Goal: Information Seeking & Learning: Learn about a topic

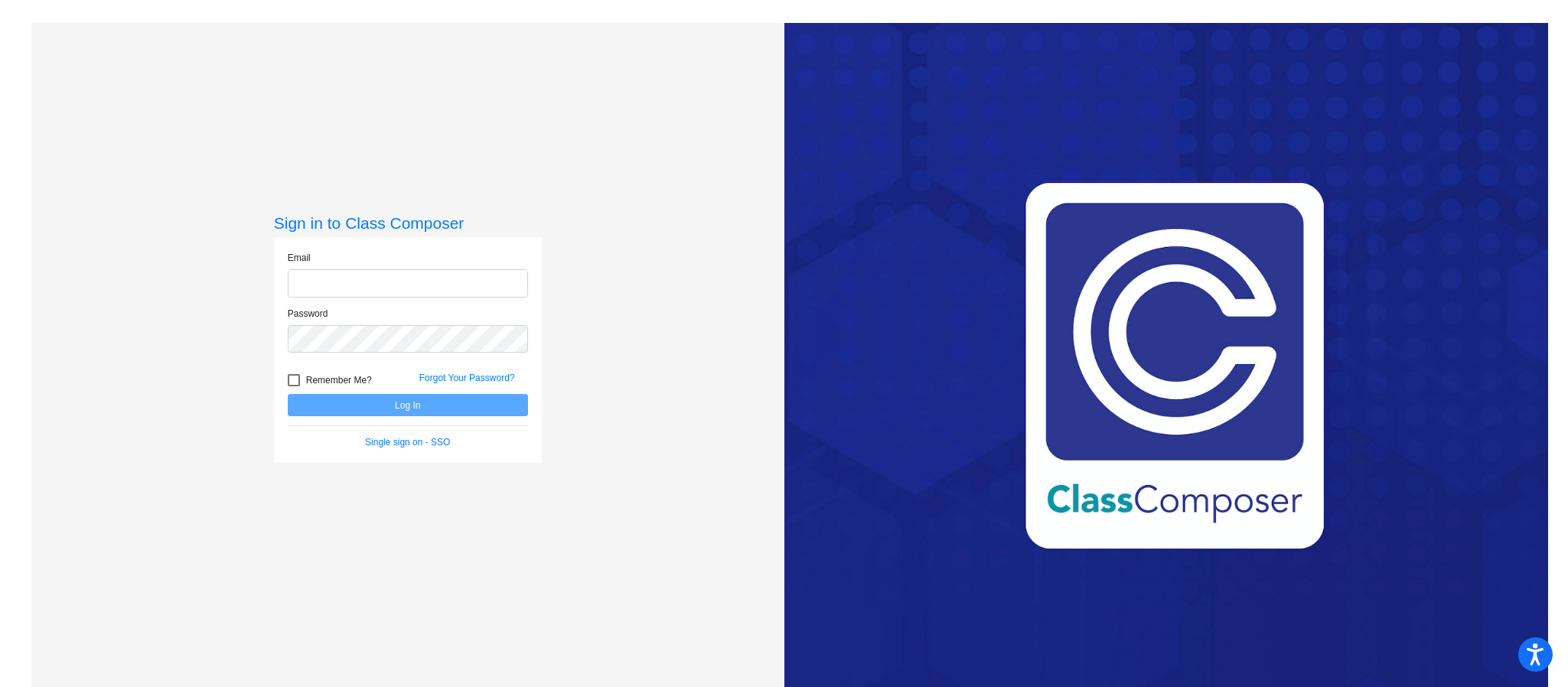
type input "[EMAIL_ADDRESS][DOMAIN_NAME]"
click at [409, 403] on button "Log In" at bounding box center [407, 405] width 240 height 22
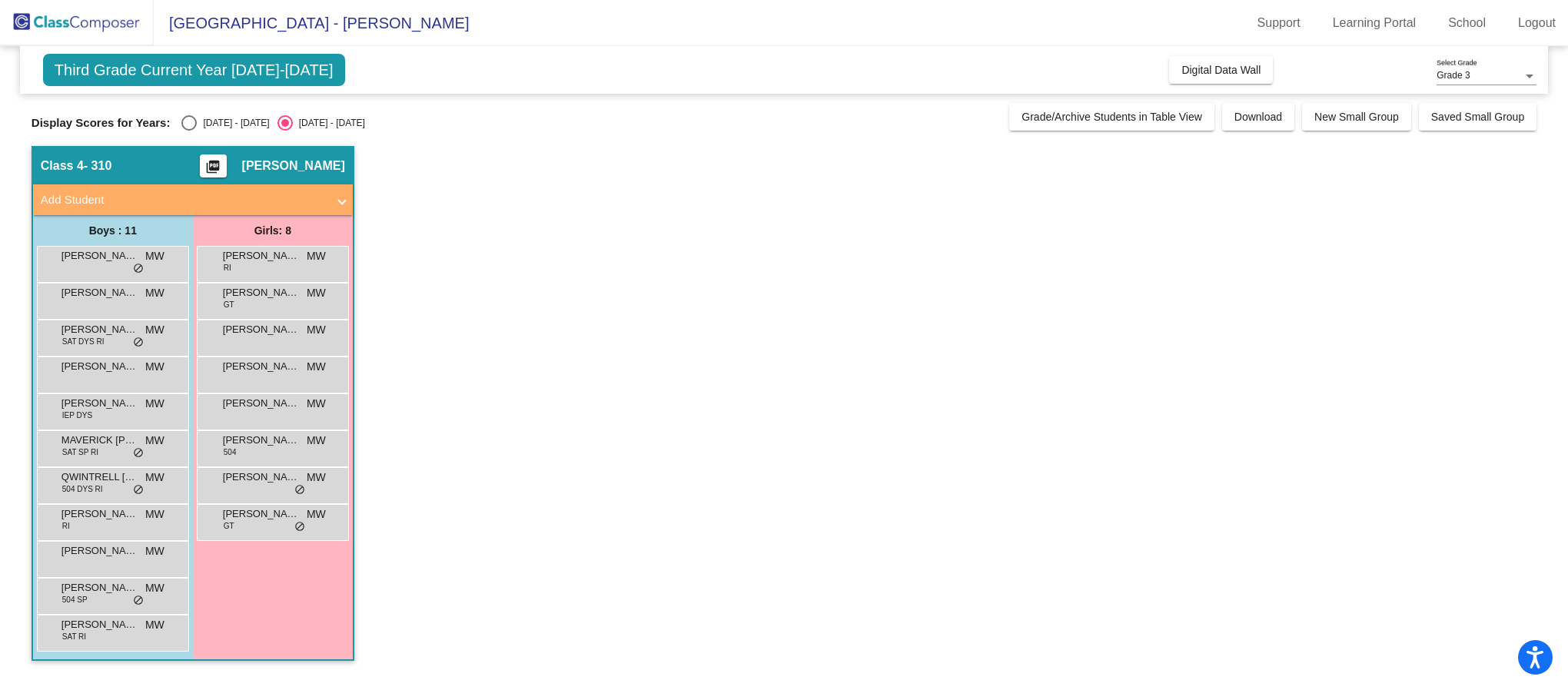
click at [181, 127] on div "Select an option" at bounding box center [189, 123] width 15 height 15
click at [188, 130] on input "[DATE] - [DATE]" at bounding box center [188, 130] width 1 height 1
radio input "true"
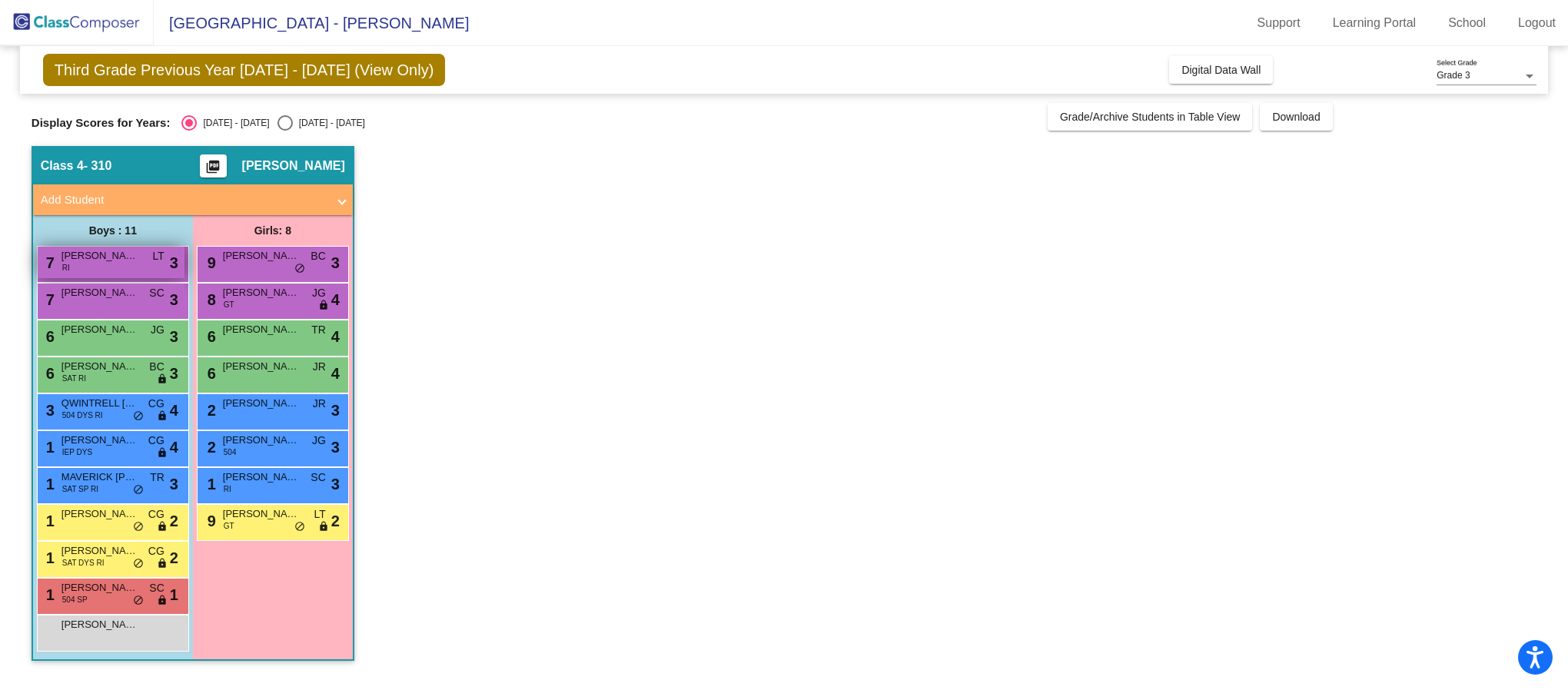
click at [118, 266] on div "7 [PERSON_NAME] RI LT lock do_not_disturb_alt 3" at bounding box center [111, 262] width 147 height 32
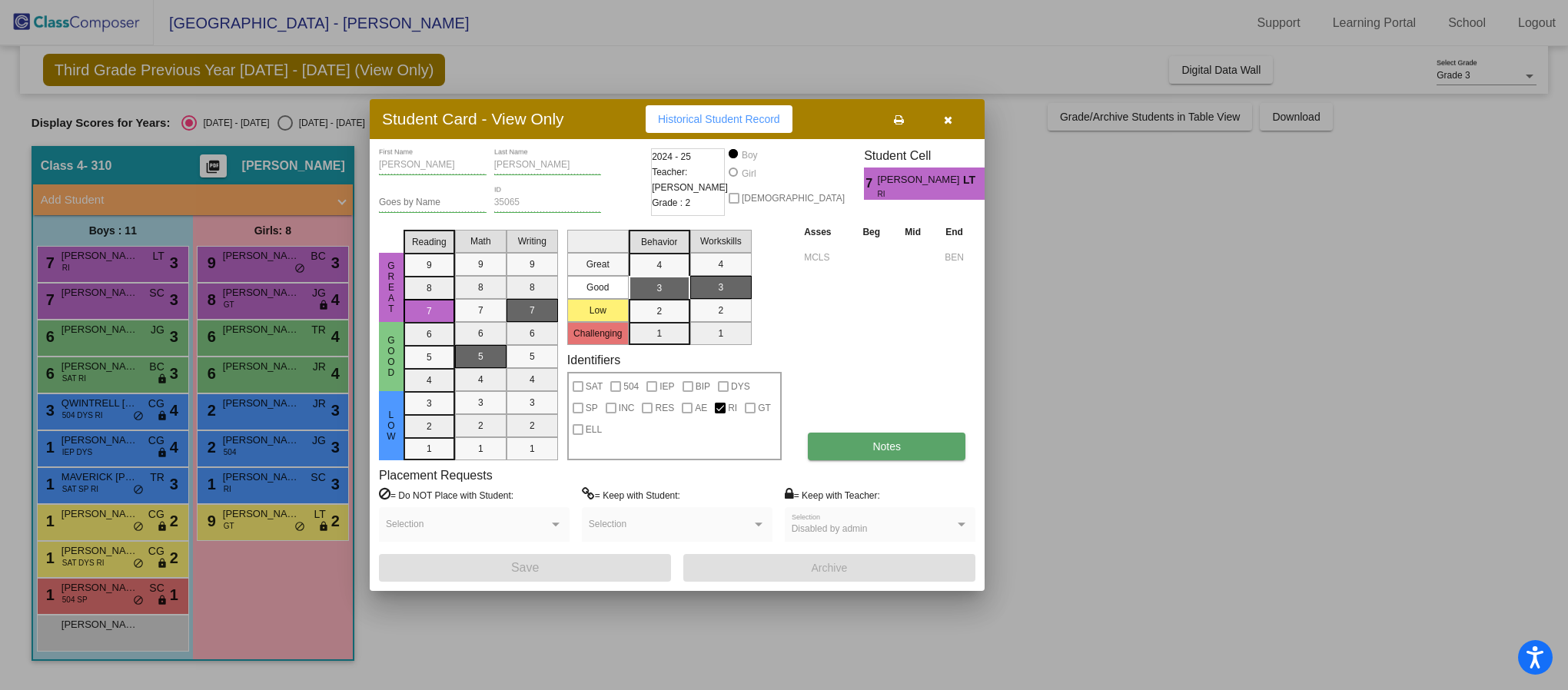
click at [903, 448] on button "Notes" at bounding box center [886, 446] width 157 height 28
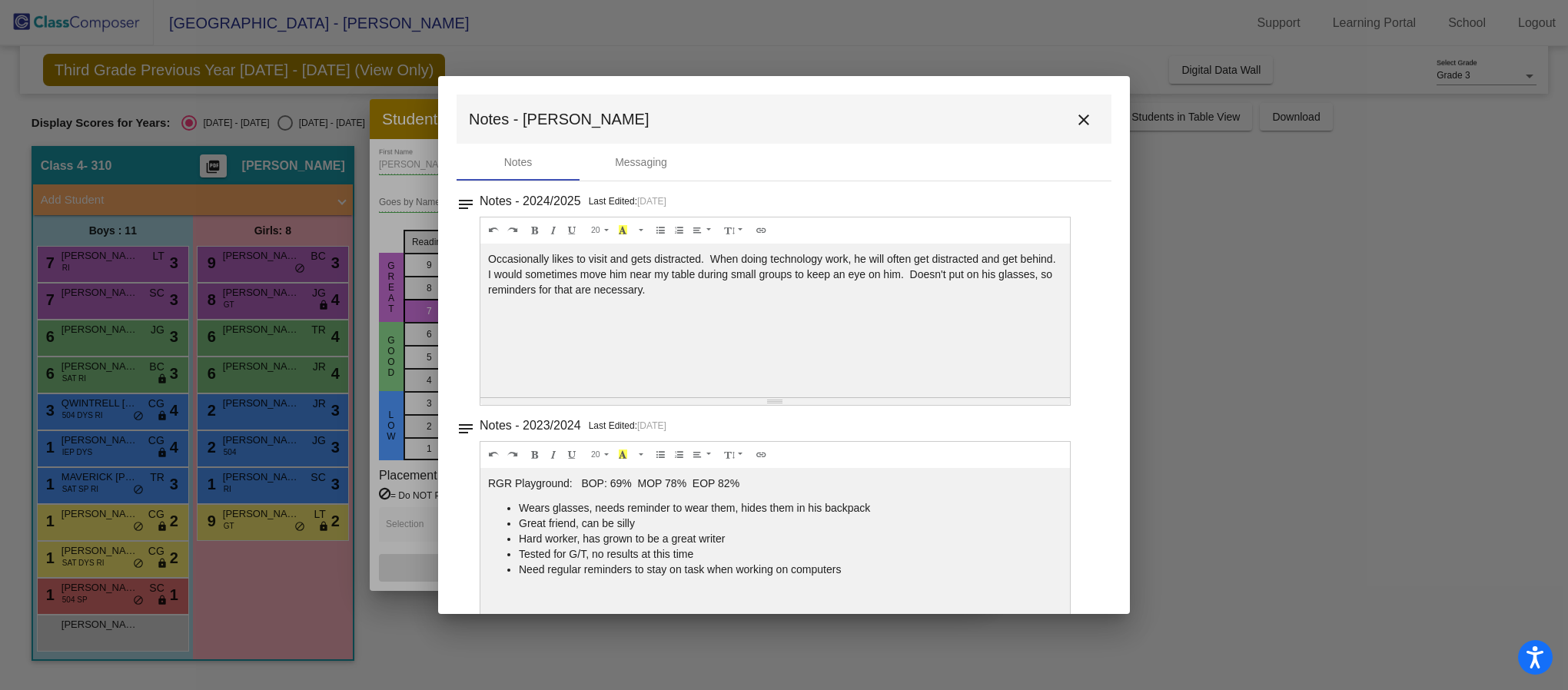
click at [903, 243] on div "20 8 9 10 11 12 14 18 24 36 Background Color Transparent Select #ffff00 Text Co…" at bounding box center [775, 230] width 590 height 26
click at [1074, 122] on mat-icon "close" at bounding box center [1083, 120] width 18 height 18
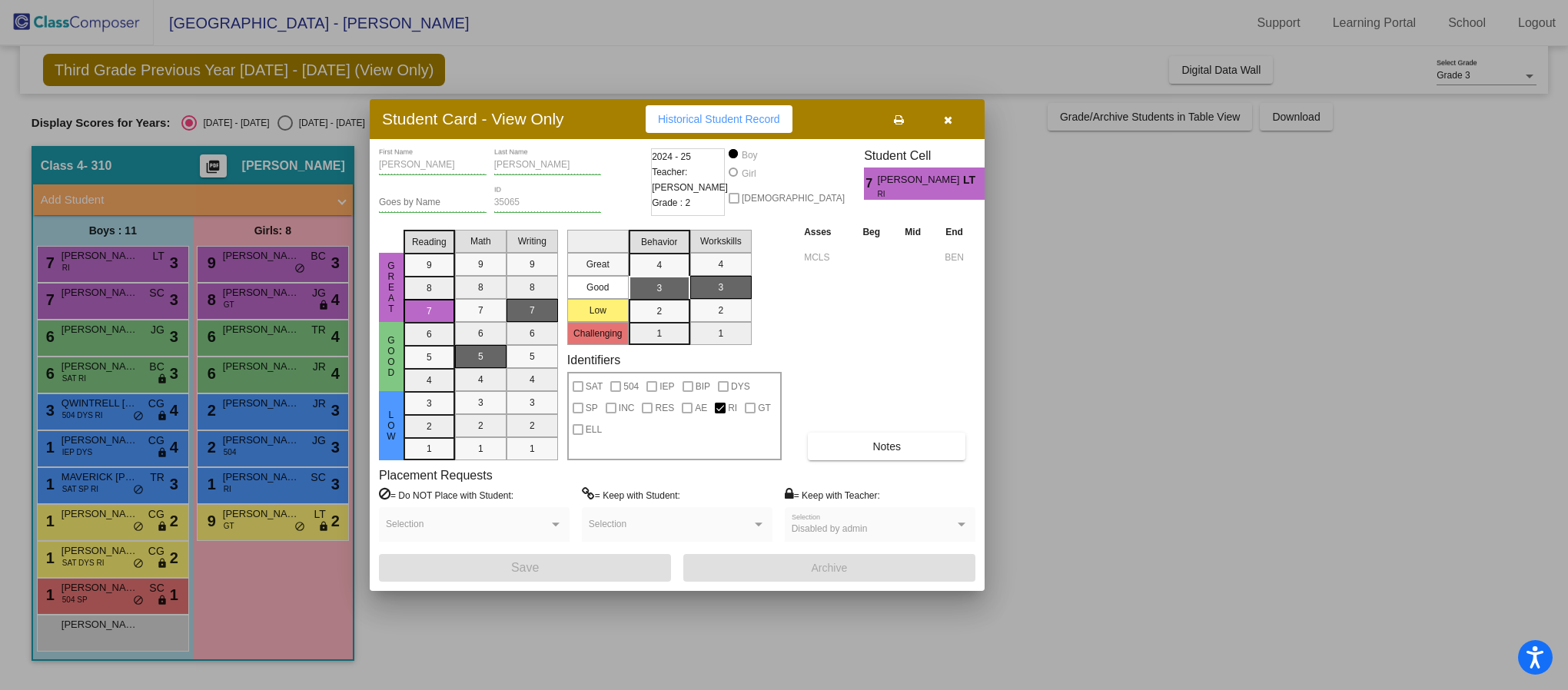
click at [951, 114] on button "button" at bounding box center [947, 119] width 49 height 28
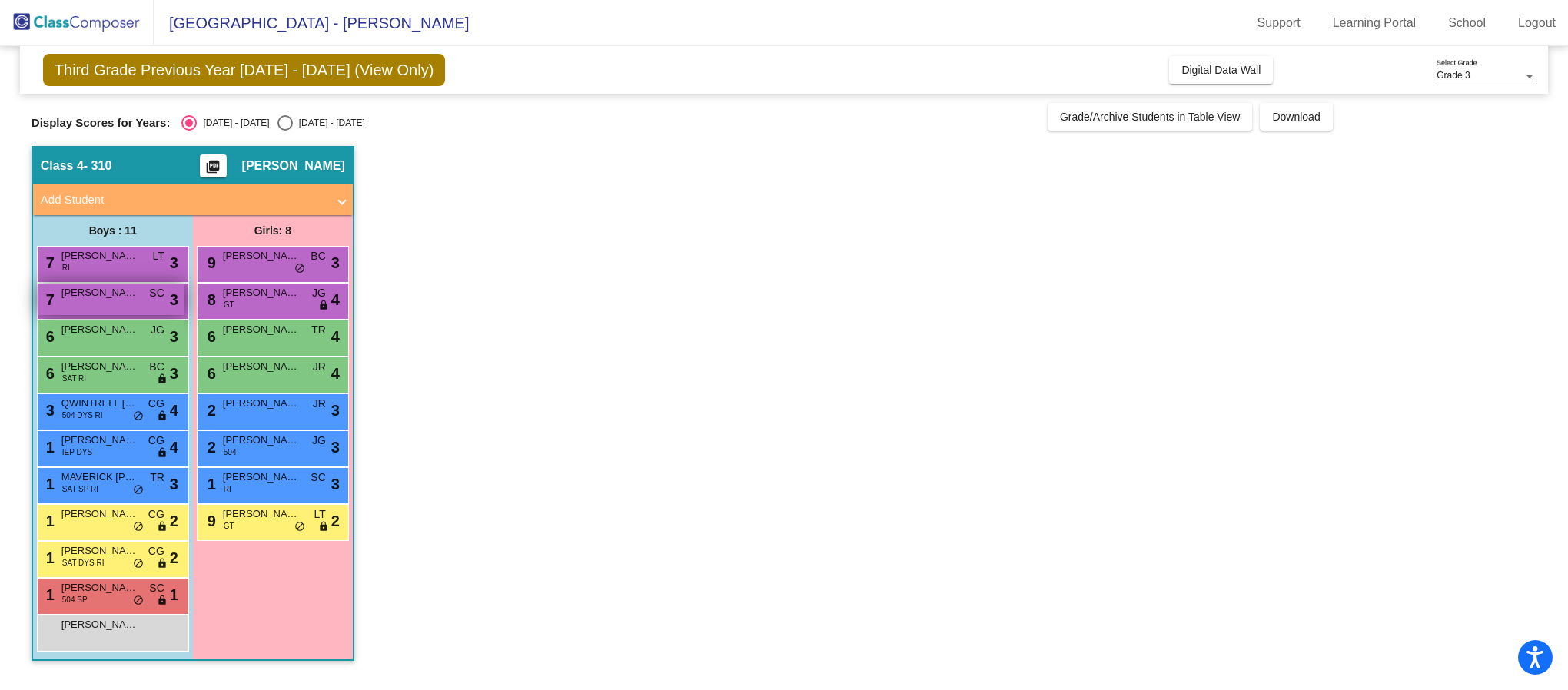
click at [131, 302] on div "7 [PERSON_NAME] SC lock do_not_disturb_alt 3" at bounding box center [111, 299] width 147 height 32
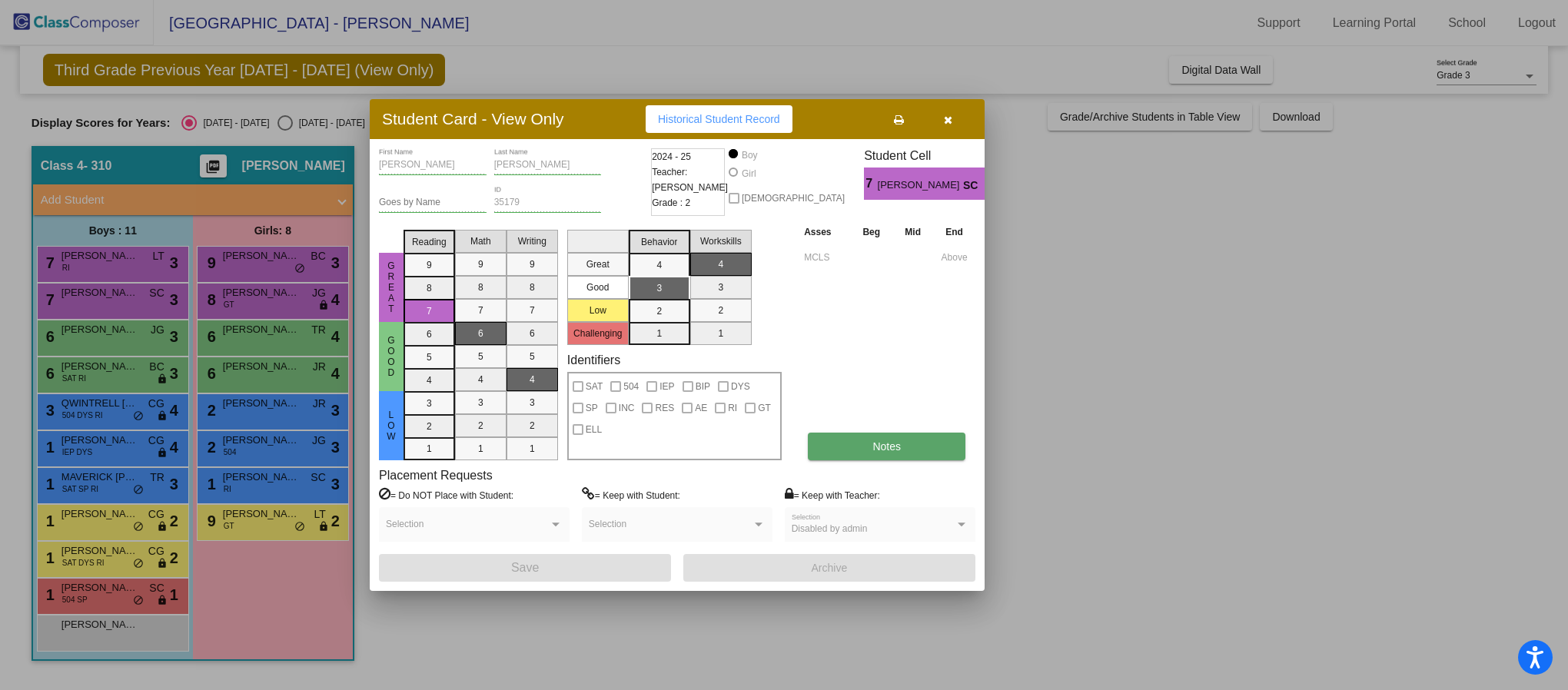
click at [873, 446] on span "Notes" at bounding box center [886, 446] width 28 height 13
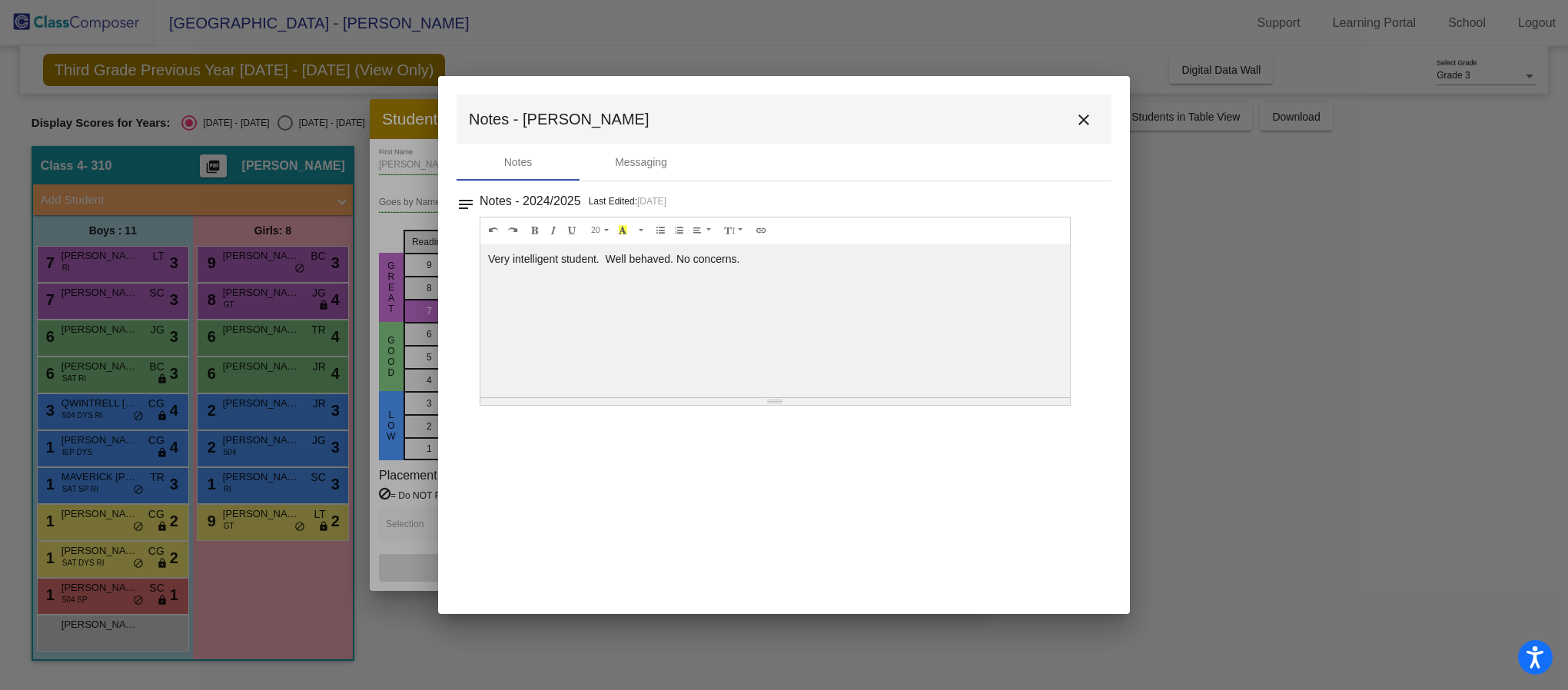
click at [1088, 122] on mat-icon "close" at bounding box center [1083, 120] width 18 height 18
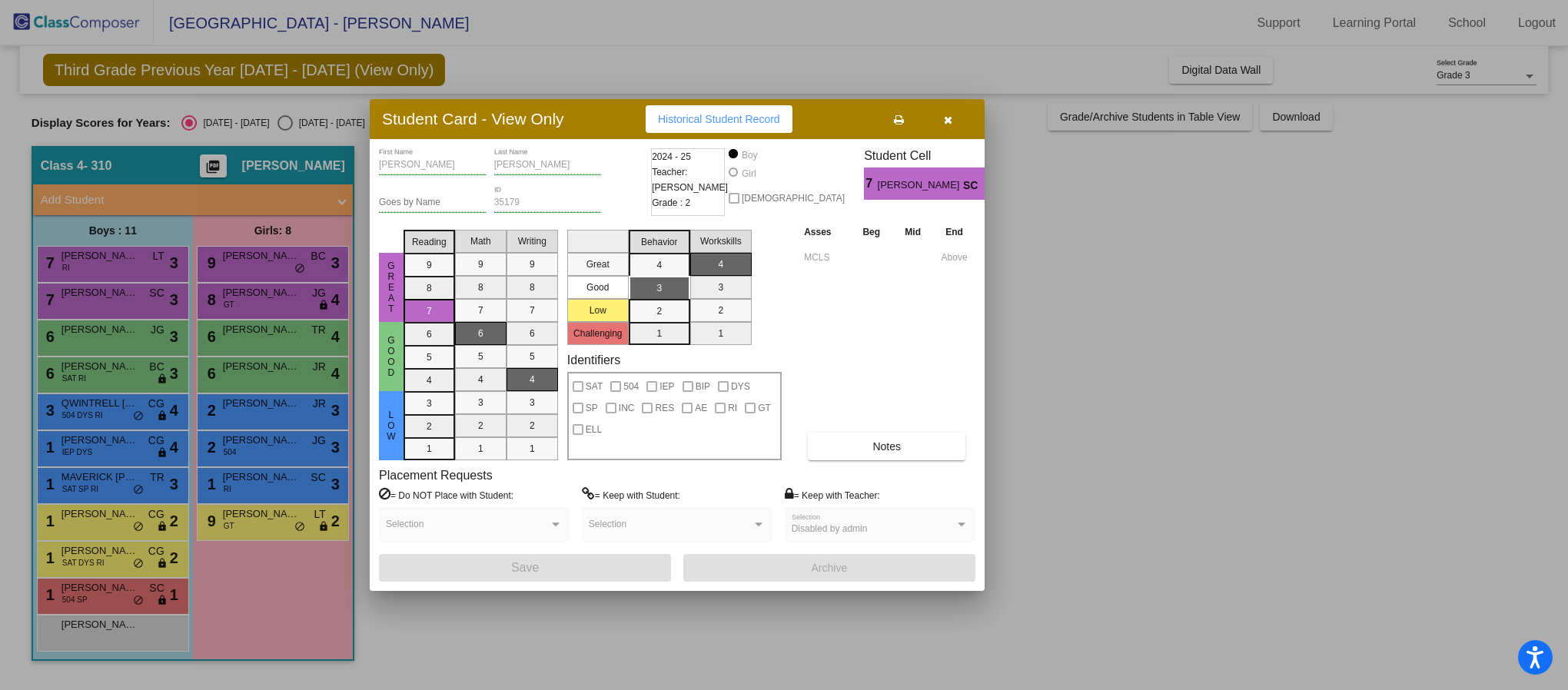
click at [948, 121] on icon "button" at bounding box center [948, 120] width 9 height 11
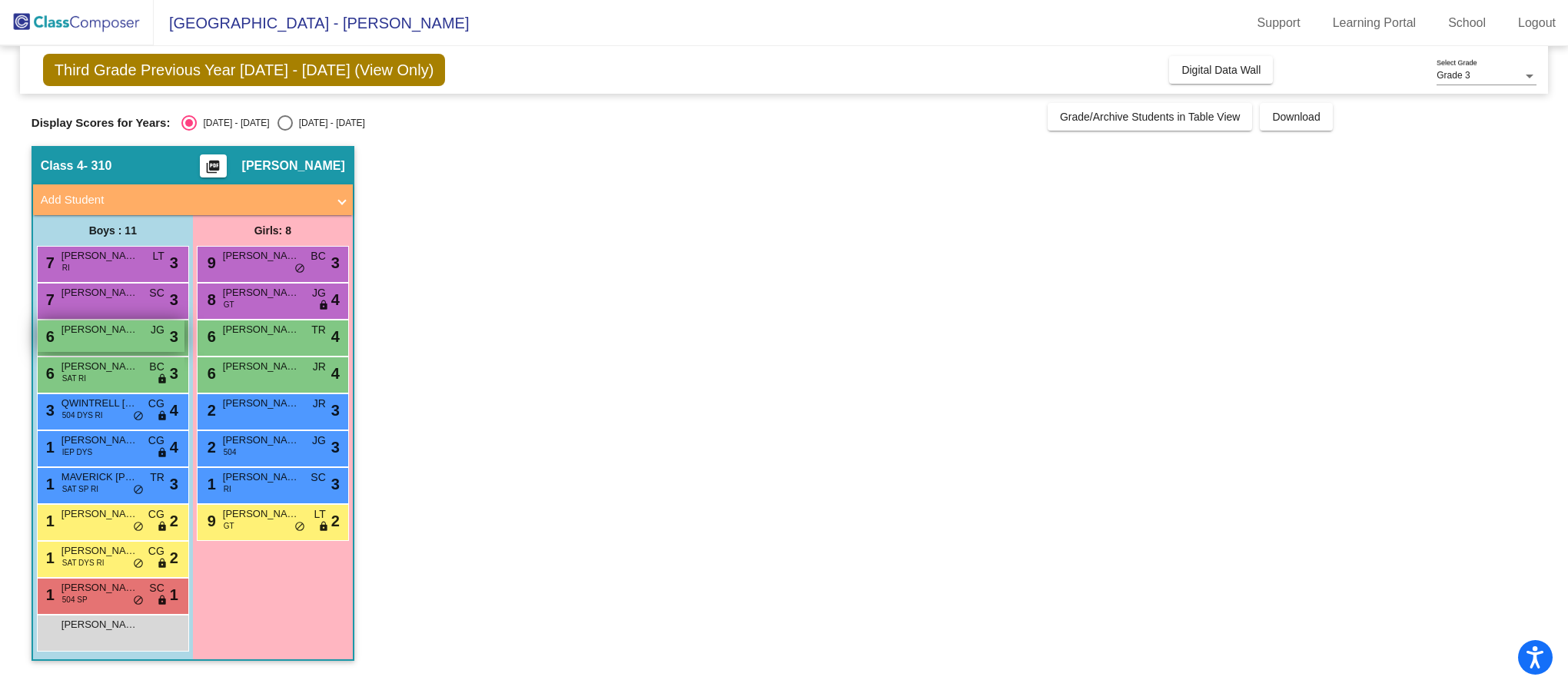
click at [88, 336] on span "[PERSON_NAME]" at bounding box center [100, 330] width 77 height 15
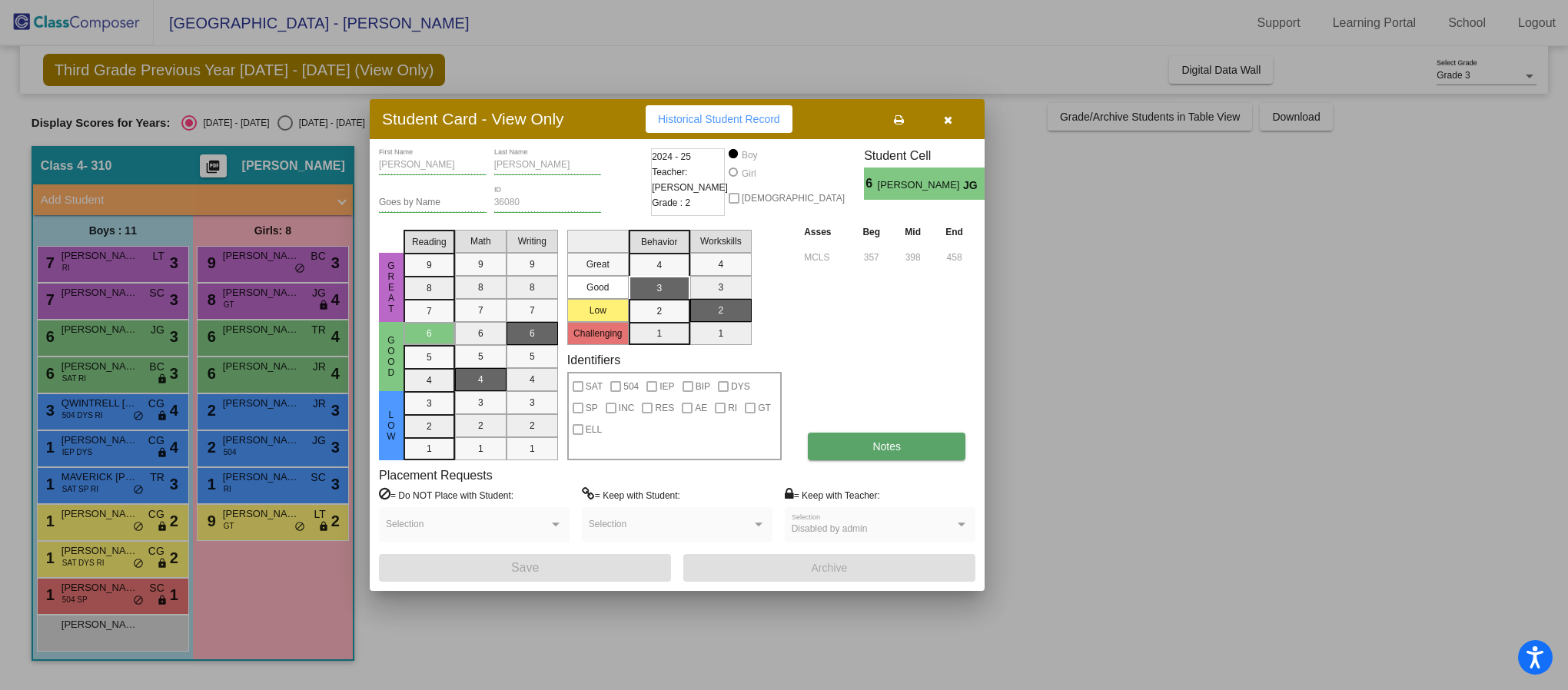
click at [858, 444] on button "Notes" at bounding box center [886, 446] width 157 height 28
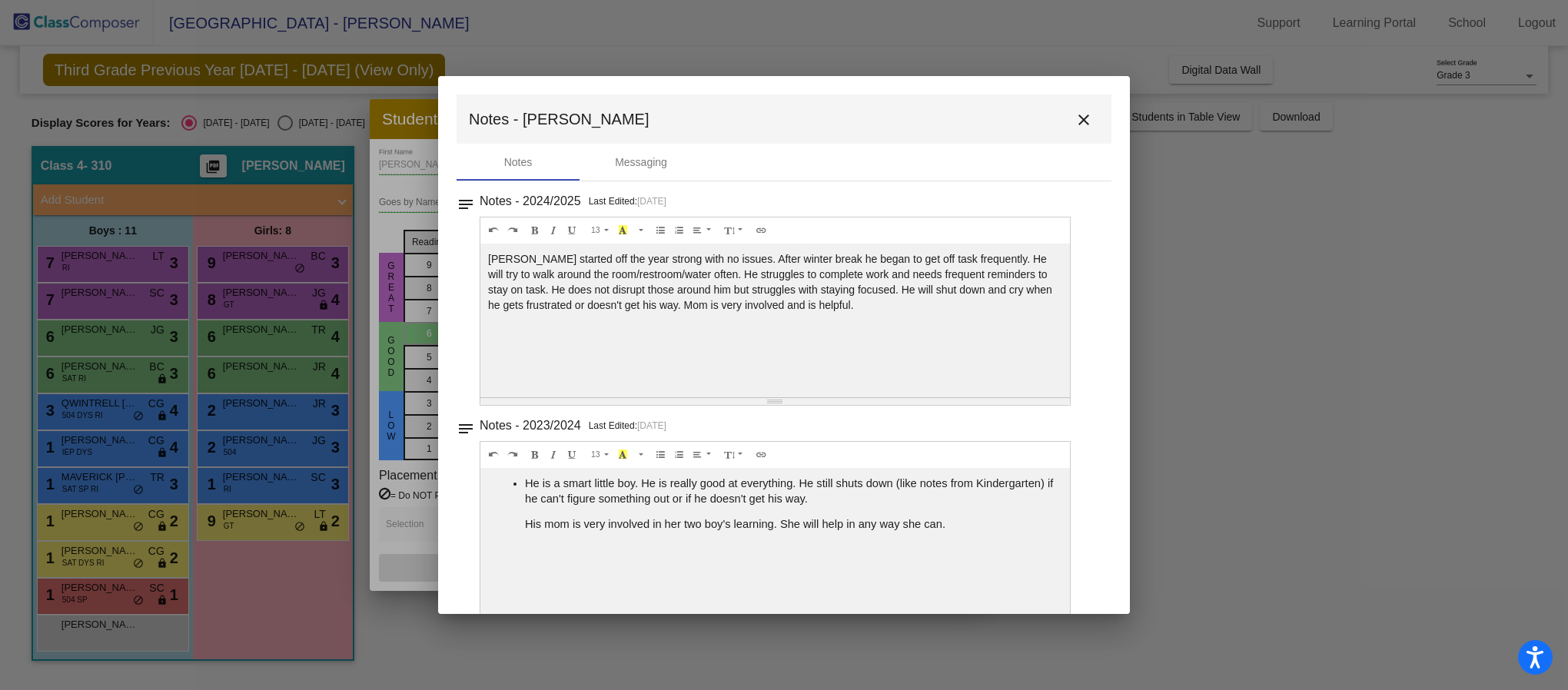
click at [1079, 111] on mat-icon "close" at bounding box center [1083, 120] width 18 height 18
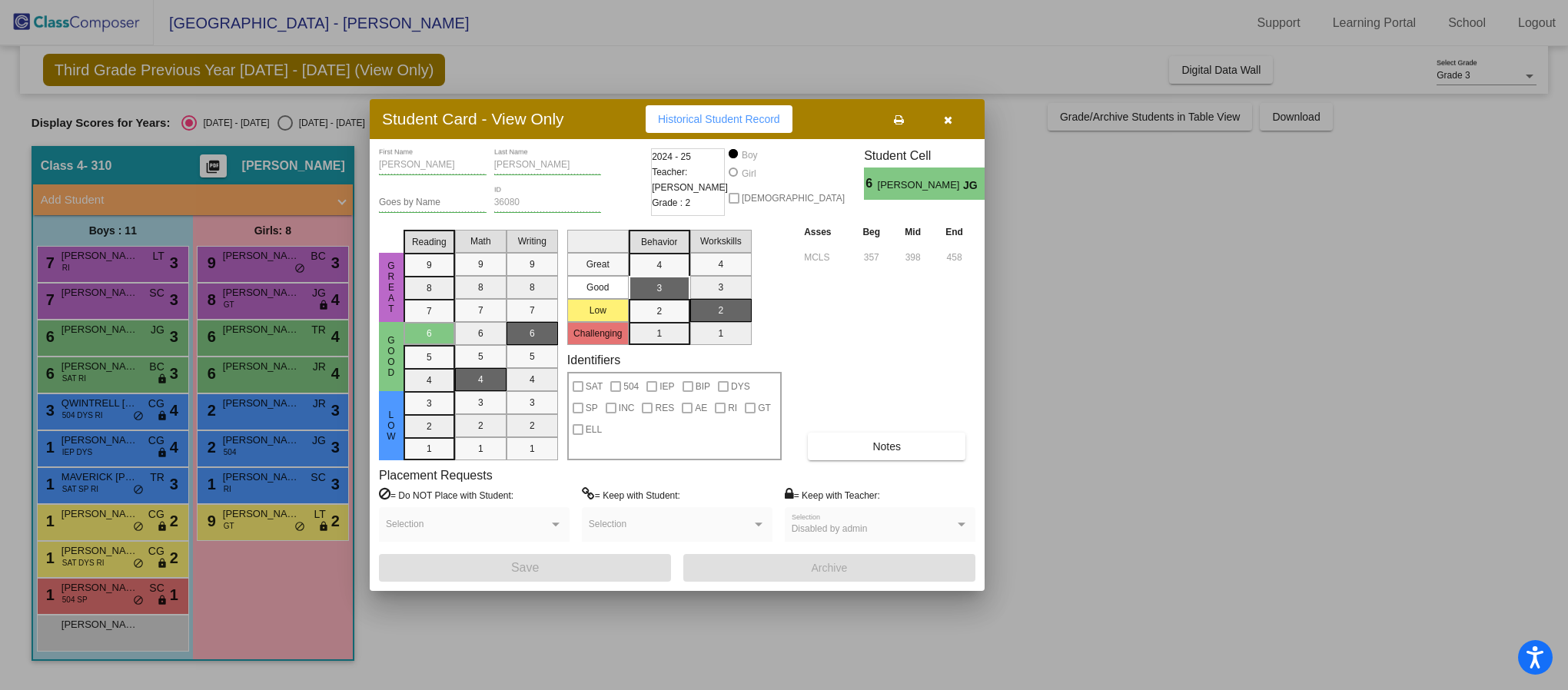
click at [949, 123] on icon "button" at bounding box center [948, 120] width 9 height 11
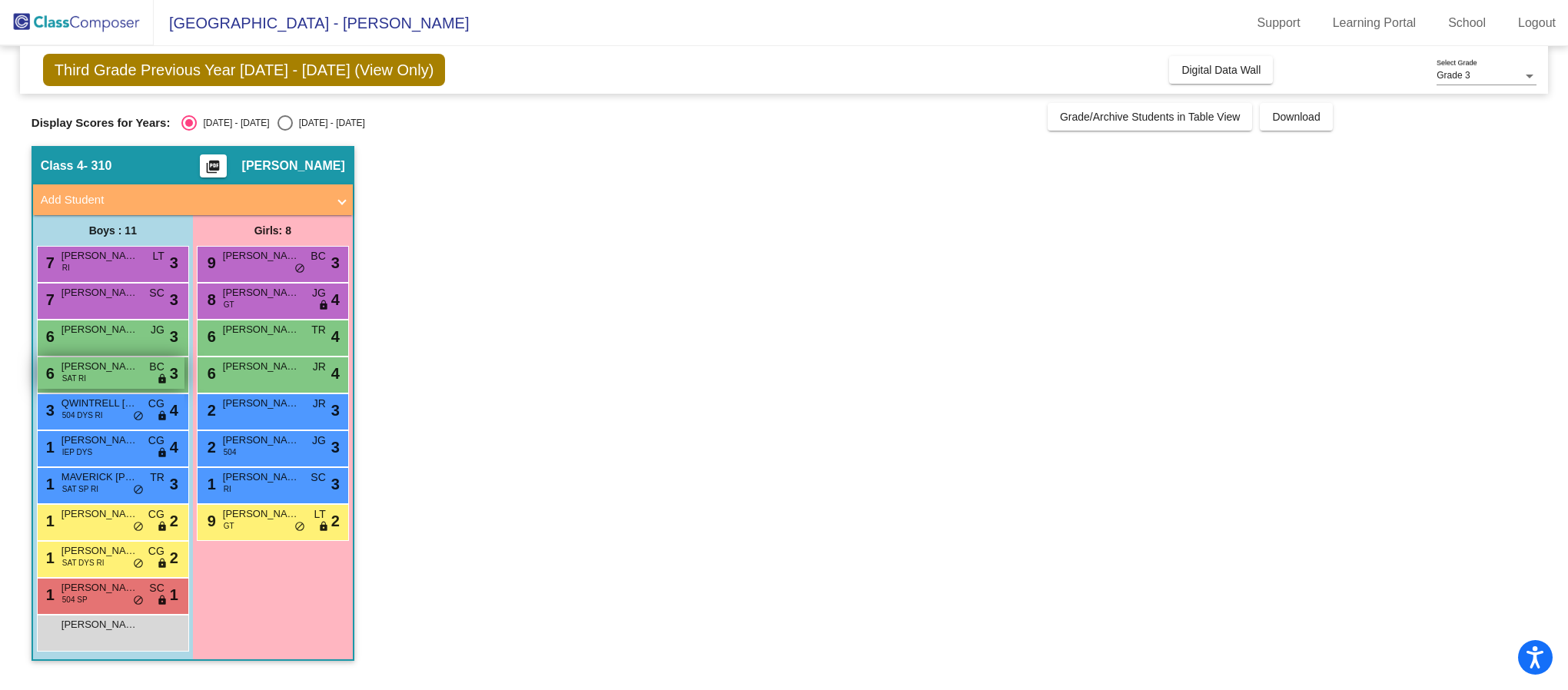
click at [119, 376] on div "6 [PERSON_NAME] SAT RI BC lock do_not_disturb_alt 3" at bounding box center [111, 373] width 147 height 32
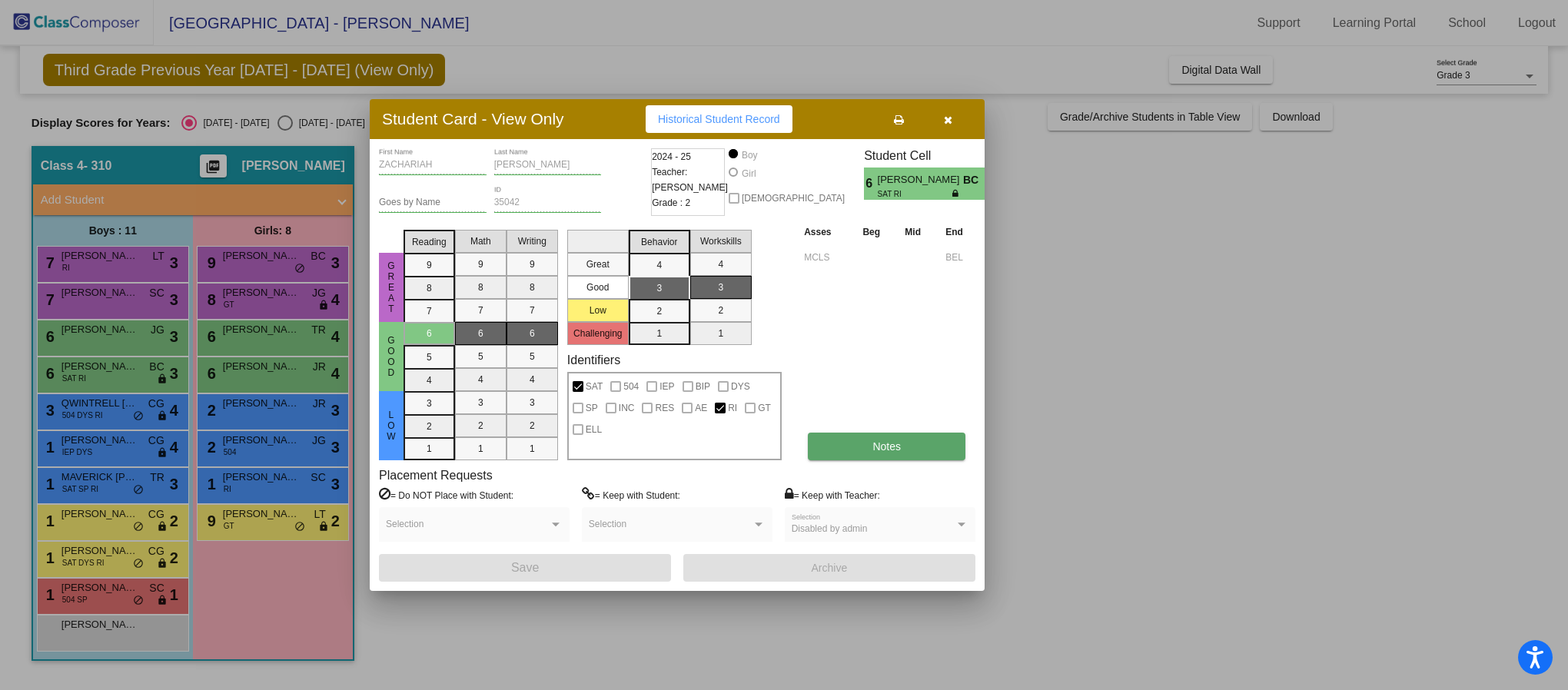
click at [885, 437] on button "Notes" at bounding box center [886, 446] width 157 height 28
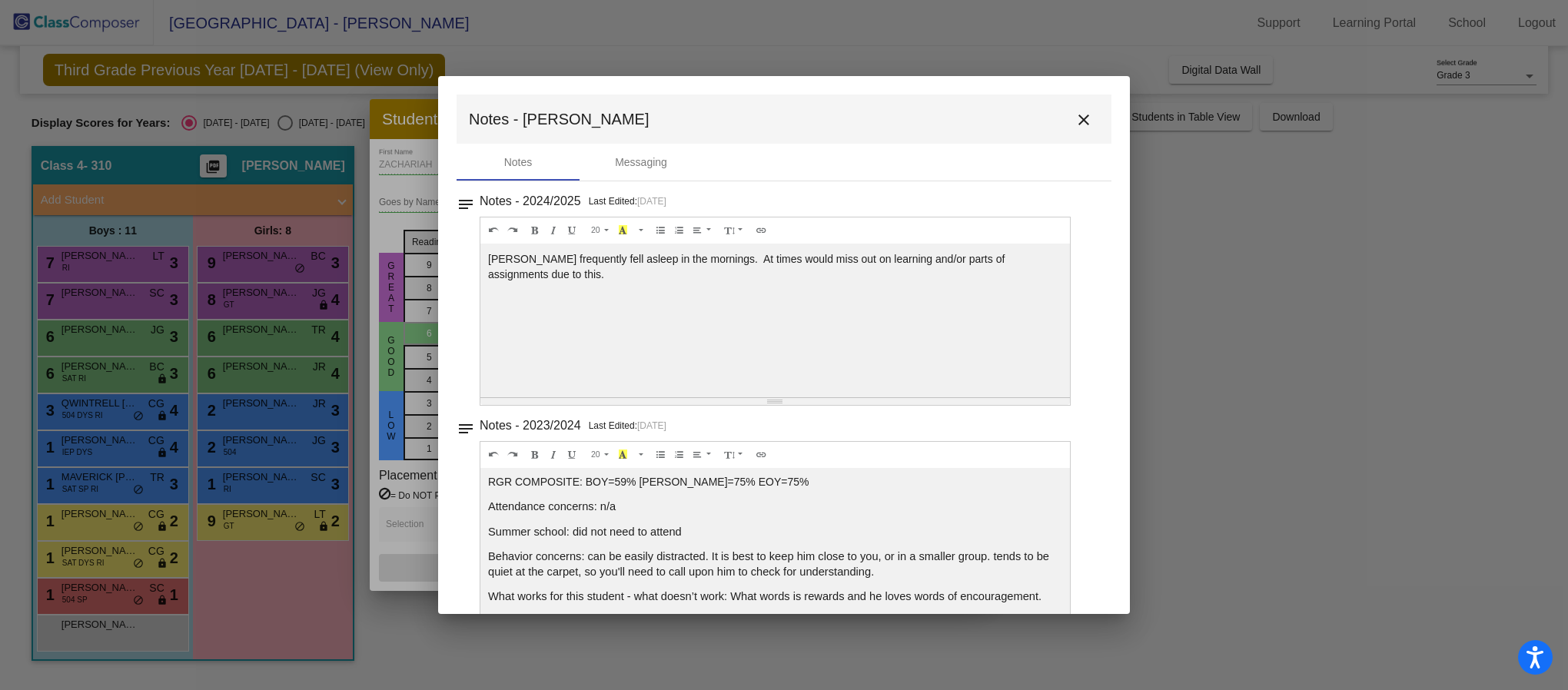
click at [1079, 108] on button "close" at bounding box center [1084, 120] width 31 height 31
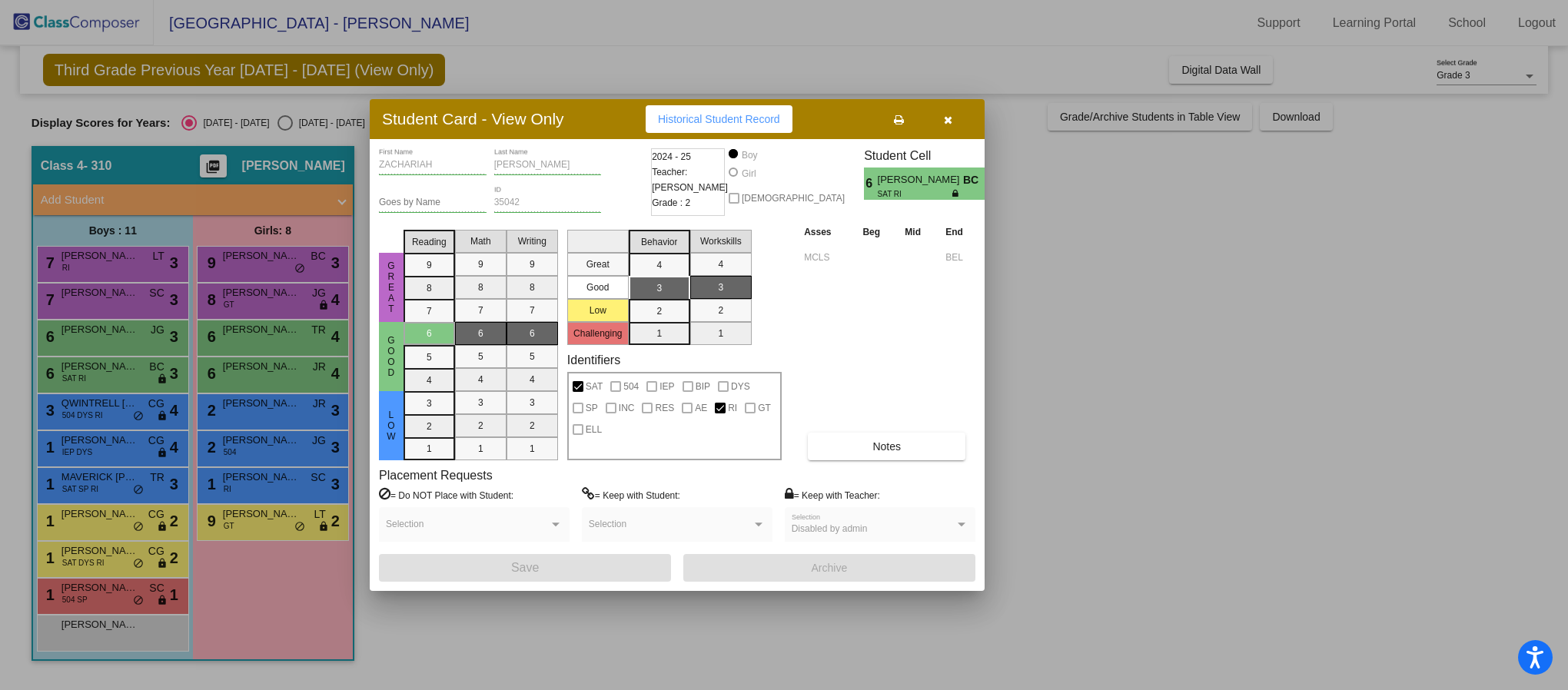
click at [949, 124] on icon "button" at bounding box center [948, 120] width 9 height 11
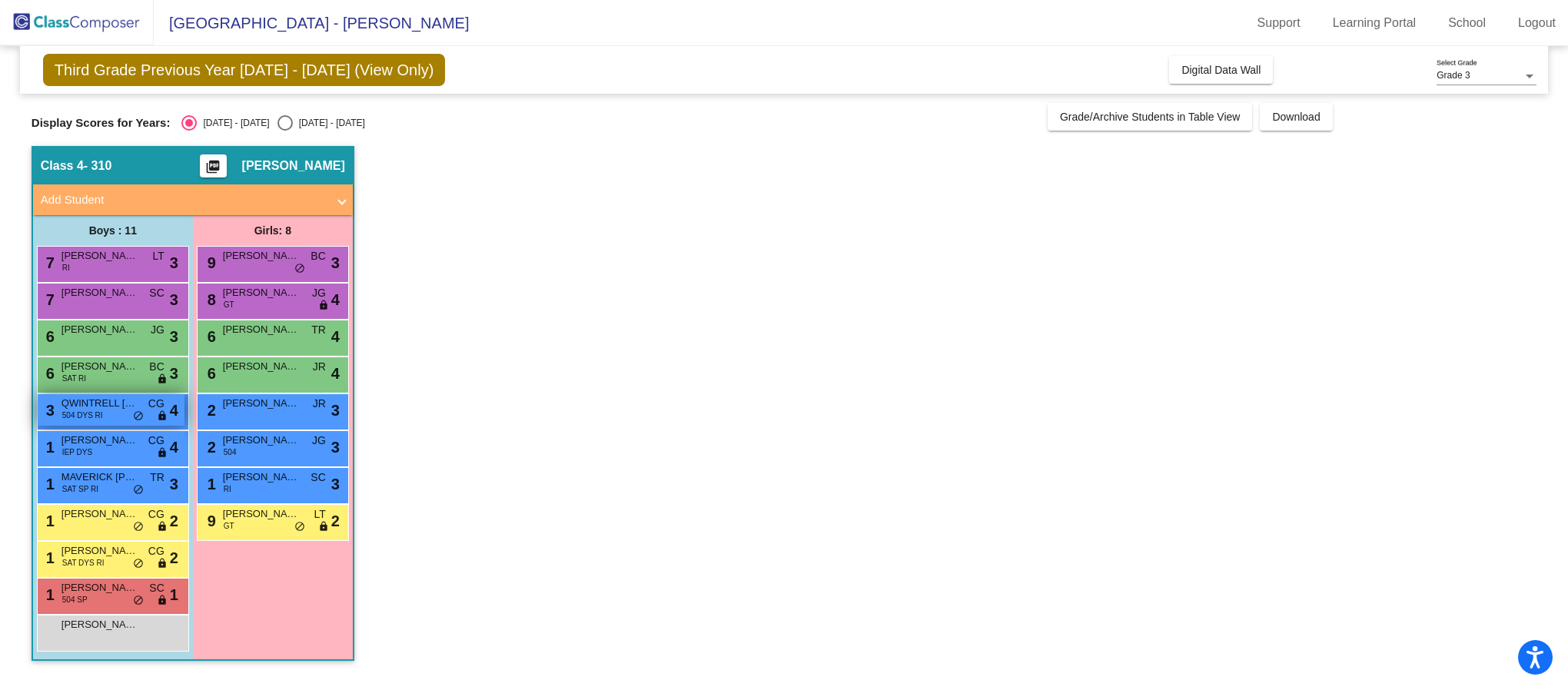
click at [112, 411] on div "3 QWINTRELL [PERSON_NAME] 504 DYS RI CG lock do_not_disturb_alt 4" at bounding box center [111, 410] width 147 height 32
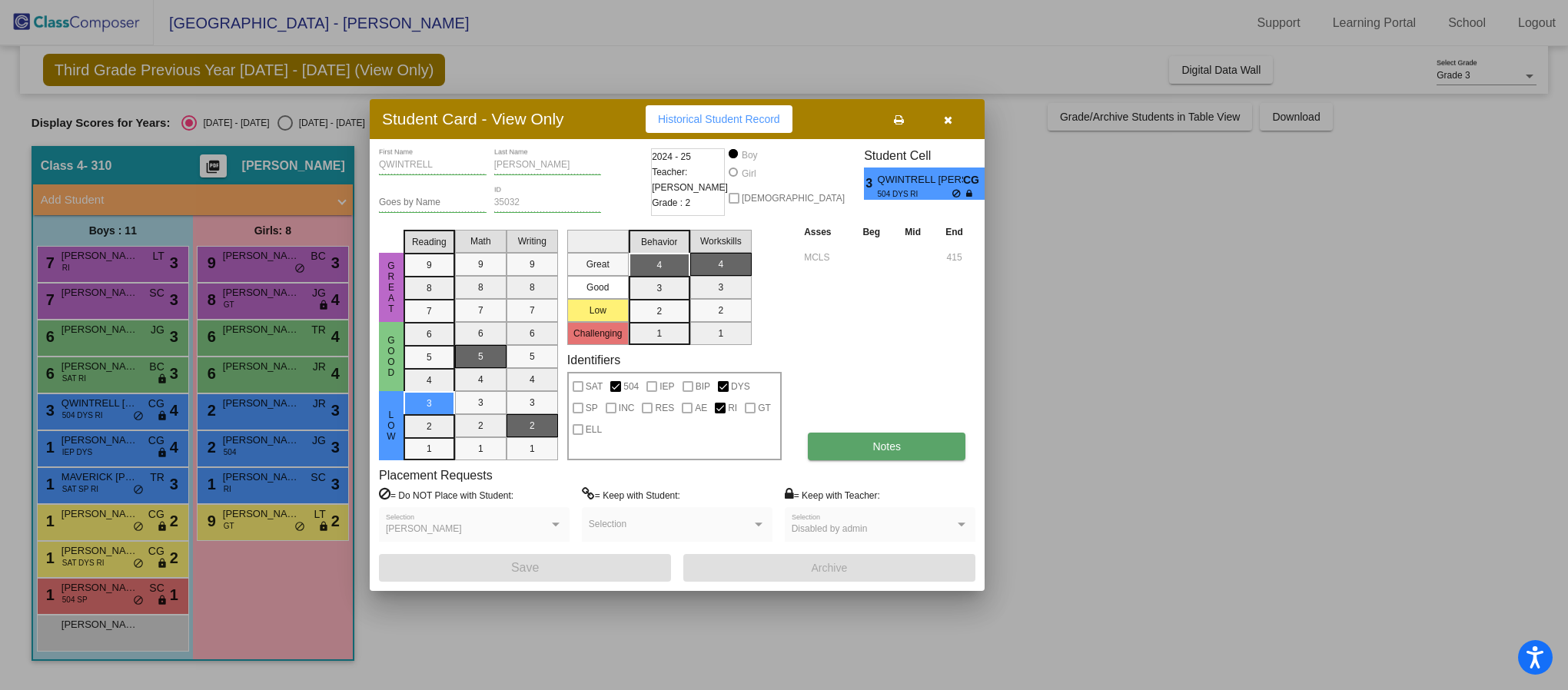
click at [894, 446] on span "Notes" at bounding box center [886, 446] width 28 height 13
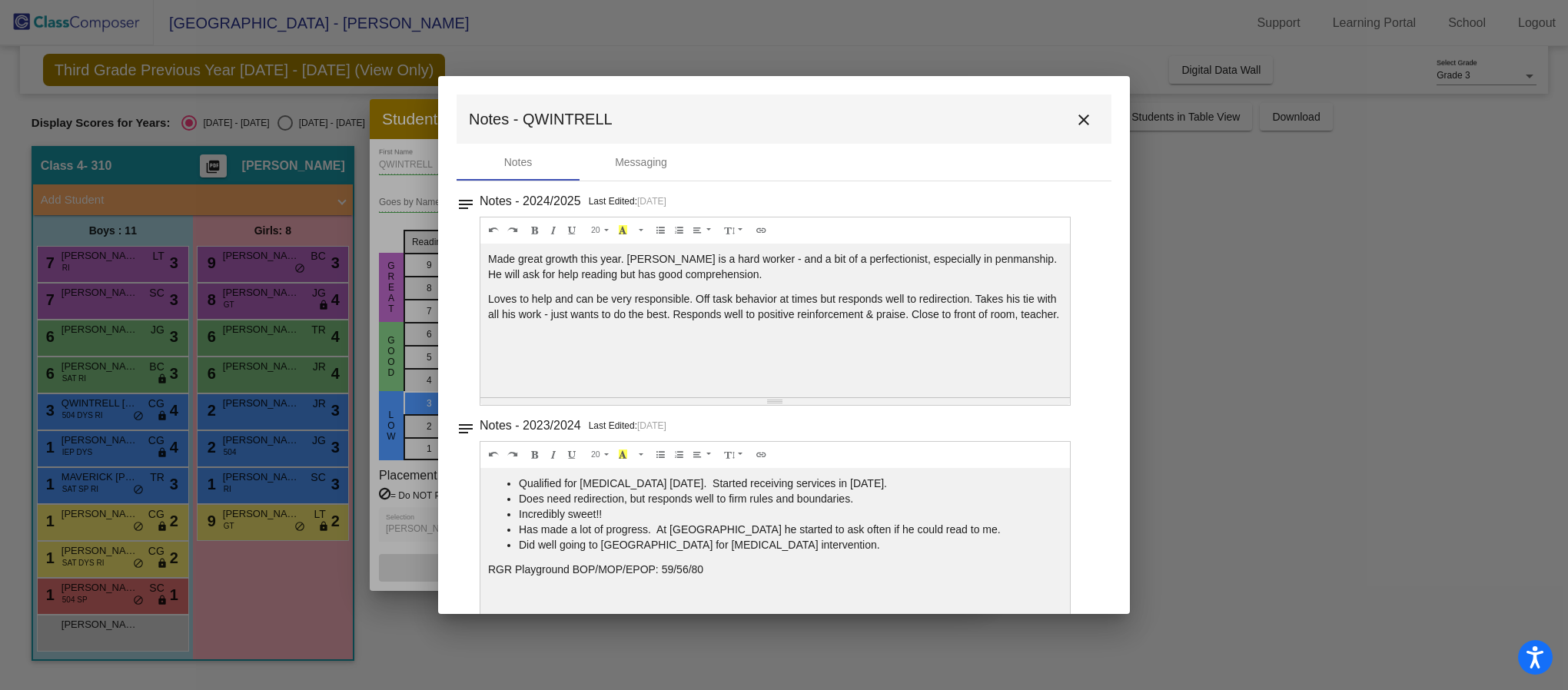
scroll to position [5, 0]
click at [1080, 118] on mat-icon "close" at bounding box center [1083, 115] width 18 height 18
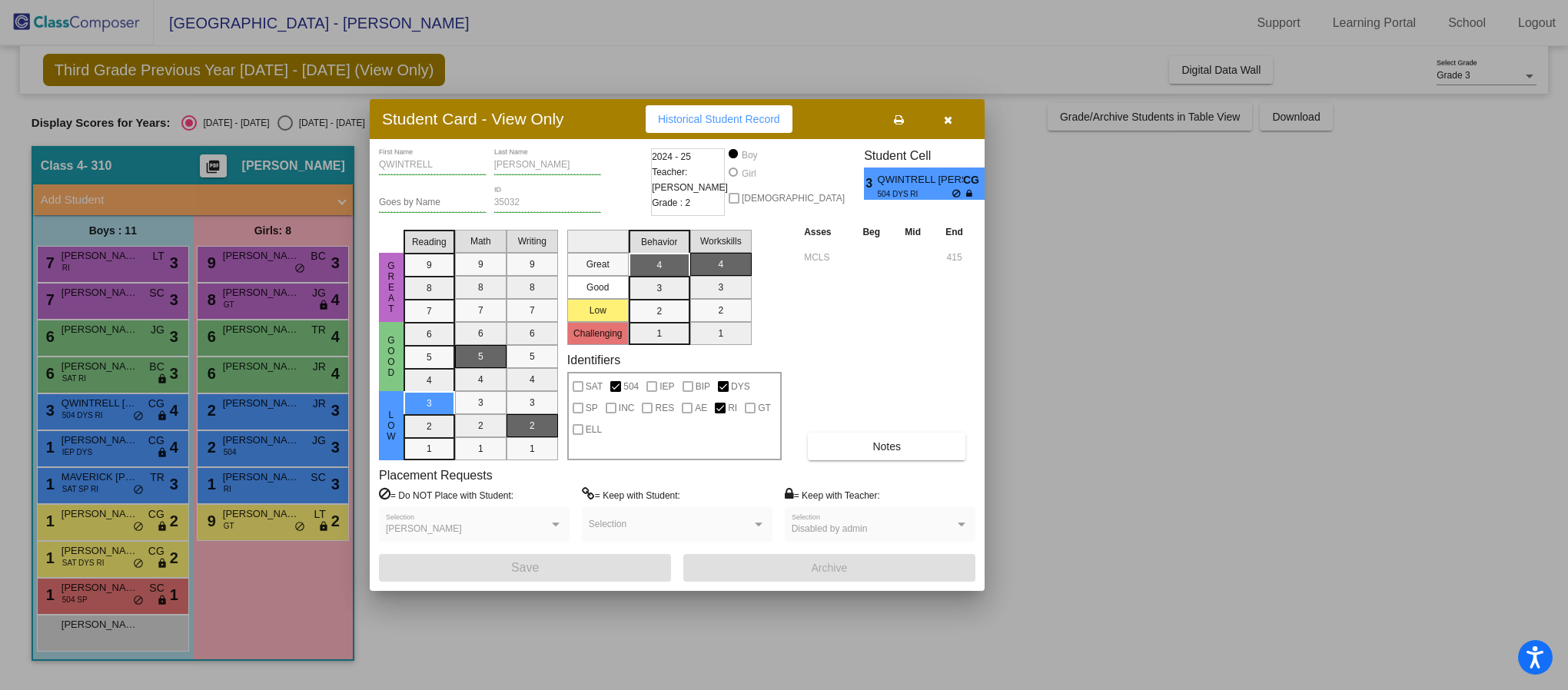
click at [949, 120] on icon "button" at bounding box center [948, 120] width 9 height 11
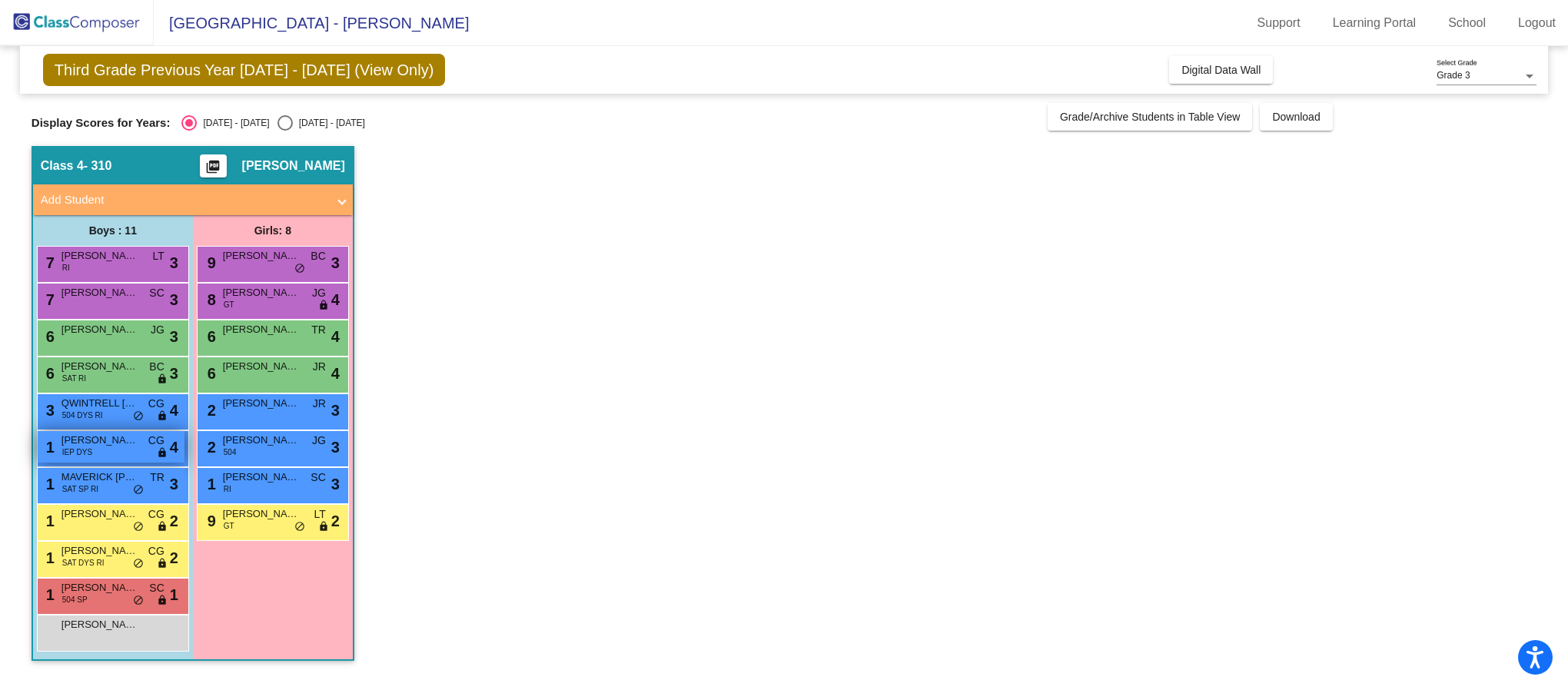
click at [111, 444] on span "[PERSON_NAME]" at bounding box center [100, 440] width 77 height 15
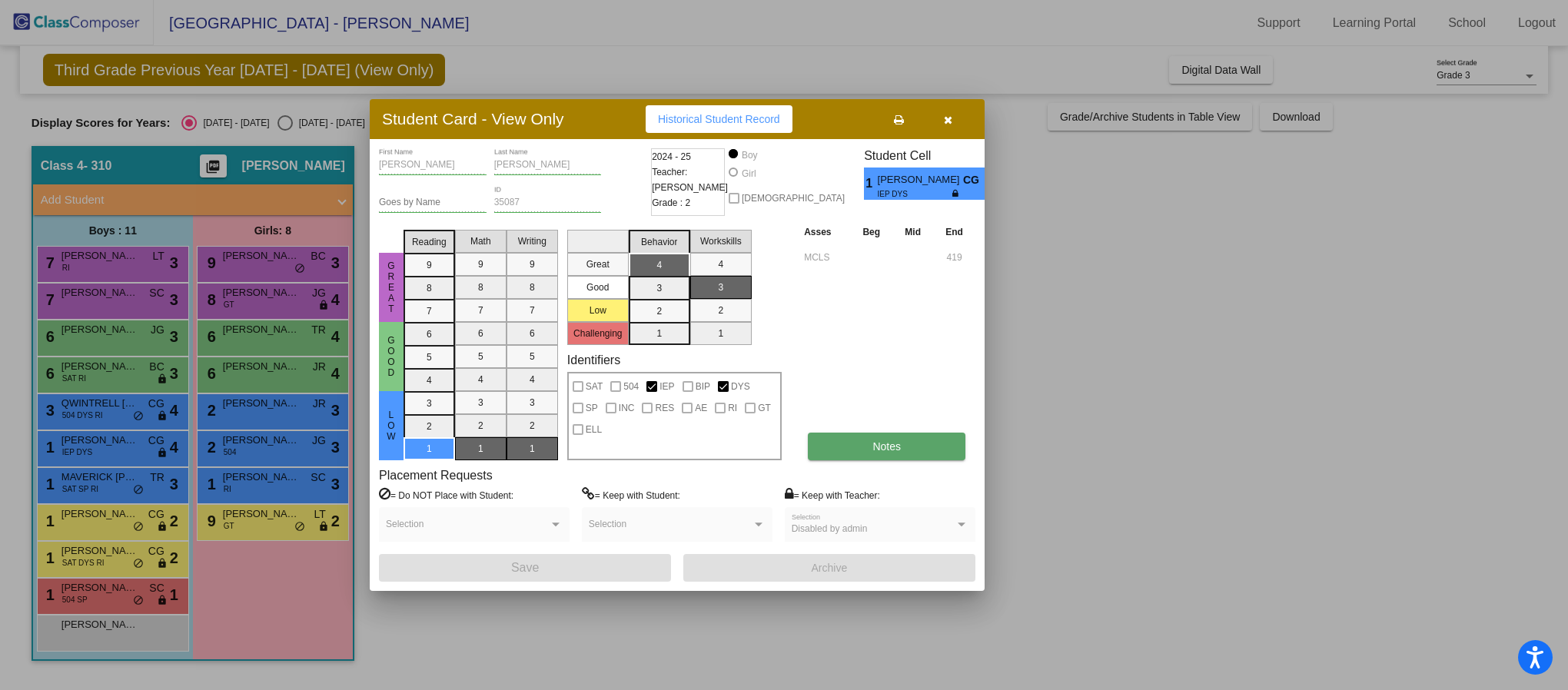
click at [882, 443] on span "Notes" at bounding box center [886, 446] width 28 height 13
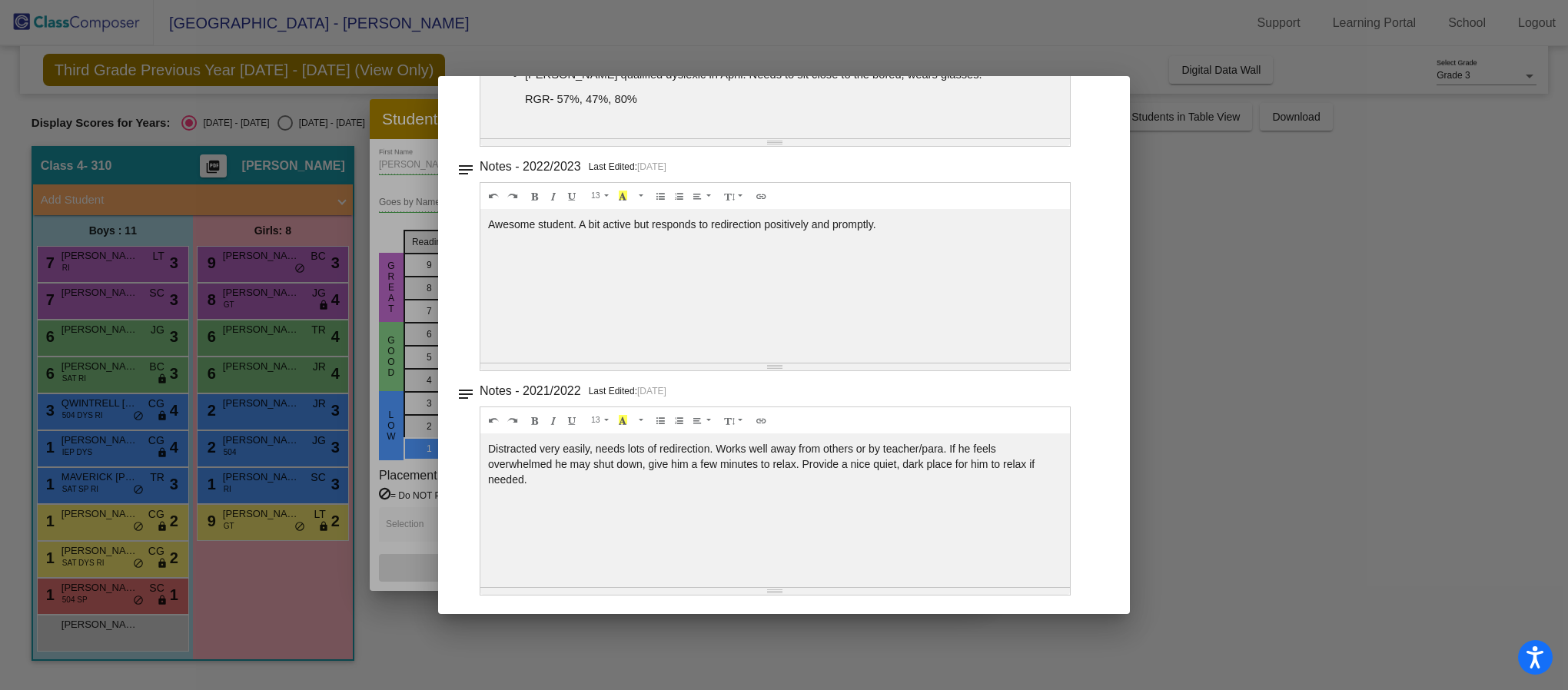
scroll to position [0, 0]
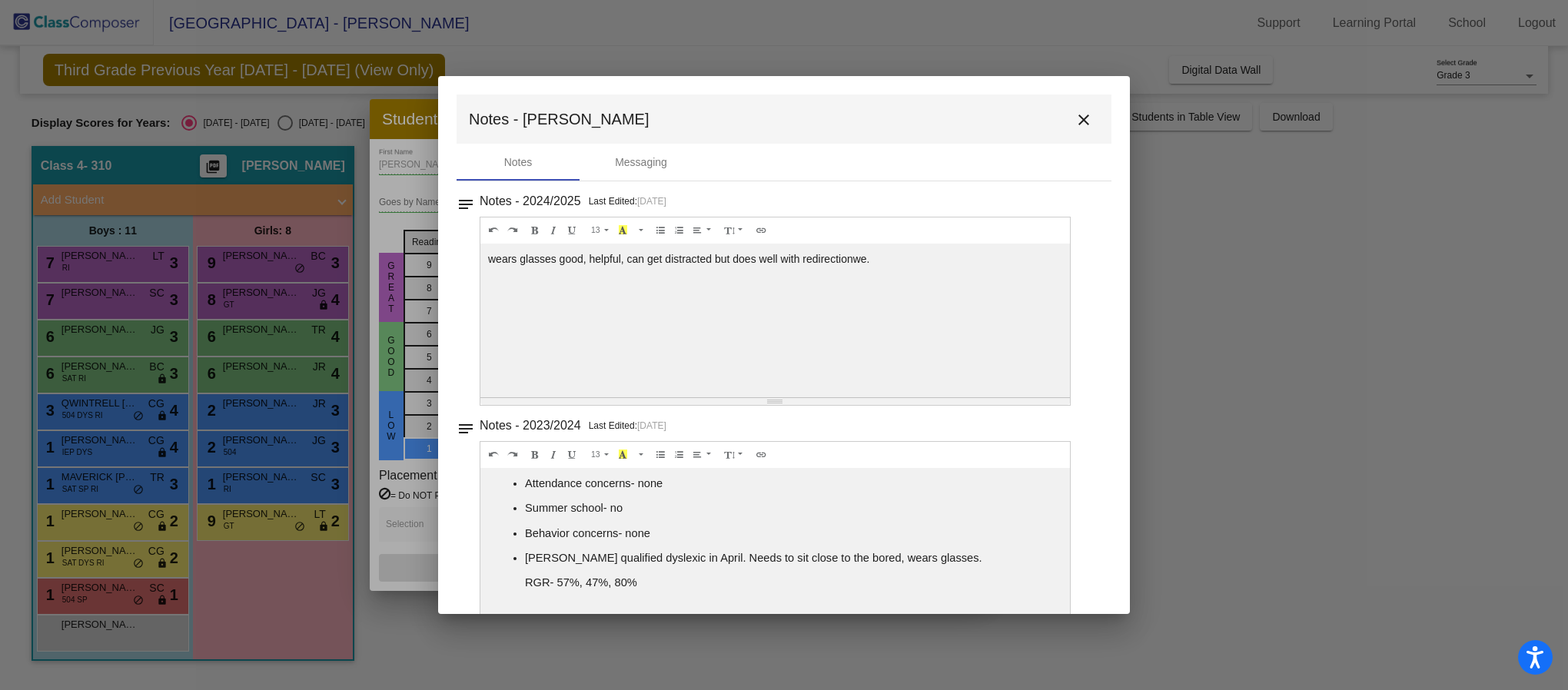
click at [1077, 115] on mat-icon "close" at bounding box center [1083, 120] width 18 height 18
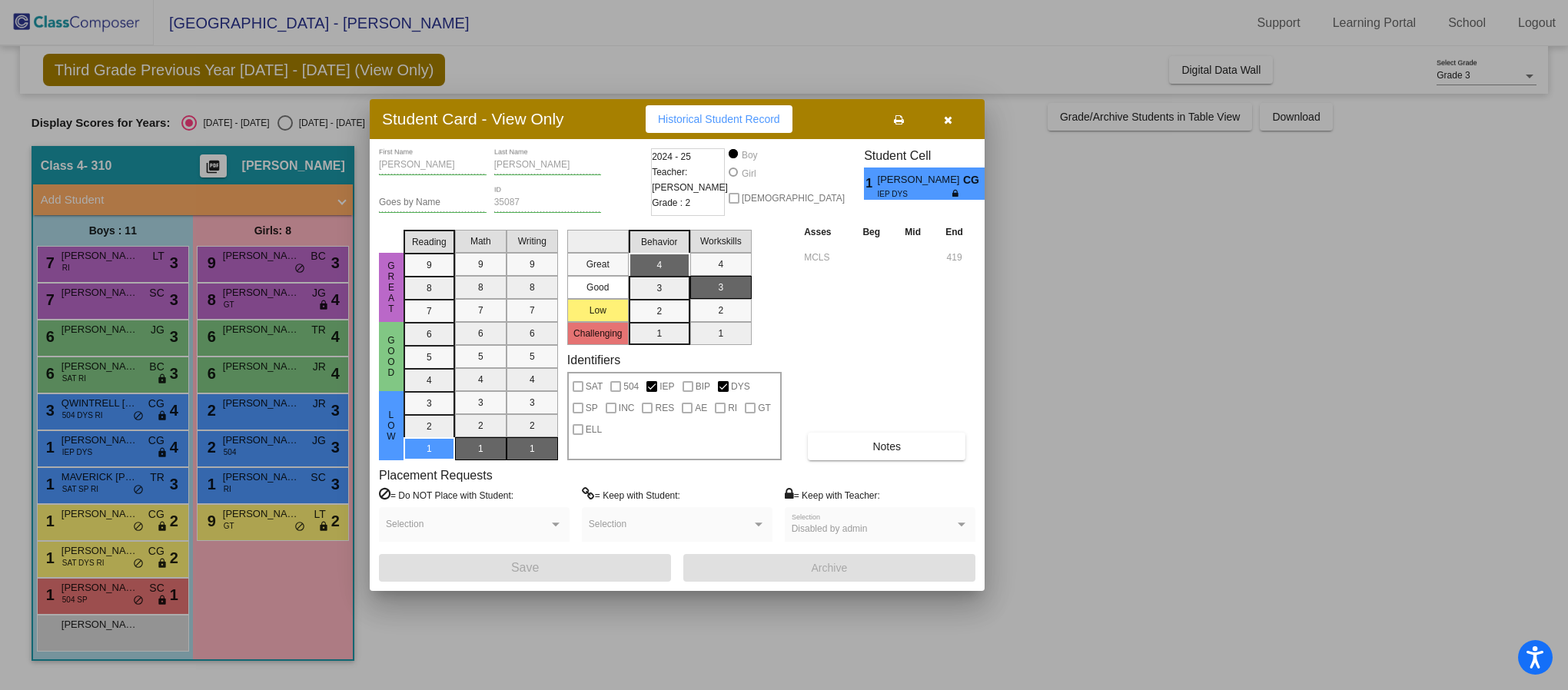
click at [946, 128] on button "button" at bounding box center [947, 119] width 49 height 28
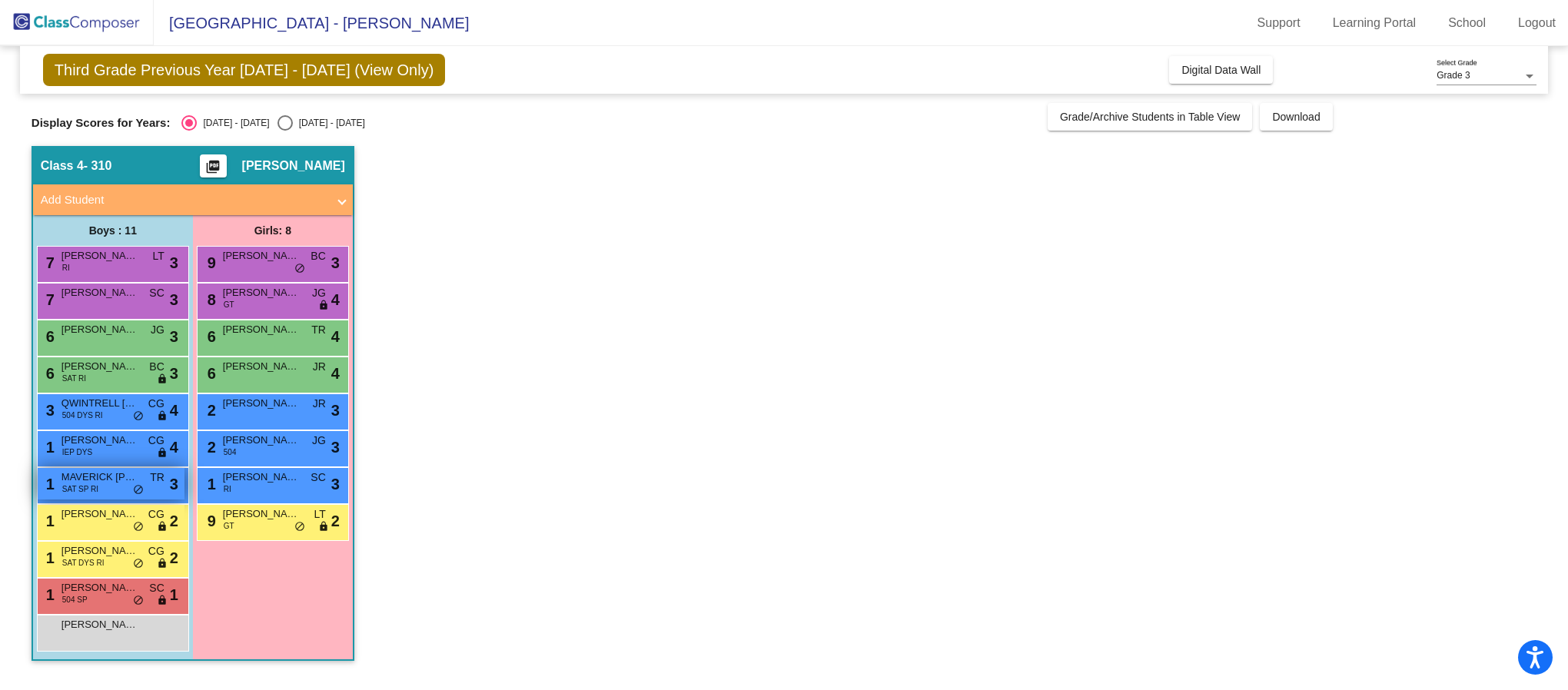
click at [84, 491] on span "SAT SP RI" at bounding box center [80, 489] width 36 height 12
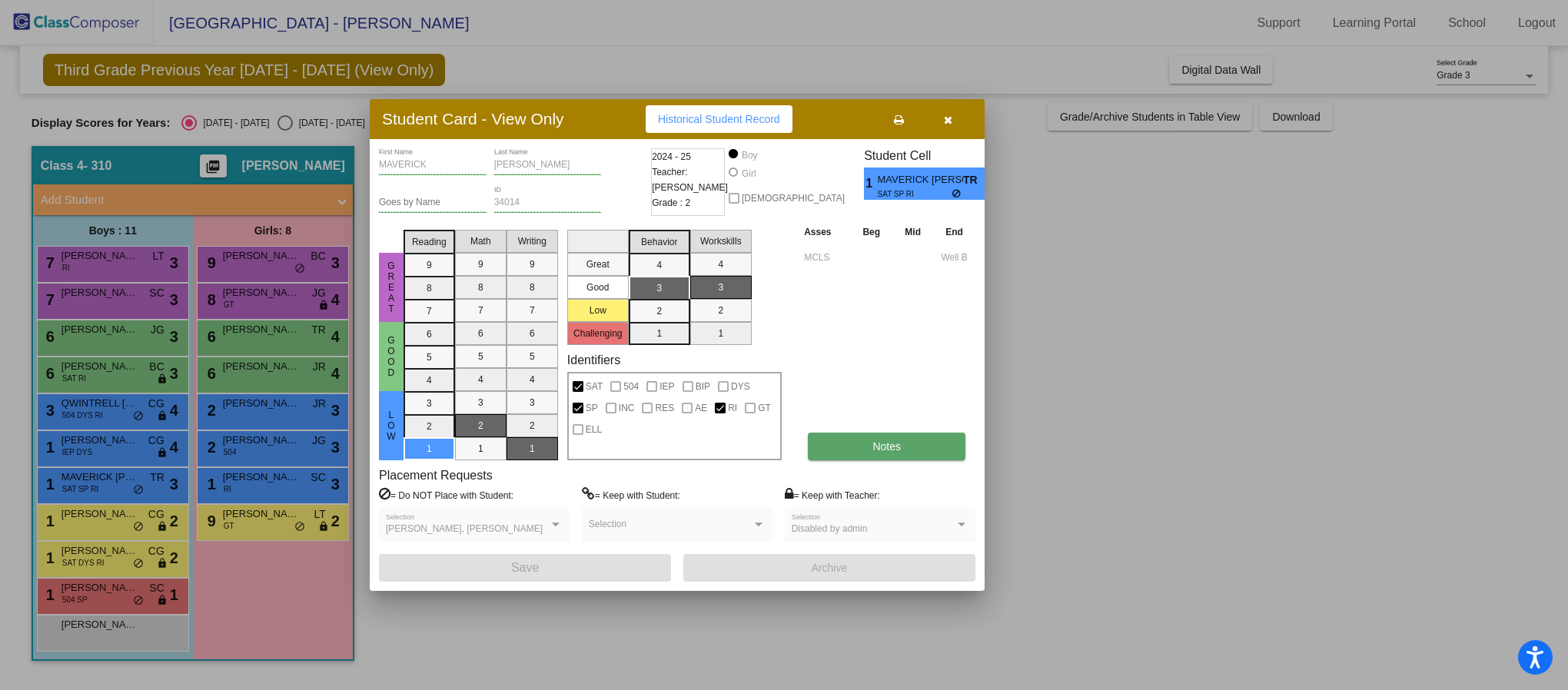
click at [870, 440] on button "Notes" at bounding box center [886, 446] width 157 height 28
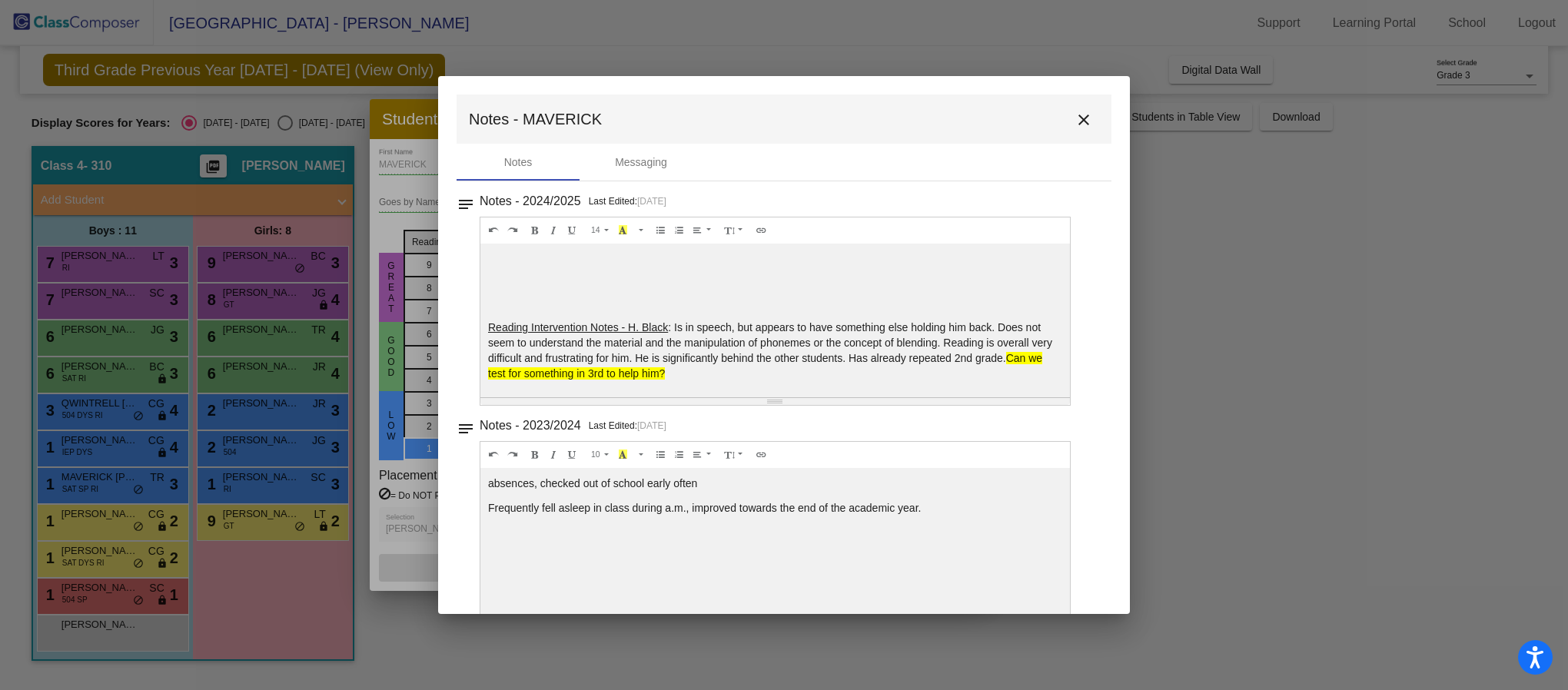
click at [982, 262] on p "absences, checked out of school early often" at bounding box center [775, 254] width 574 height 15
click at [985, 262] on p "absences, checked out of school early often" at bounding box center [775, 254] width 574 height 15
click at [1077, 119] on mat-icon "close" at bounding box center [1083, 120] width 18 height 18
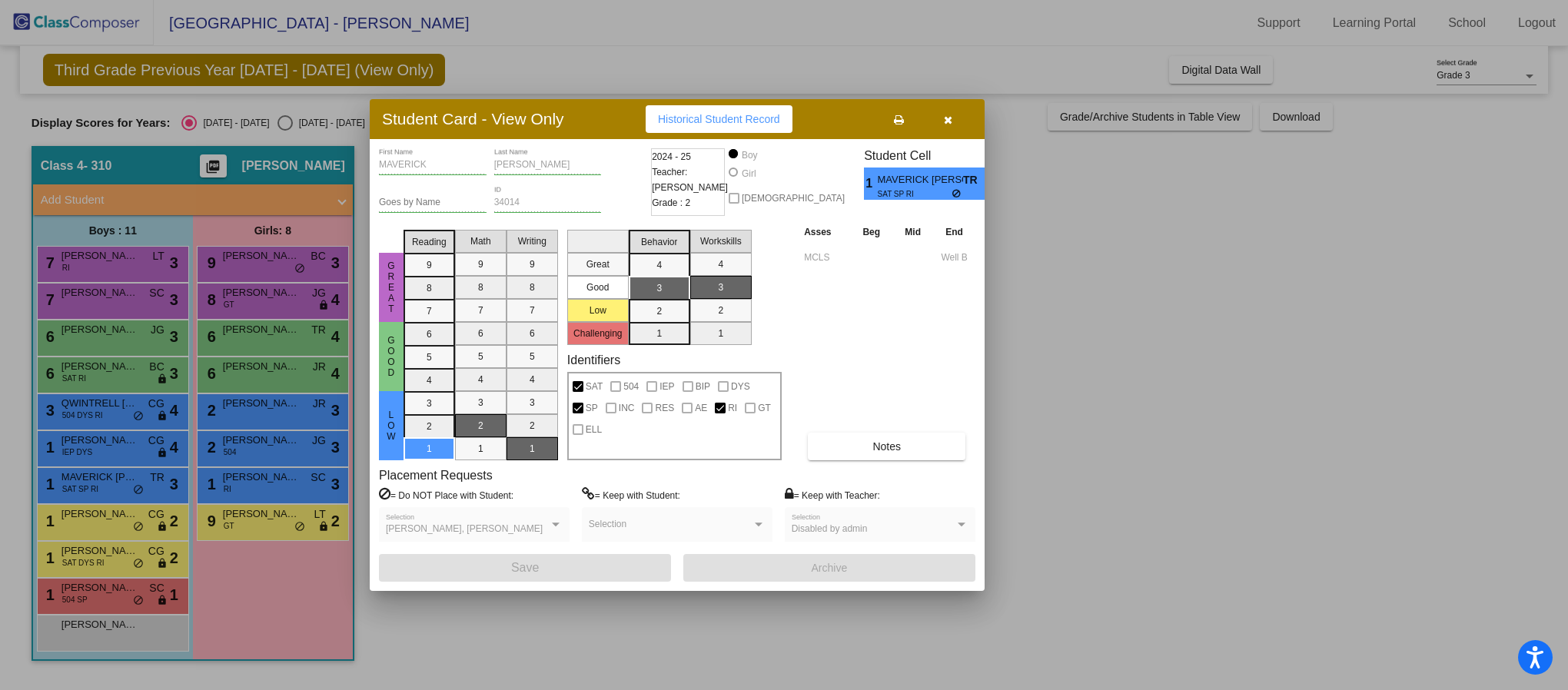
click at [946, 123] on icon "button" at bounding box center [948, 120] width 9 height 11
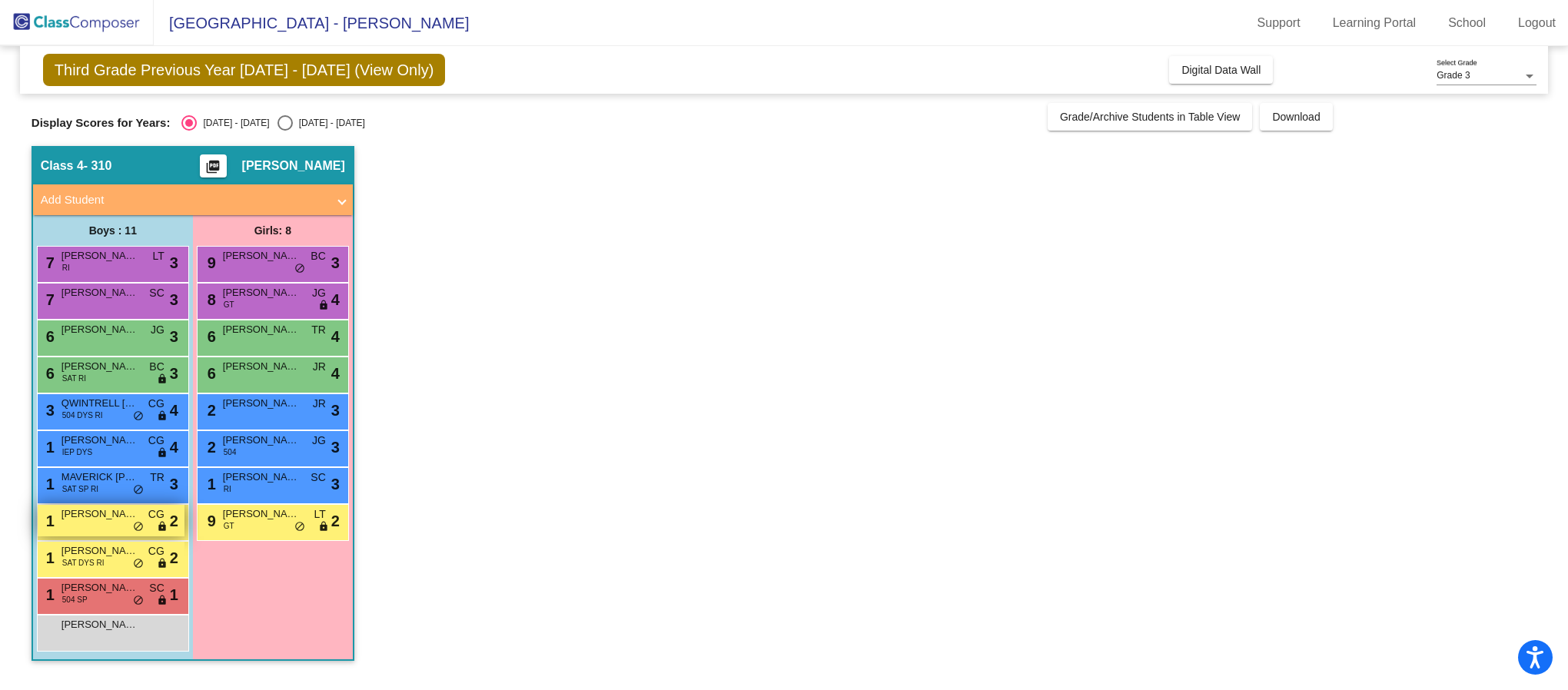
click at [138, 519] on div "1 [PERSON_NAME] lock do_not_disturb_alt 2" at bounding box center [111, 520] width 147 height 32
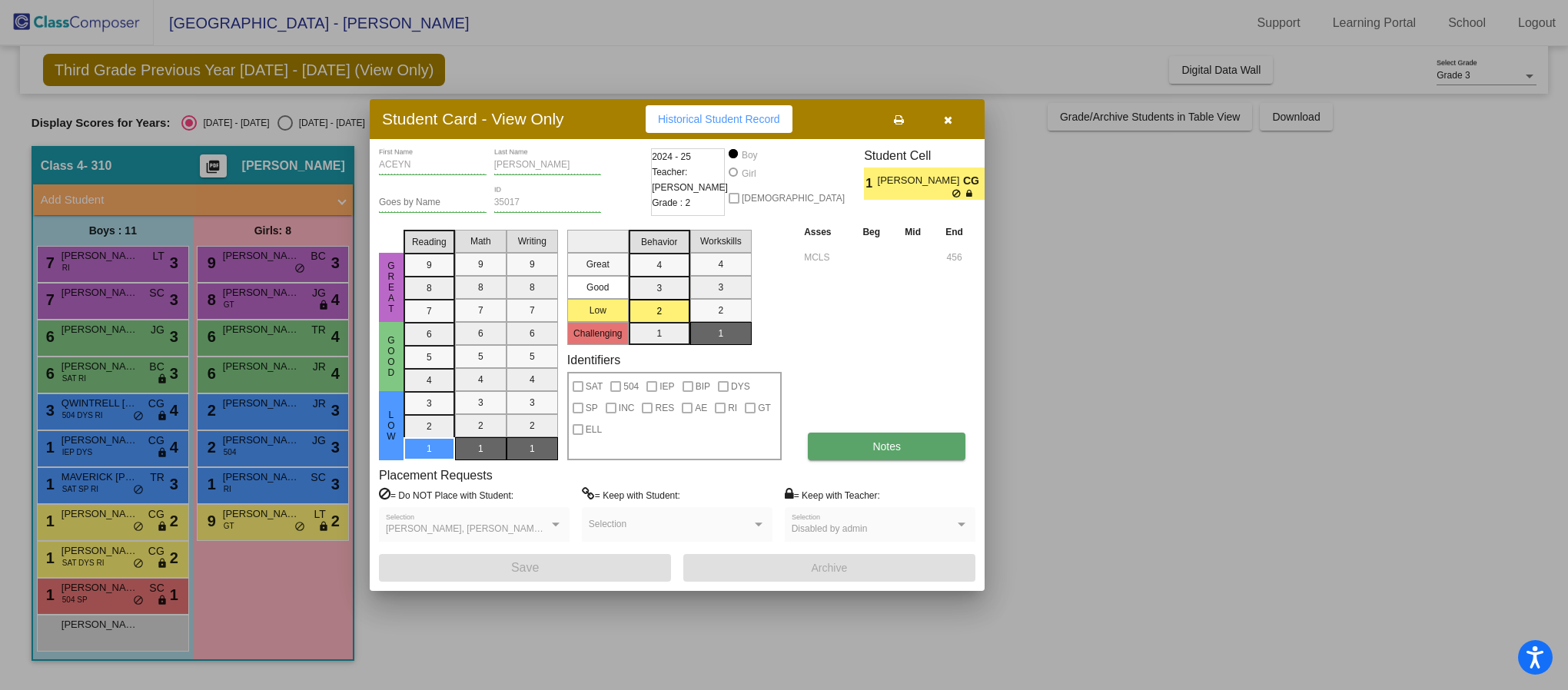
click at [856, 447] on button "Notes" at bounding box center [886, 446] width 157 height 28
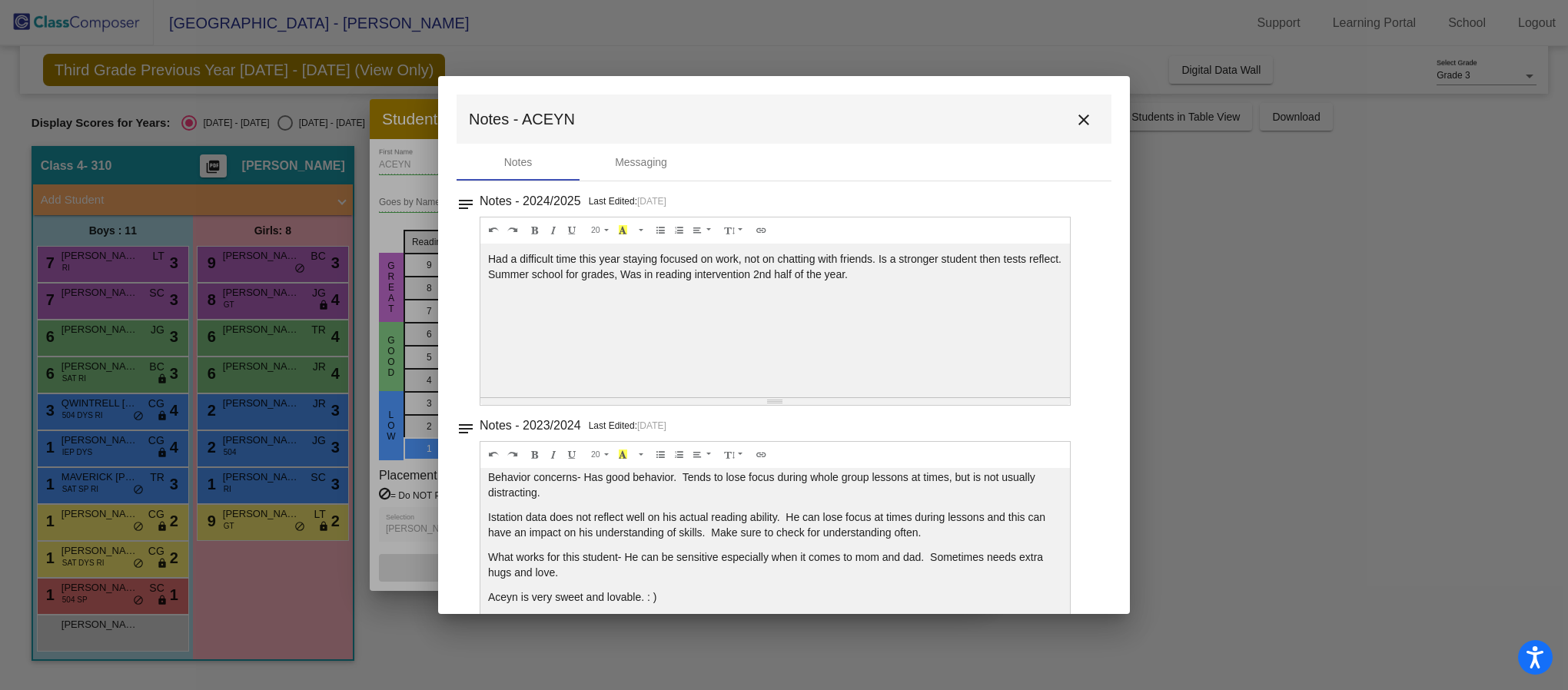
click at [1082, 107] on button "close" at bounding box center [1084, 120] width 31 height 31
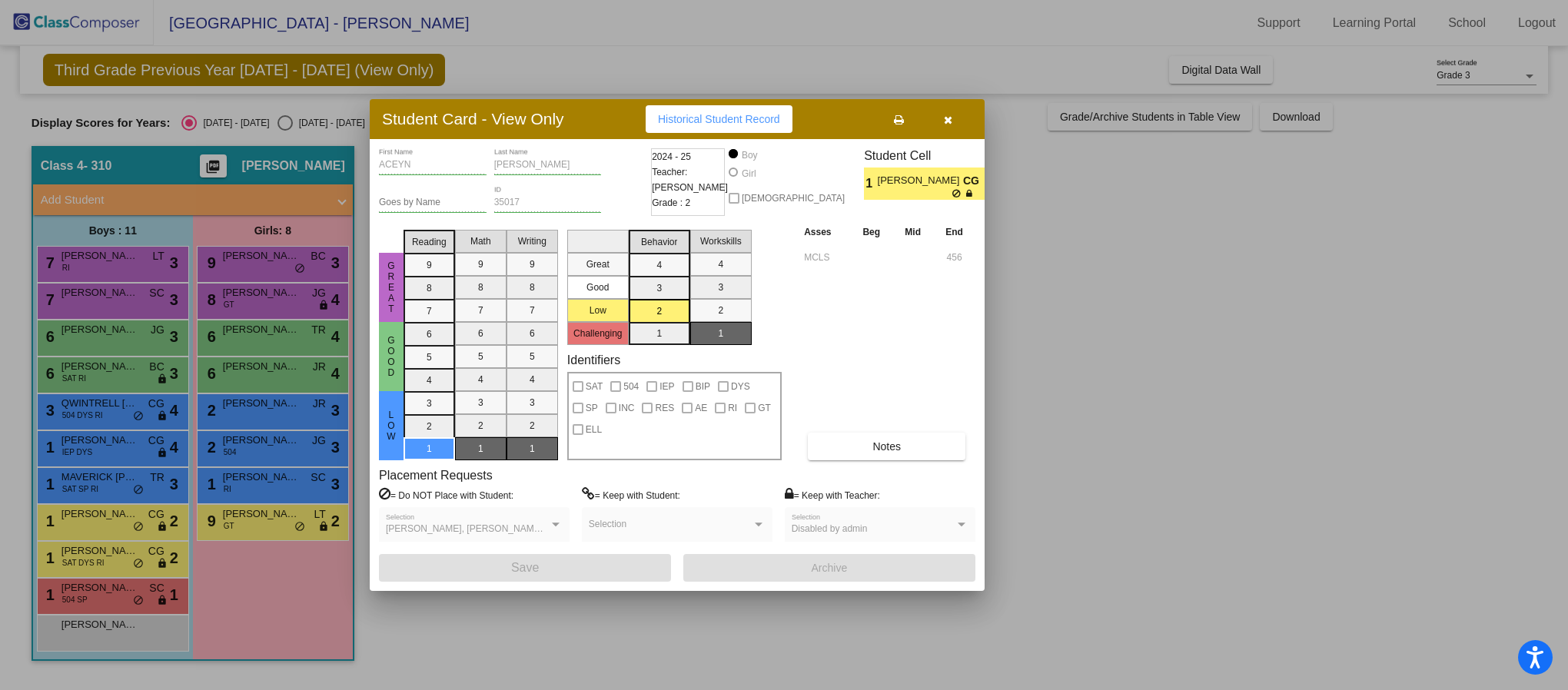
click at [950, 123] on icon "button" at bounding box center [948, 120] width 9 height 11
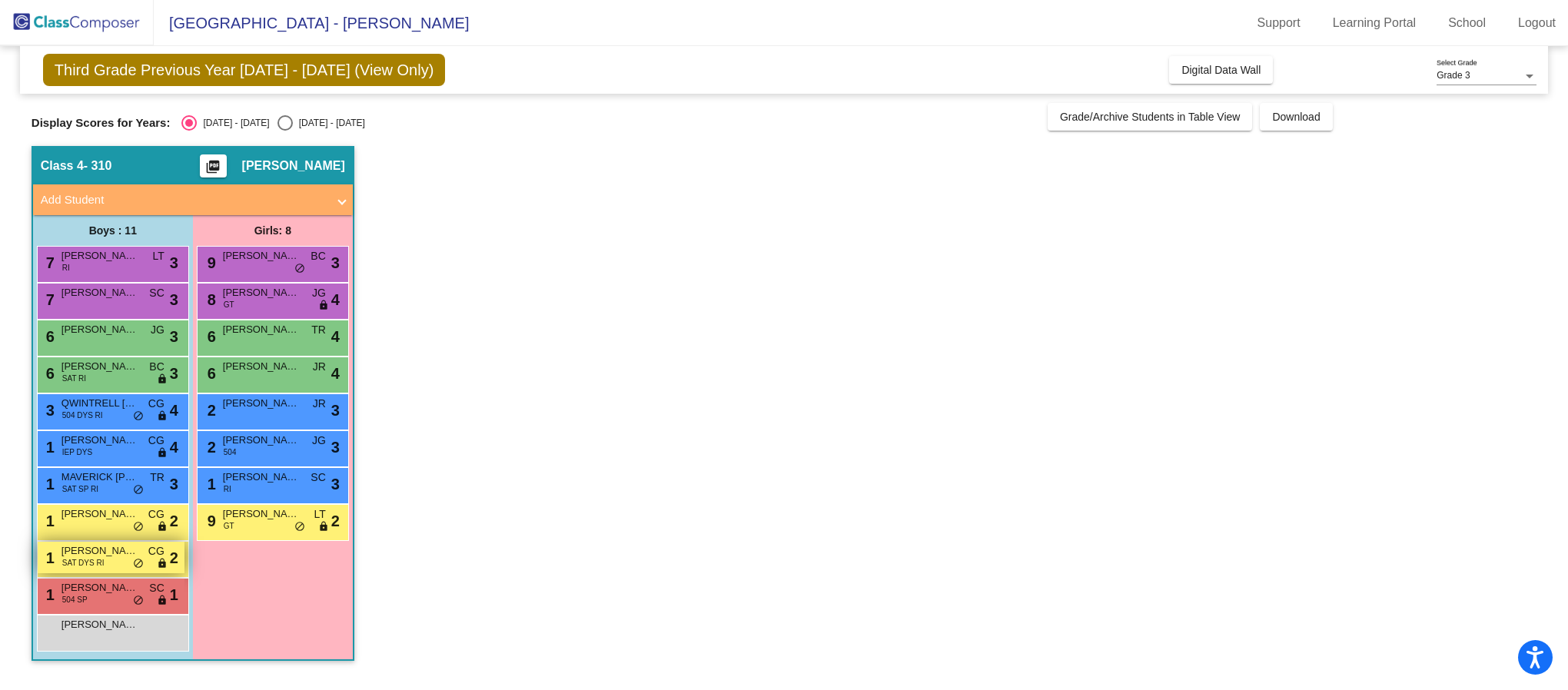
click at [119, 554] on span "[PERSON_NAME]" at bounding box center [100, 551] width 77 height 15
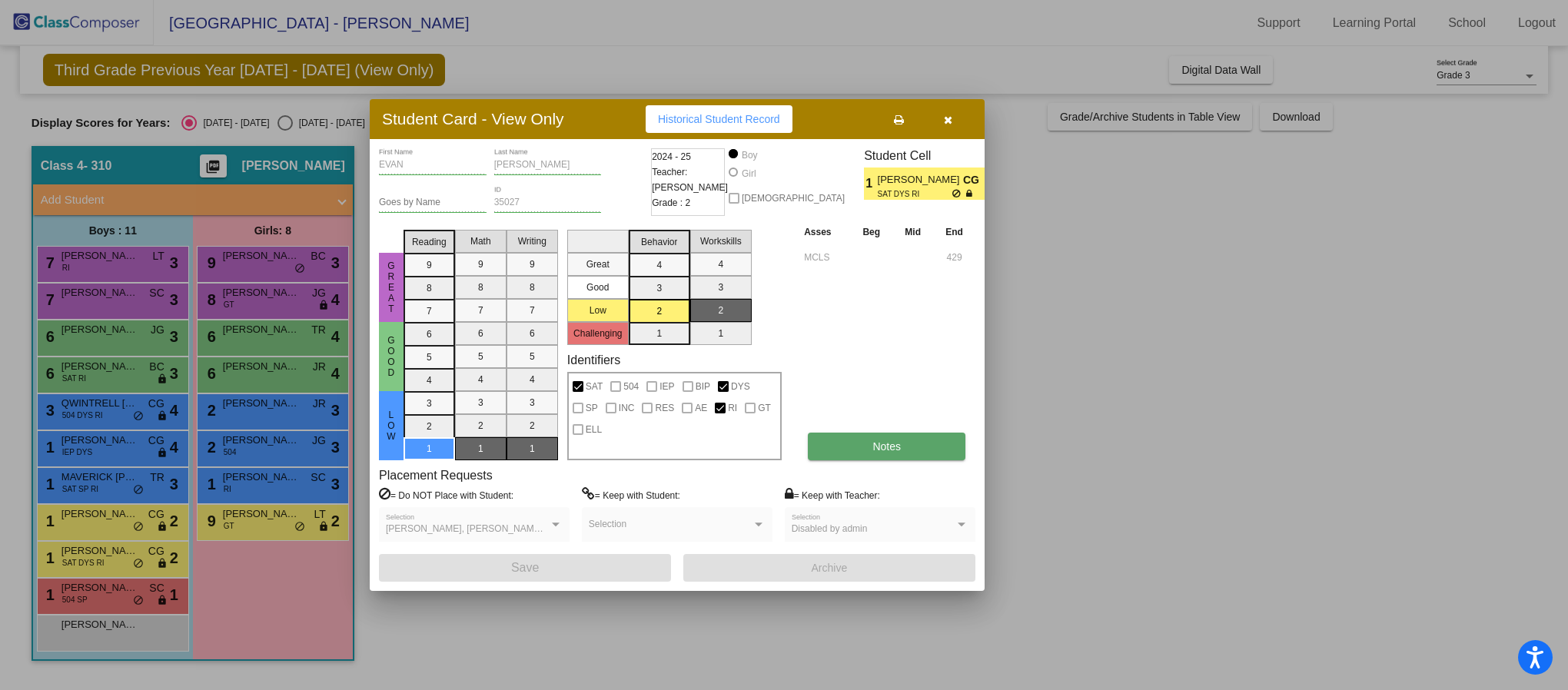
click at [896, 448] on span "Notes" at bounding box center [886, 446] width 28 height 13
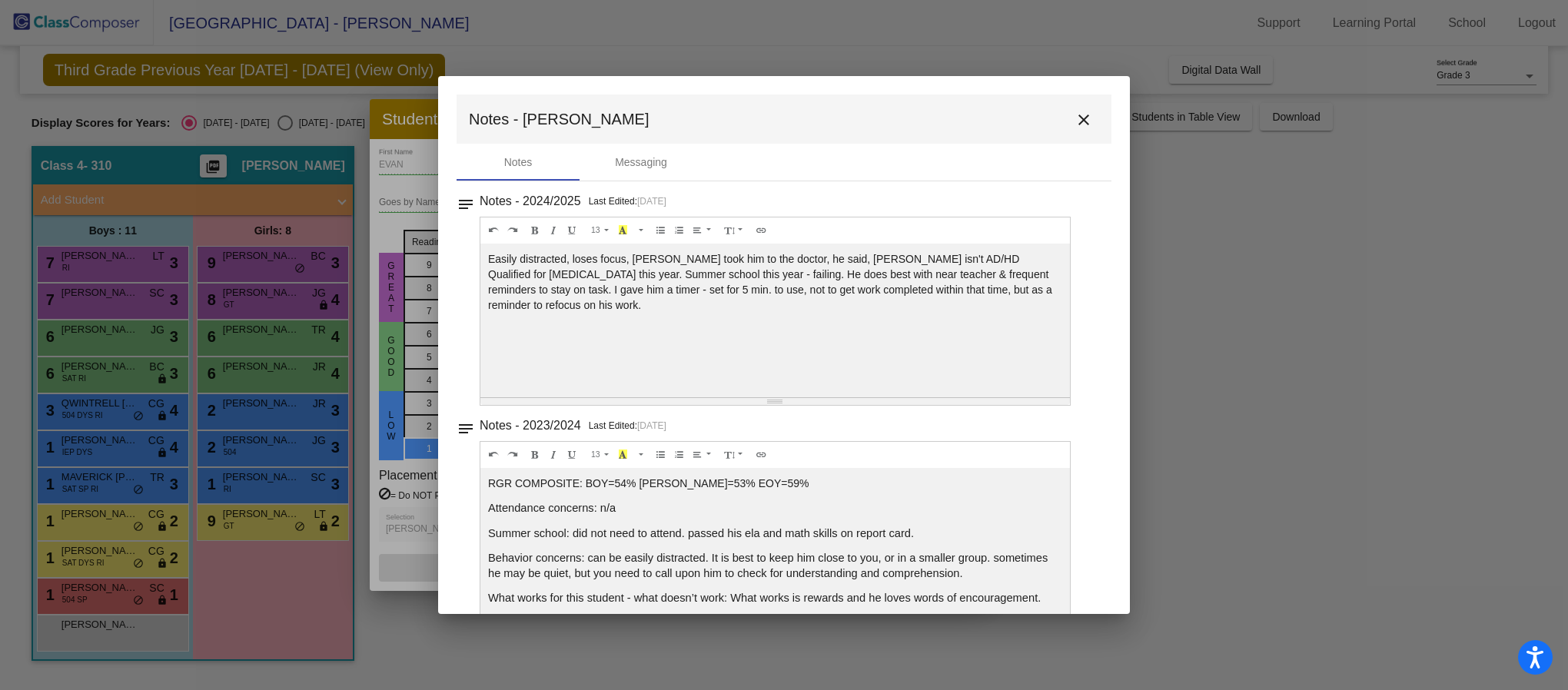
click at [1074, 115] on mat-icon "close" at bounding box center [1083, 120] width 18 height 18
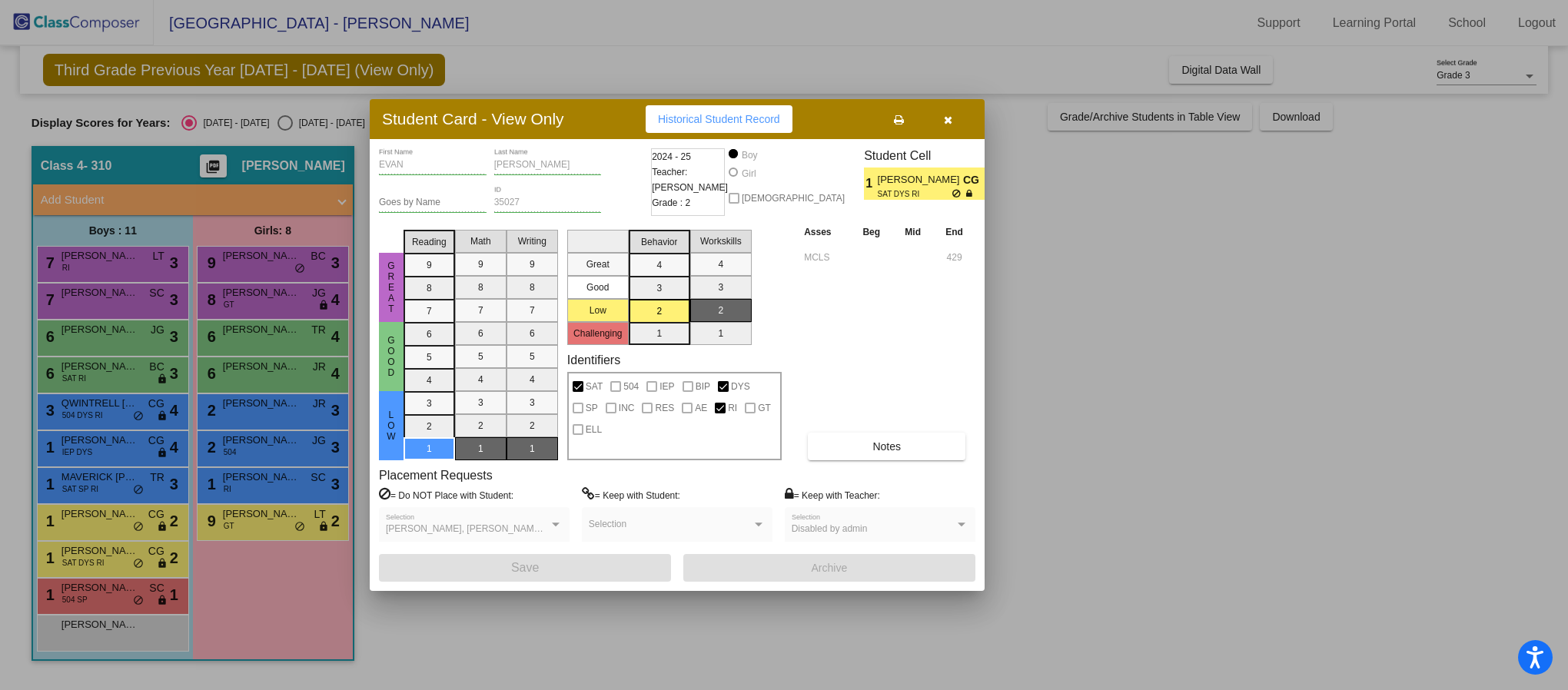
click at [949, 115] on icon "button" at bounding box center [948, 120] width 9 height 11
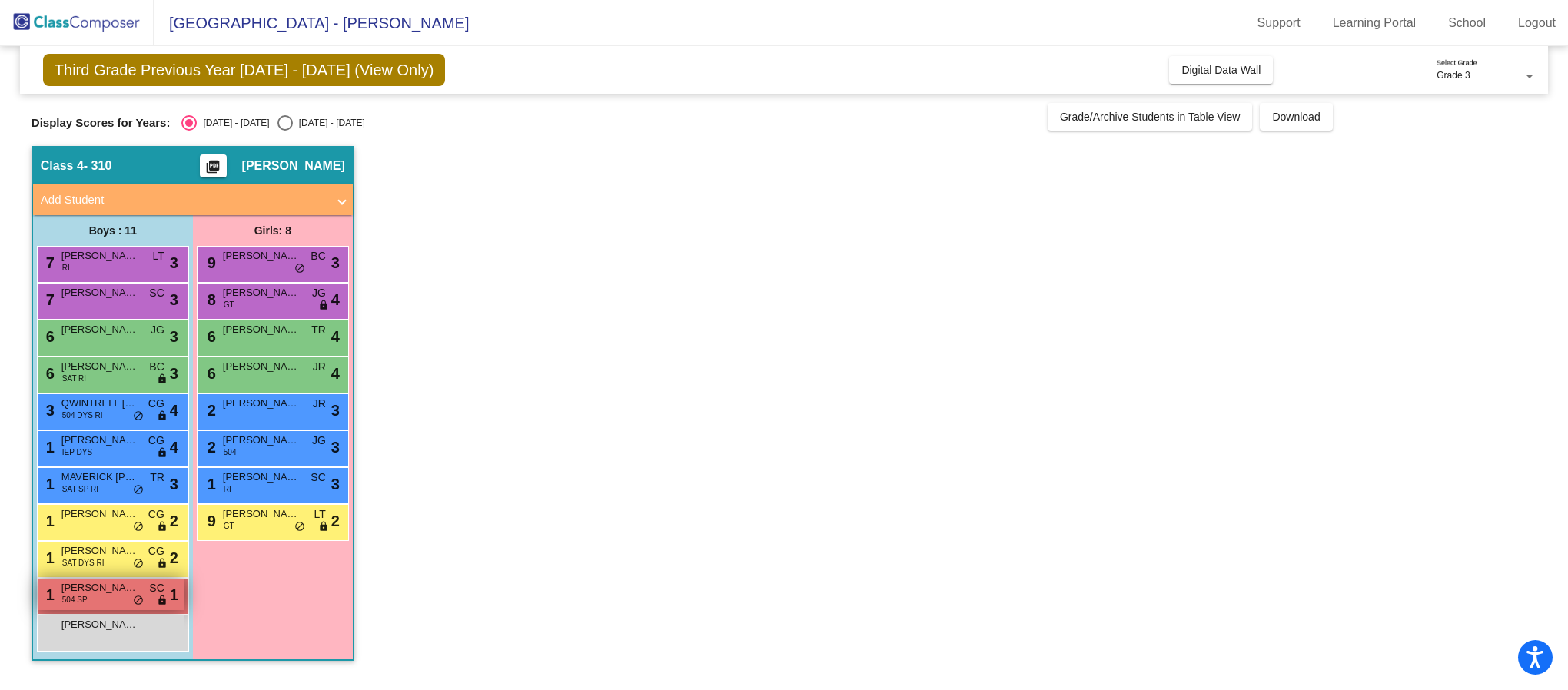
click at [111, 596] on div "1 [PERSON_NAME] 504 SP SC lock do_not_disturb_alt 1" at bounding box center [111, 594] width 147 height 32
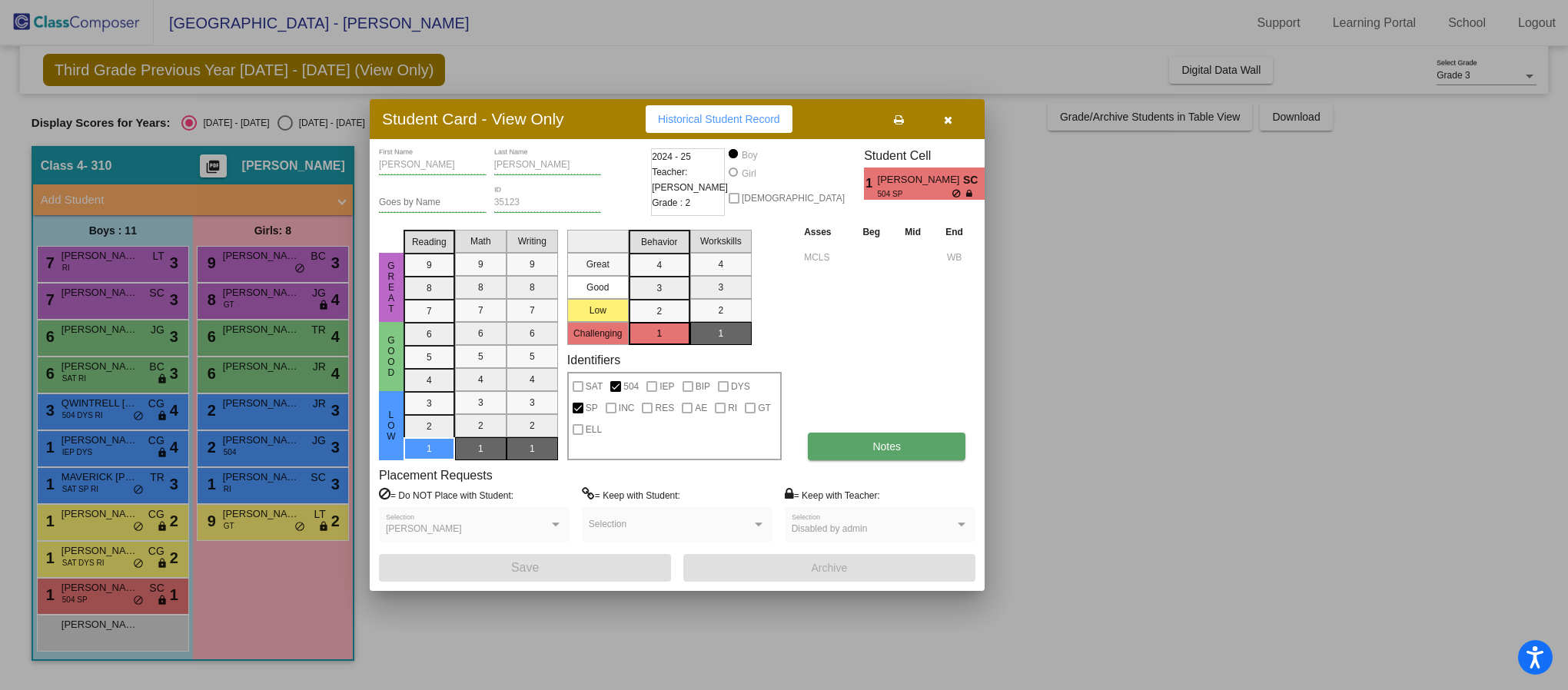
click at [894, 444] on span "Notes" at bounding box center [886, 446] width 28 height 13
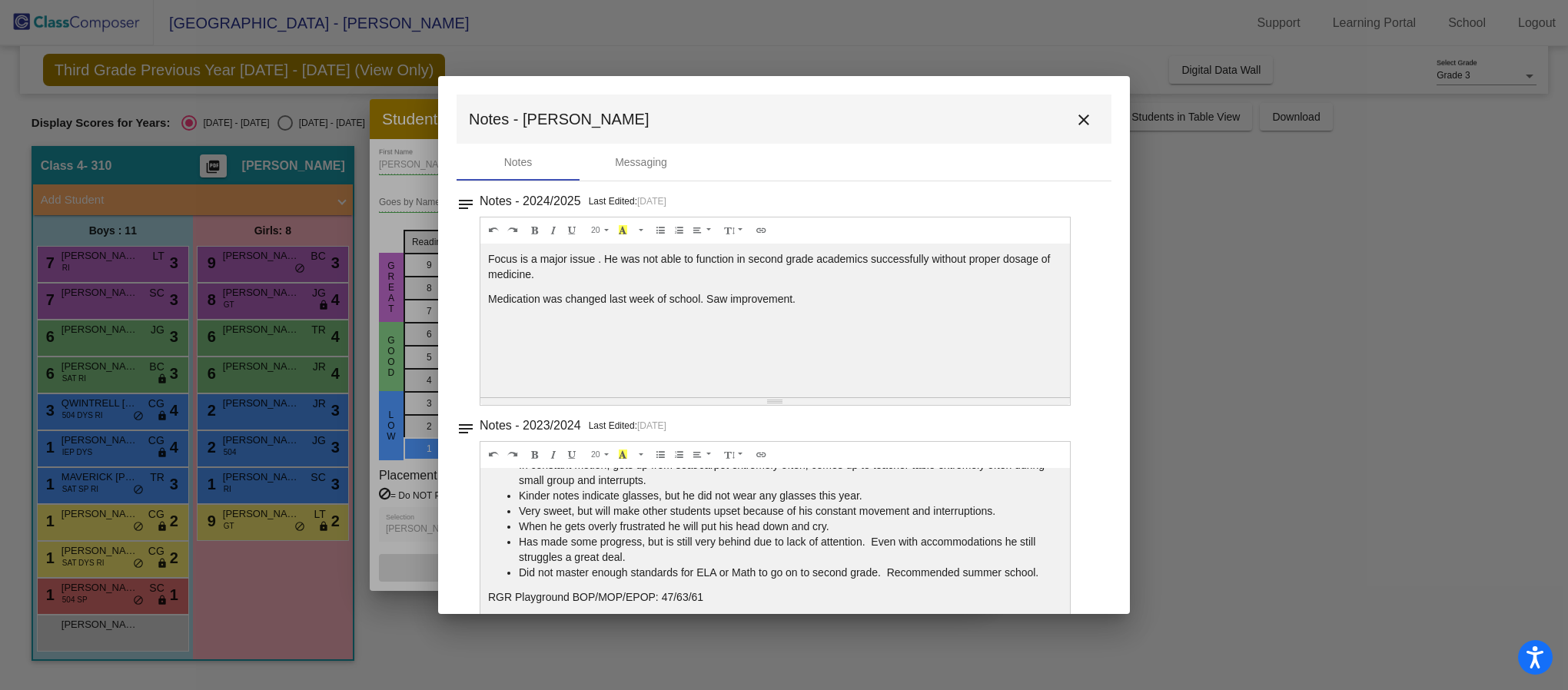
click at [1085, 115] on mat-icon "close" at bounding box center [1083, 120] width 18 height 18
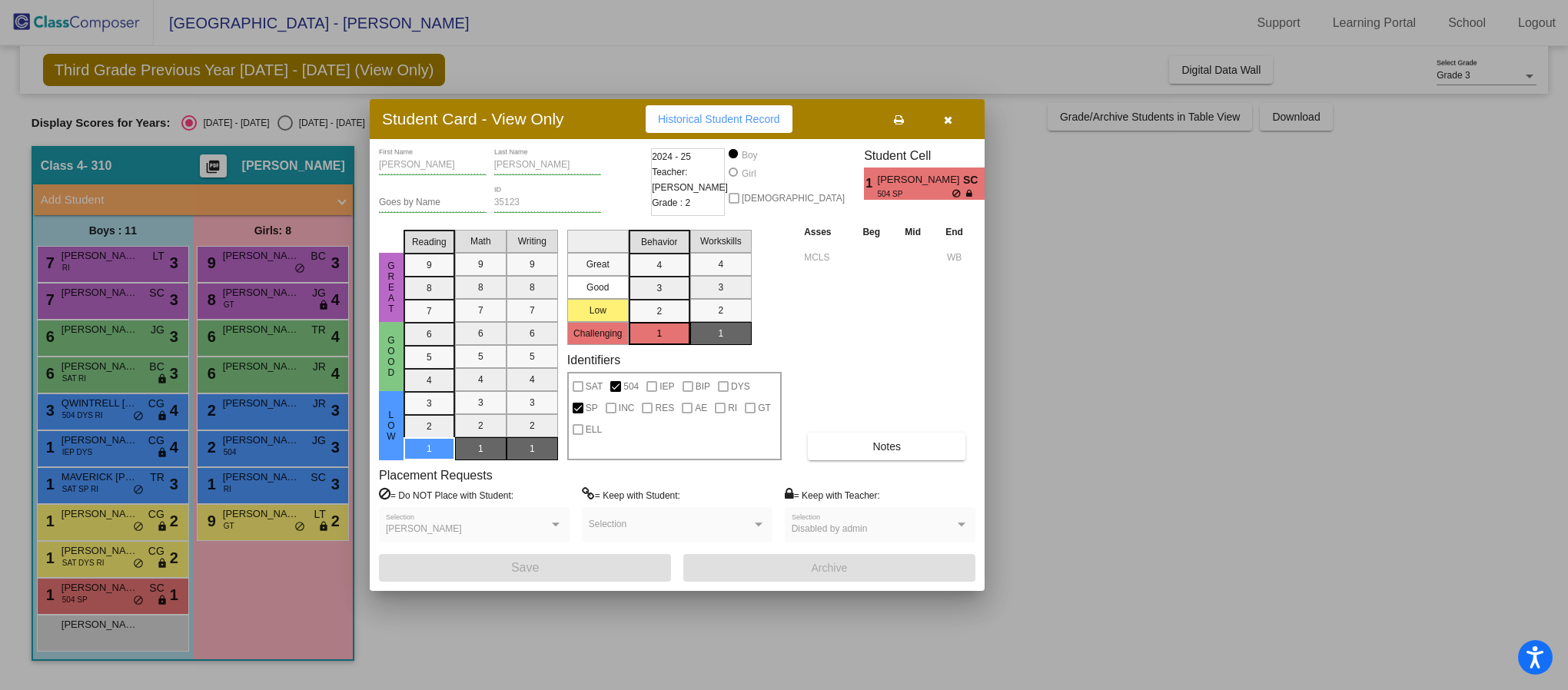
click at [946, 120] on icon "button" at bounding box center [948, 120] width 9 height 11
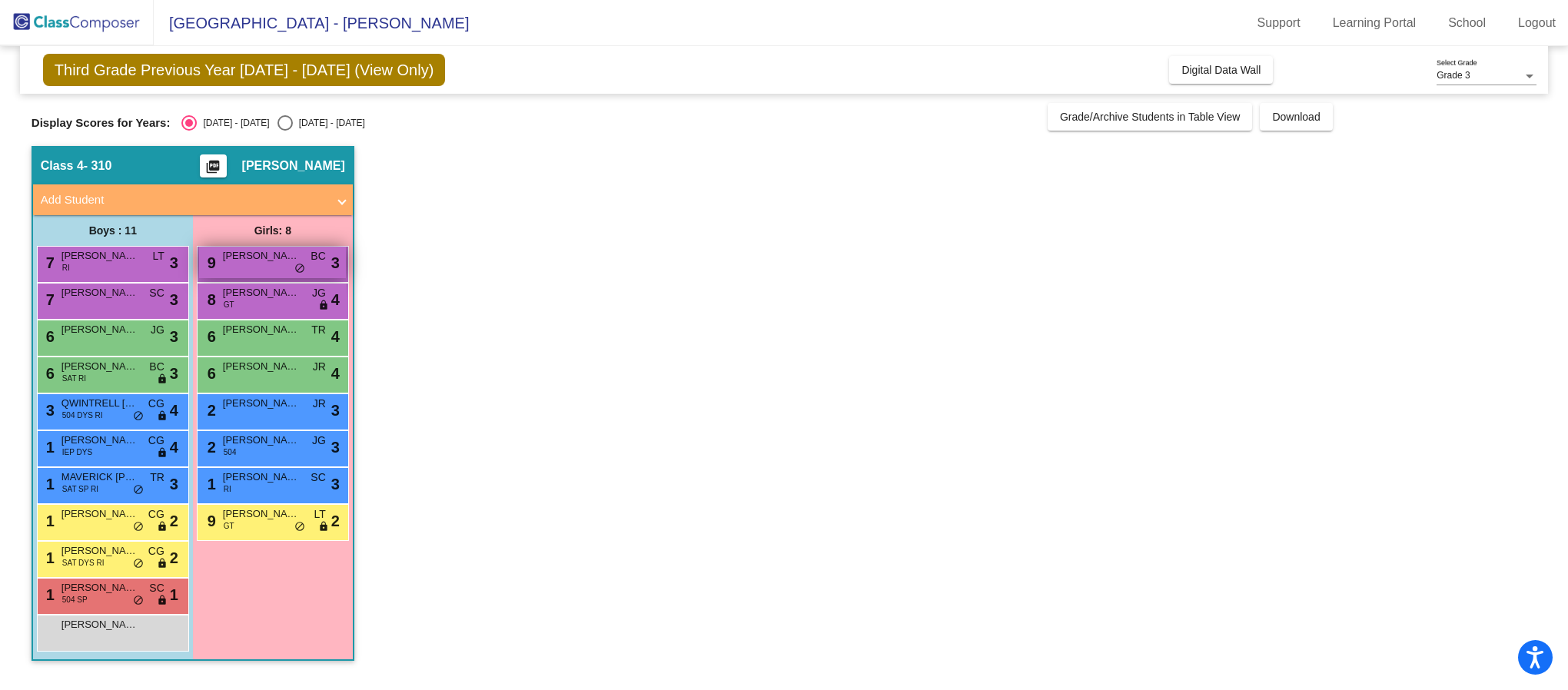
click at [250, 262] on span "[PERSON_NAME]" at bounding box center [261, 256] width 77 height 15
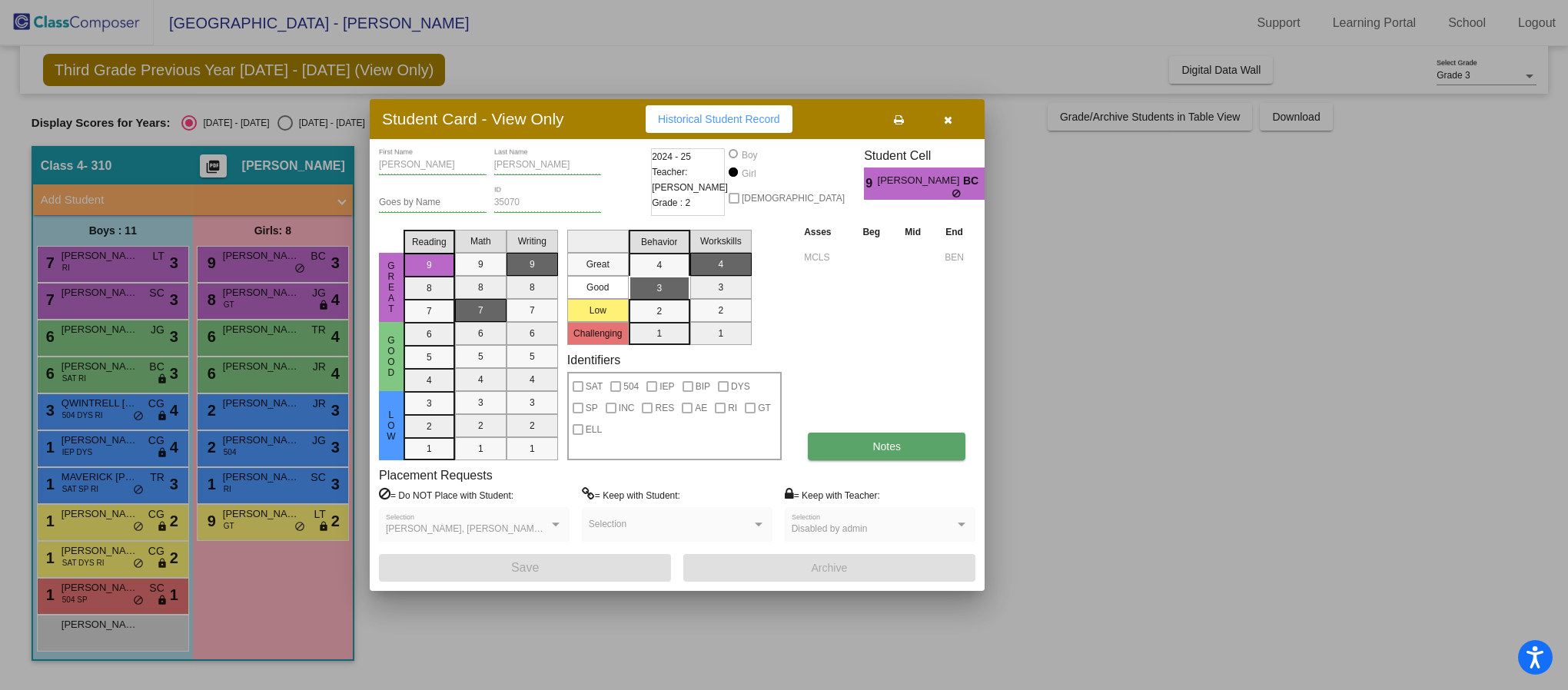
click at [893, 448] on span "Notes" at bounding box center [886, 446] width 28 height 13
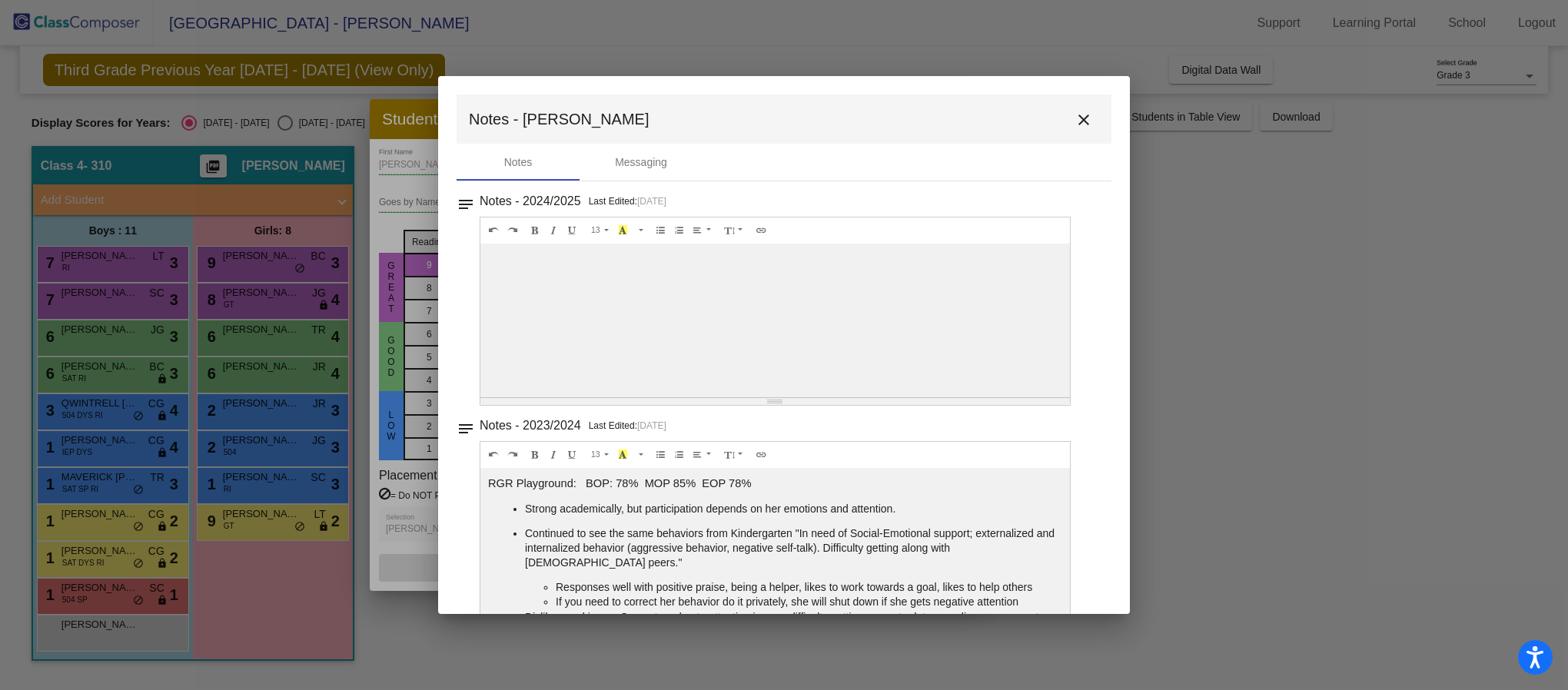
click at [1074, 122] on mat-icon "close" at bounding box center [1083, 120] width 18 height 18
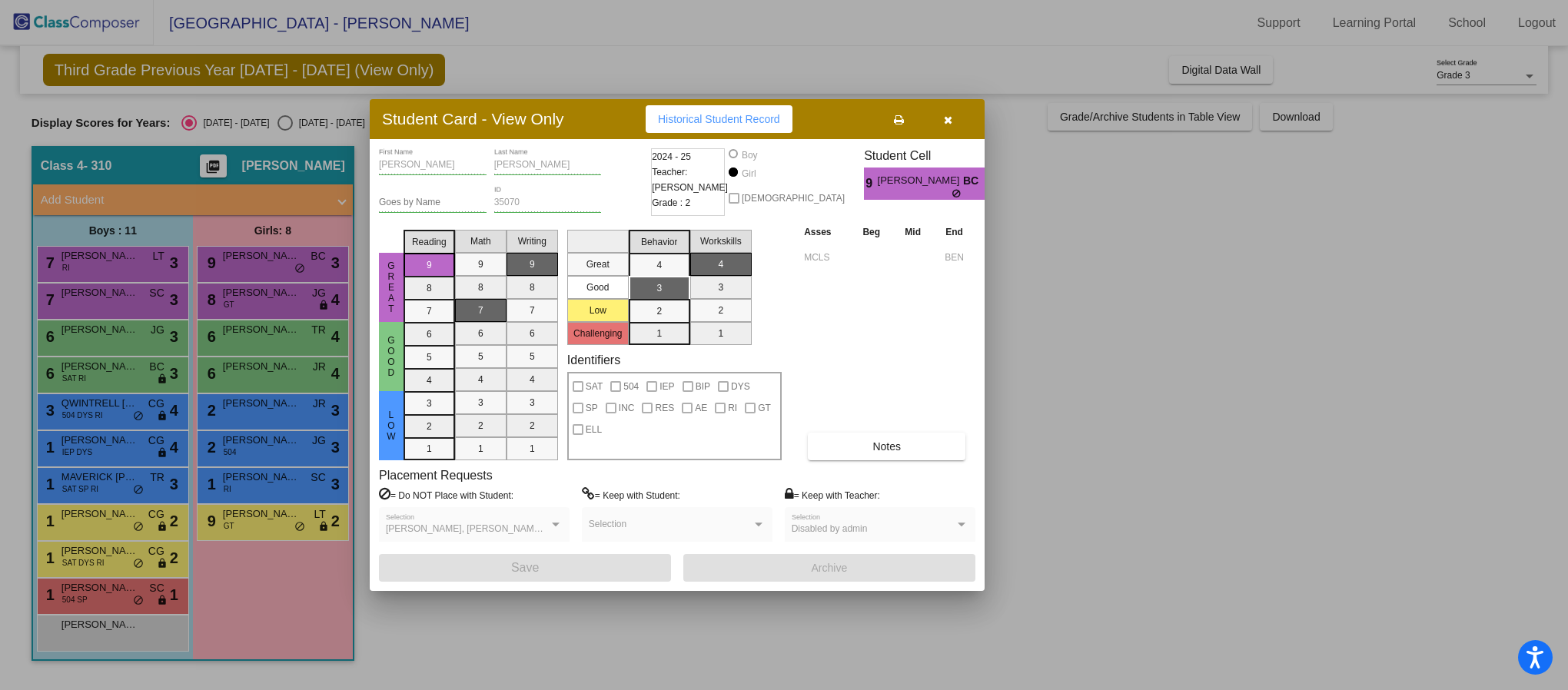
click at [945, 125] on icon "button" at bounding box center [948, 120] width 9 height 11
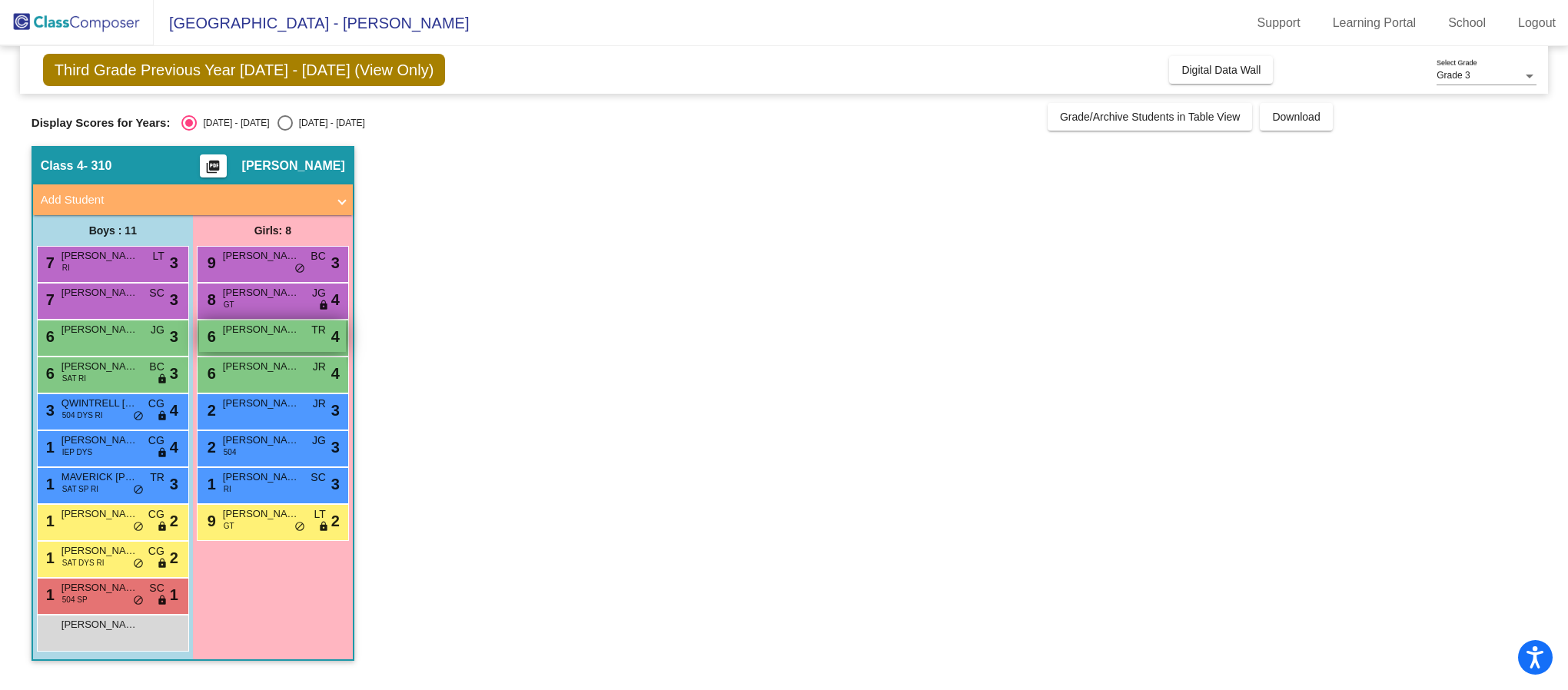
click at [287, 345] on div "6 [PERSON_NAME] TR lock do_not_disturb_alt 4" at bounding box center [272, 336] width 147 height 32
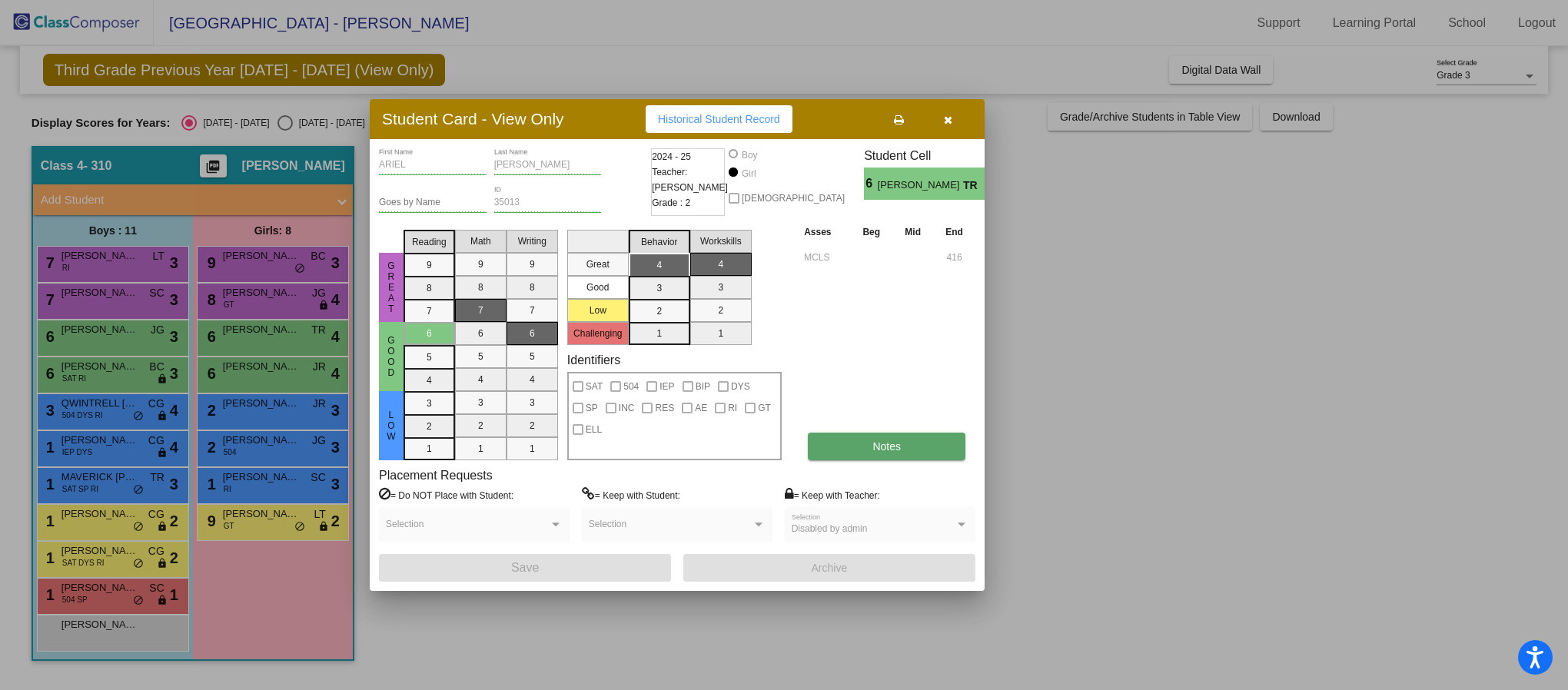
click at [892, 442] on span "Notes" at bounding box center [886, 446] width 28 height 13
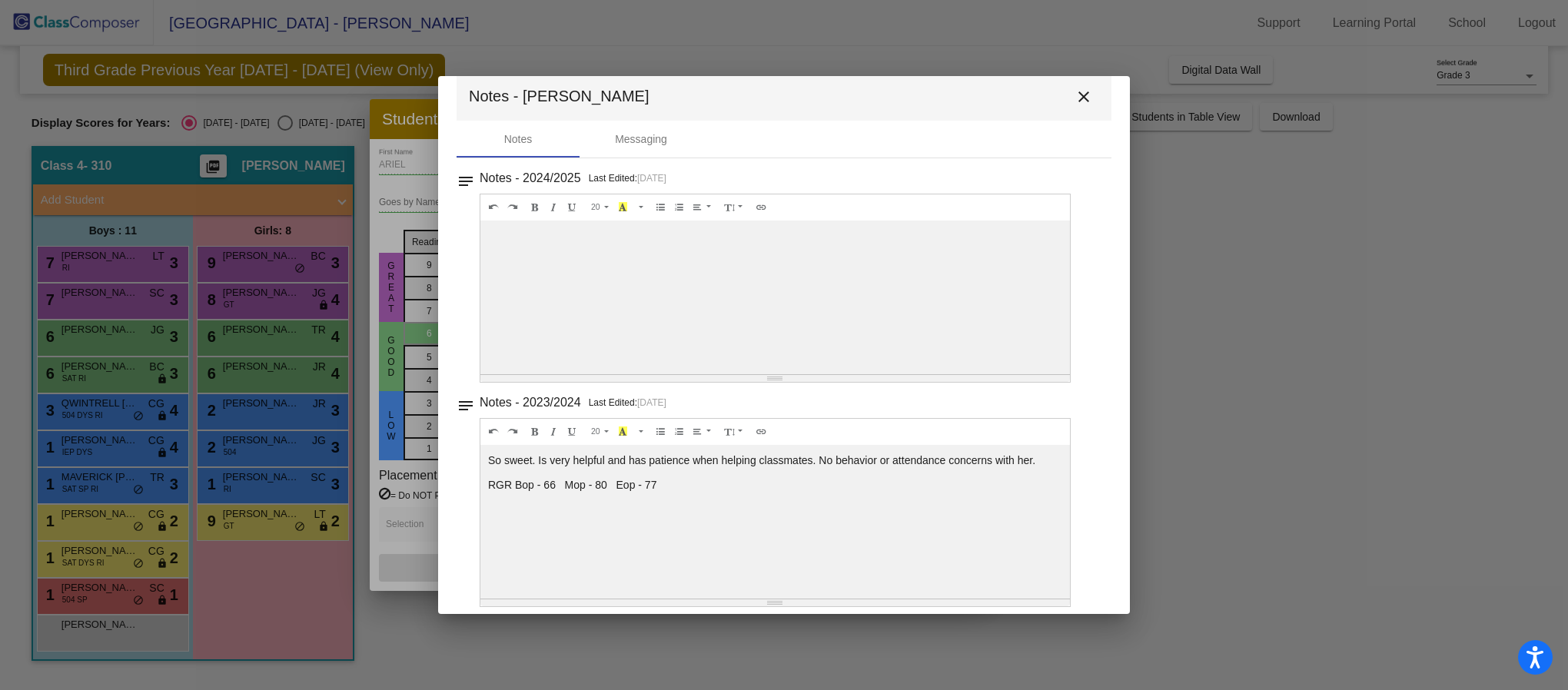
scroll to position [28, 0]
click at [1074, 89] on mat-icon "close" at bounding box center [1083, 92] width 18 height 18
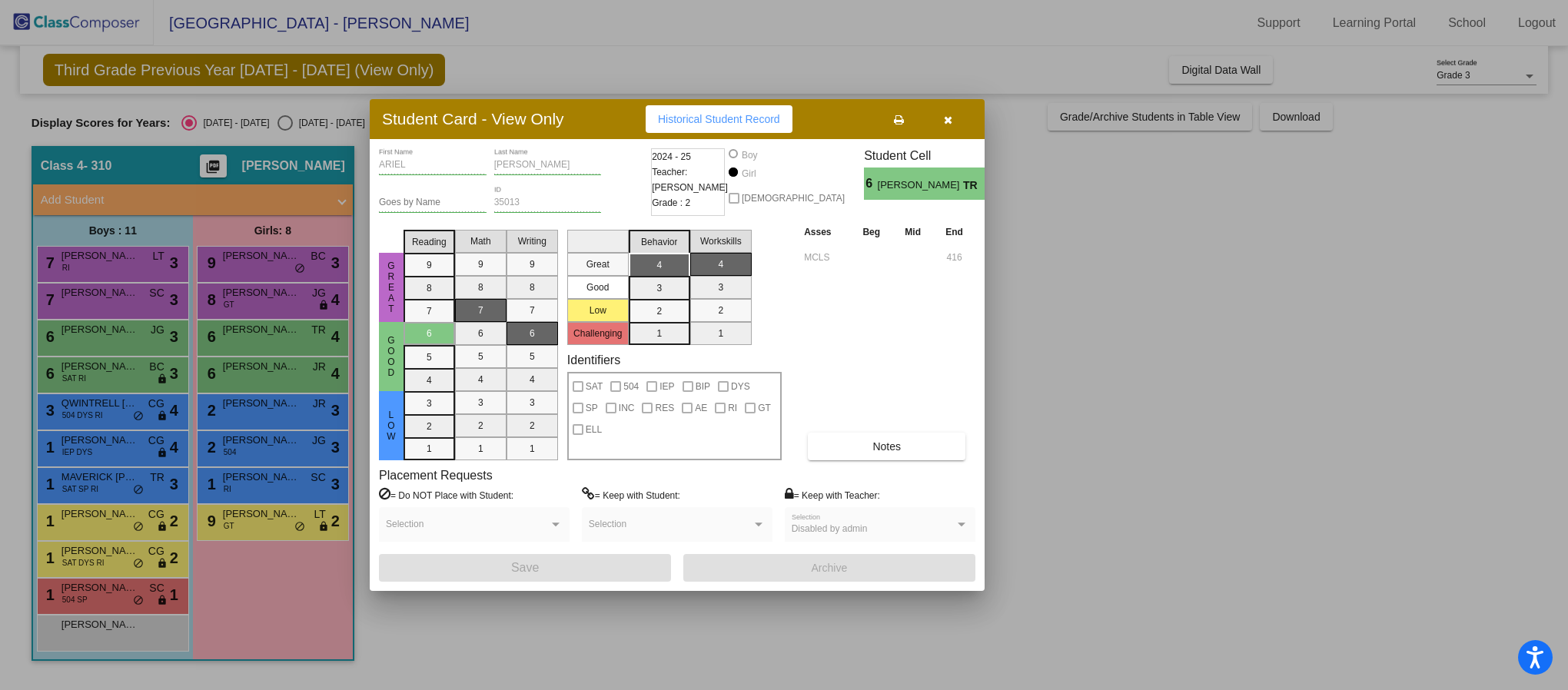
click at [948, 117] on icon "button" at bounding box center [948, 120] width 9 height 11
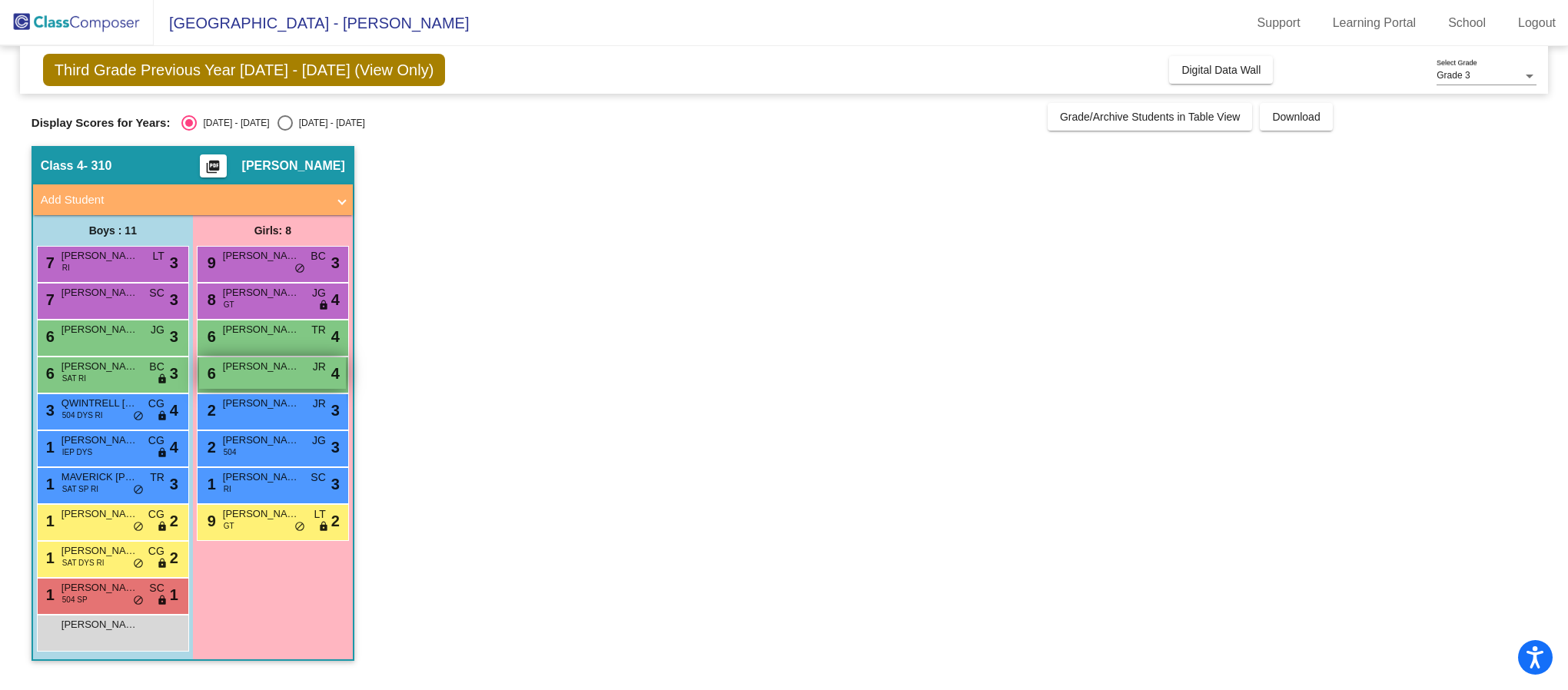
click at [231, 378] on div "6 [PERSON_NAME] lock do_not_disturb_alt 4" at bounding box center [272, 373] width 147 height 32
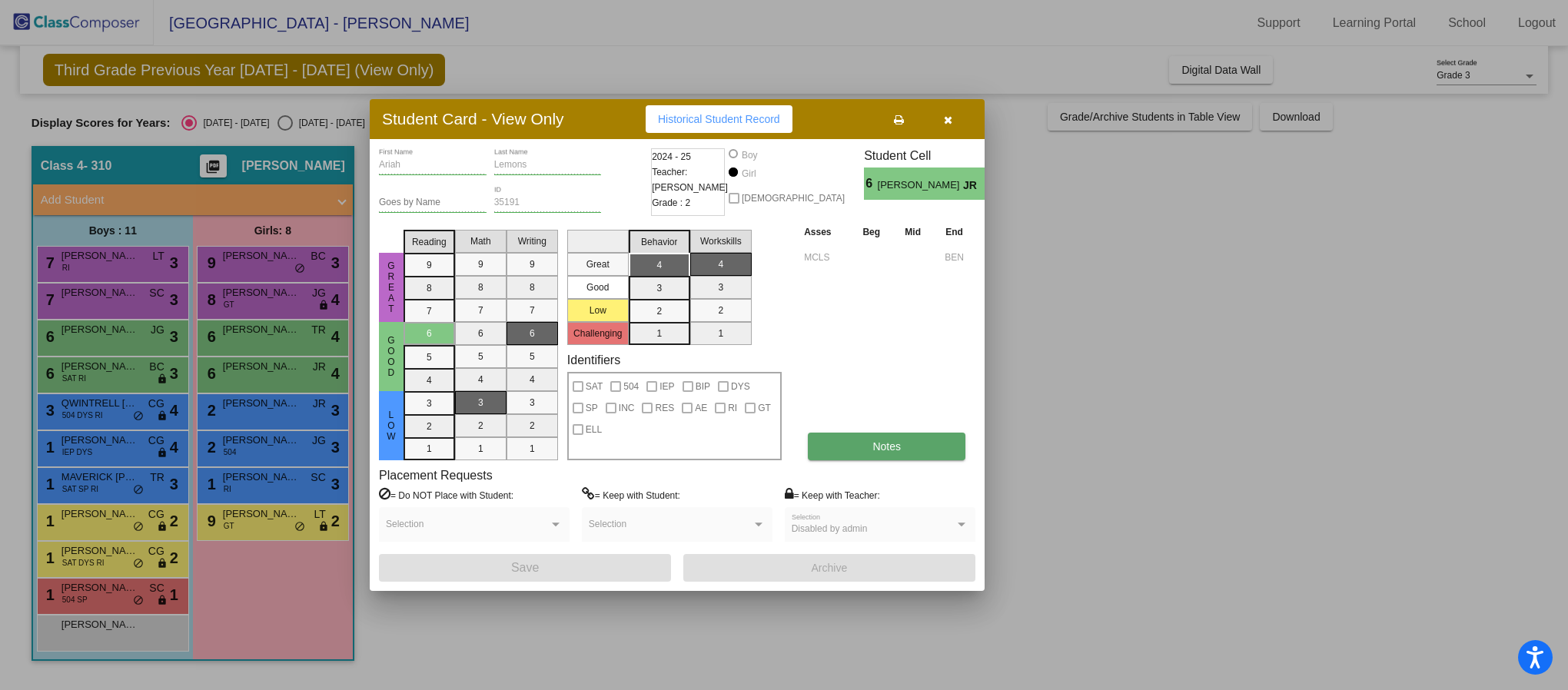
click at [894, 440] on span "Notes" at bounding box center [886, 446] width 28 height 13
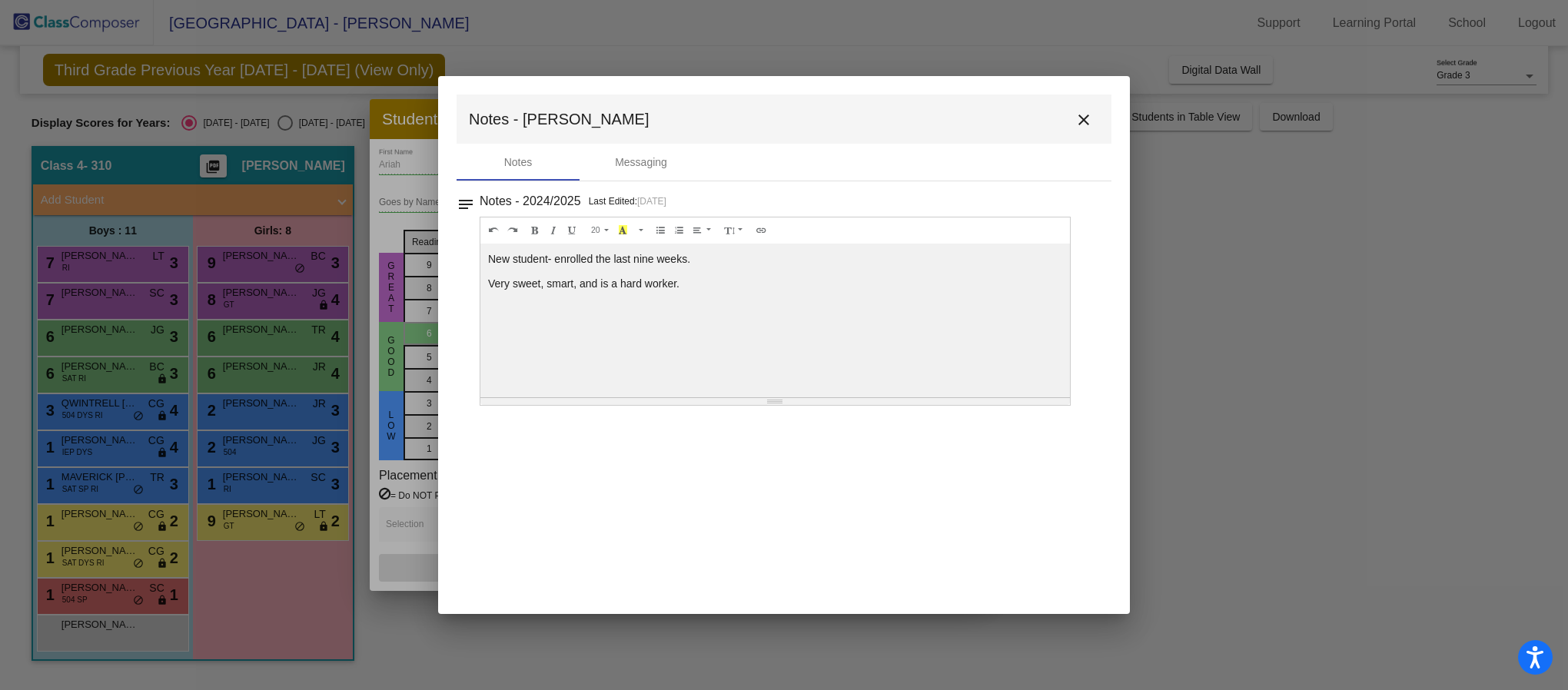
click at [1087, 119] on mat-icon "close" at bounding box center [1083, 120] width 18 height 18
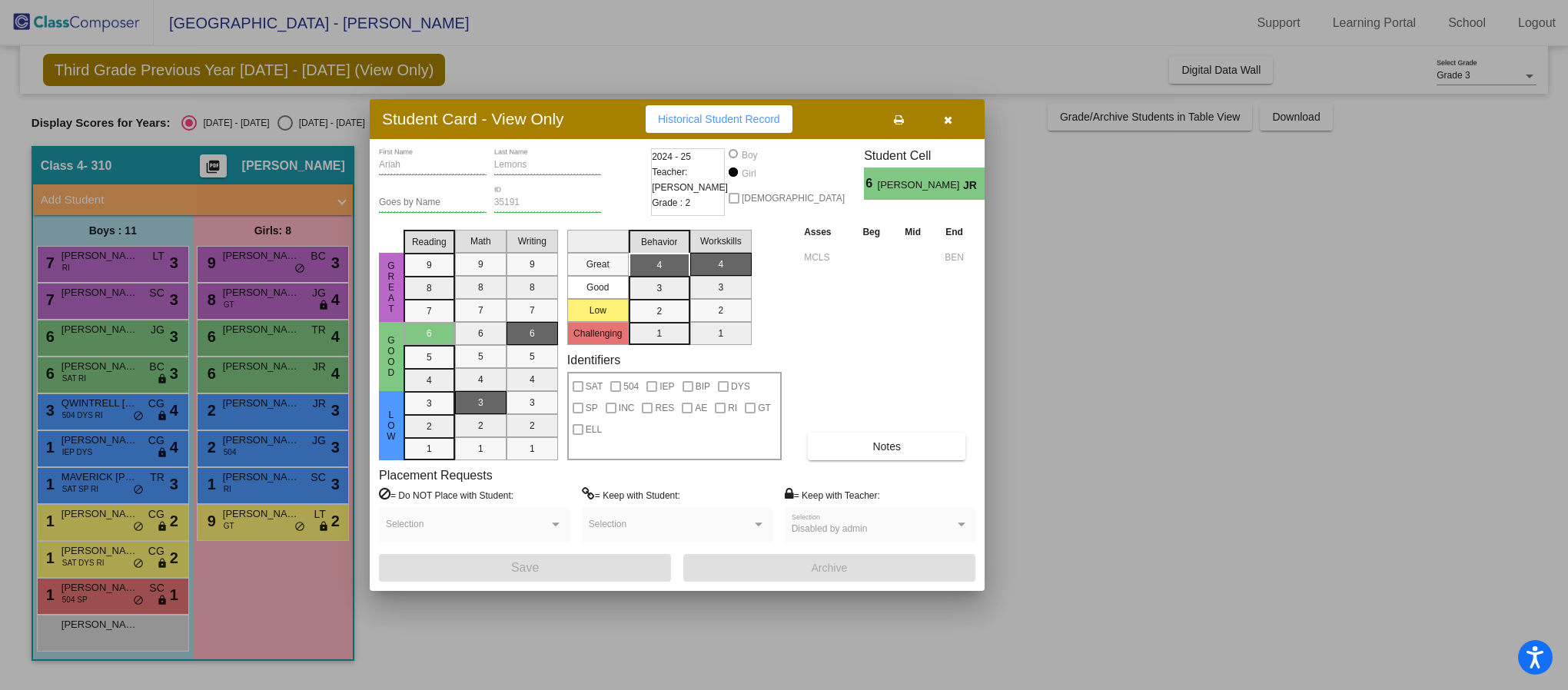
click at [953, 123] on button "button" at bounding box center [947, 119] width 49 height 28
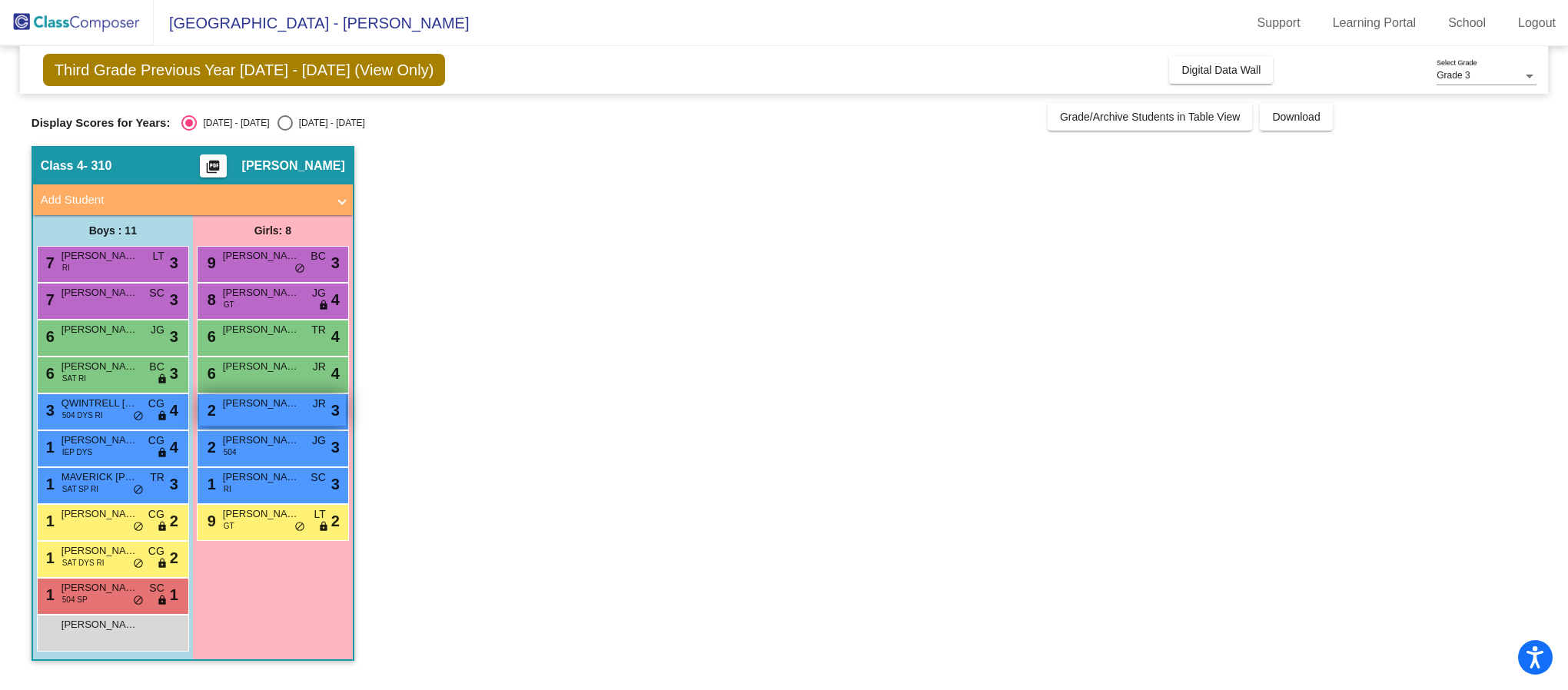
click at [270, 416] on div "2 [PERSON_NAME] lock do_not_disturb_alt 3" at bounding box center [272, 410] width 147 height 32
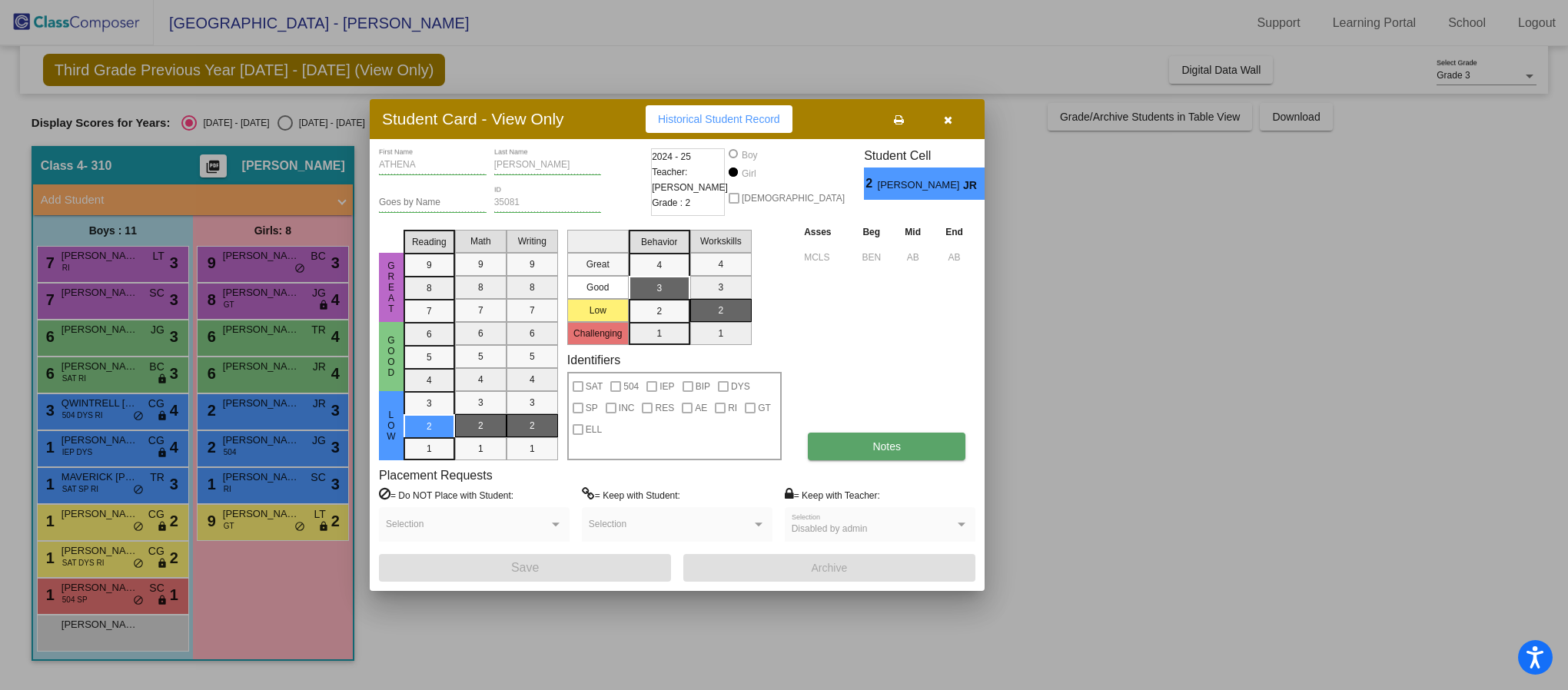
click at [888, 444] on span "Notes" at bounding box center [886, 446] width 28 height 13
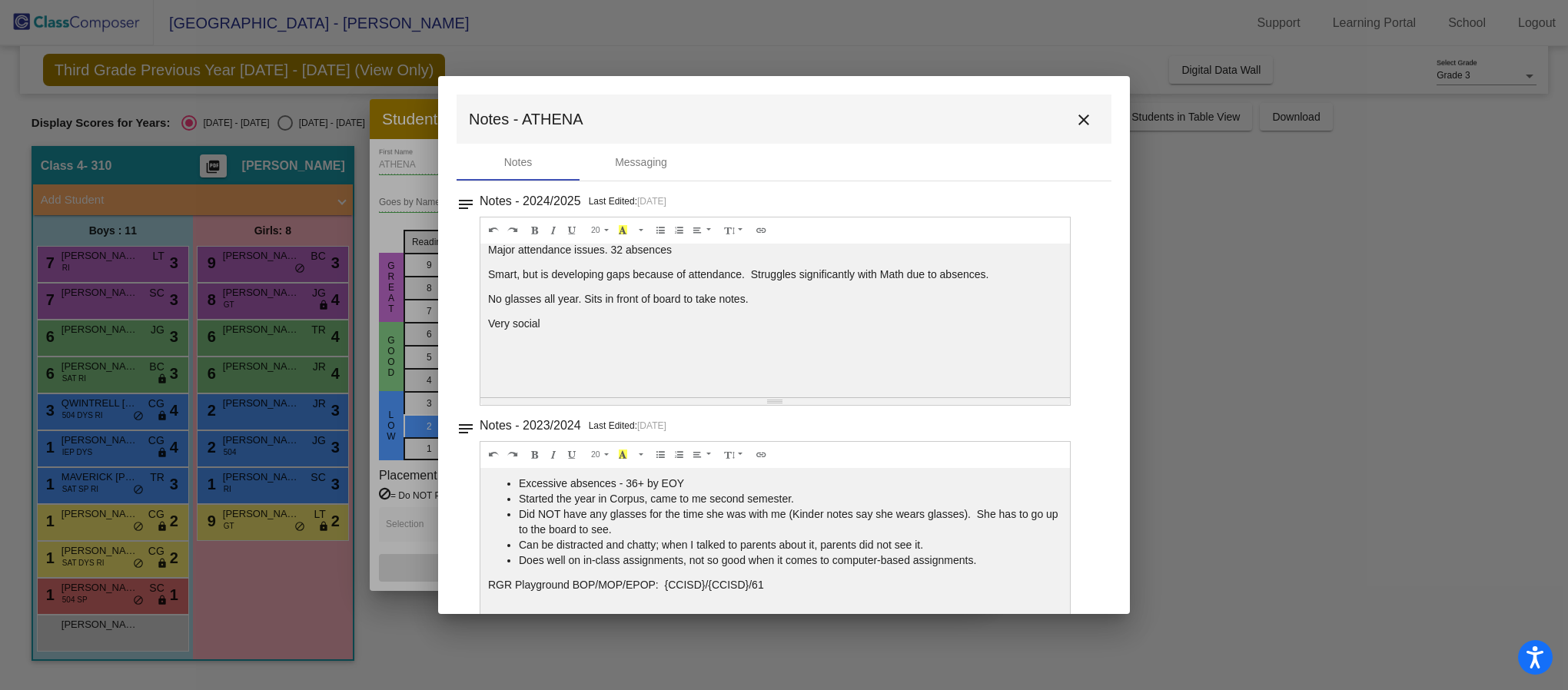
scroll to position [7, 0]
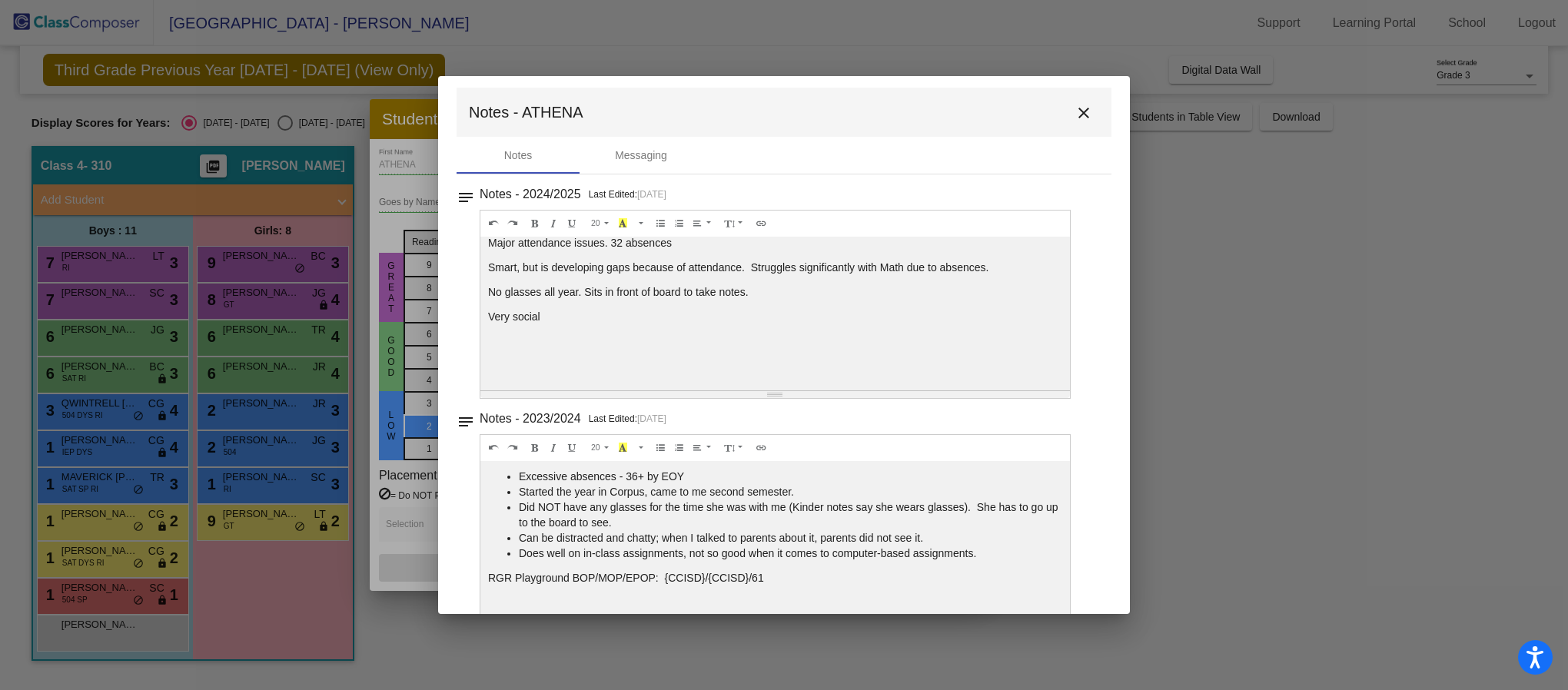
click at [1028, 254] on div "Major attendance issues. 32 absences Smart, but is developing gaps because of a…" at bounding box center [775, 313] width 590 height 153
click at [1078, 110] on mat-icon "close" at bounding box center [1083, 113] width 18 height 18
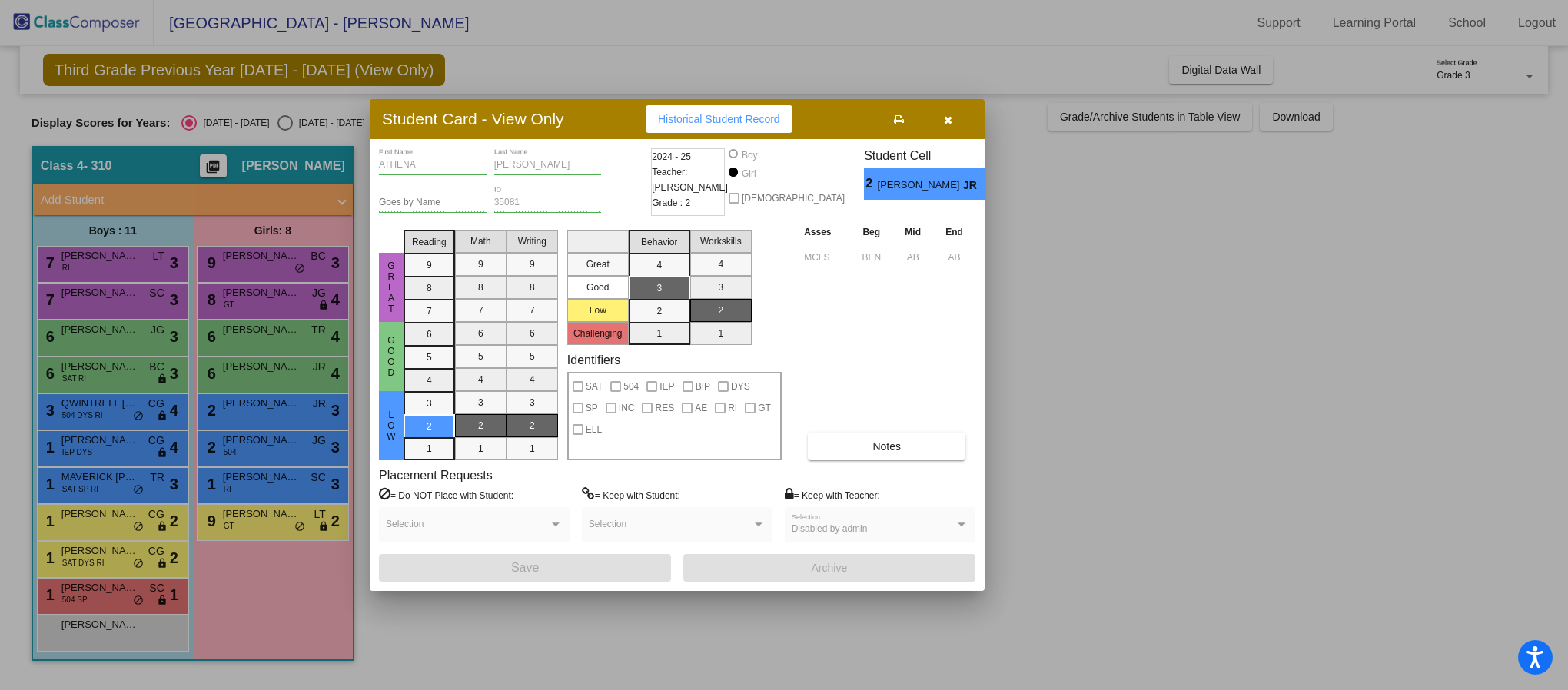
click at [946, 120] on icon "button" at bounding box center [948, 120] width 9 height 11
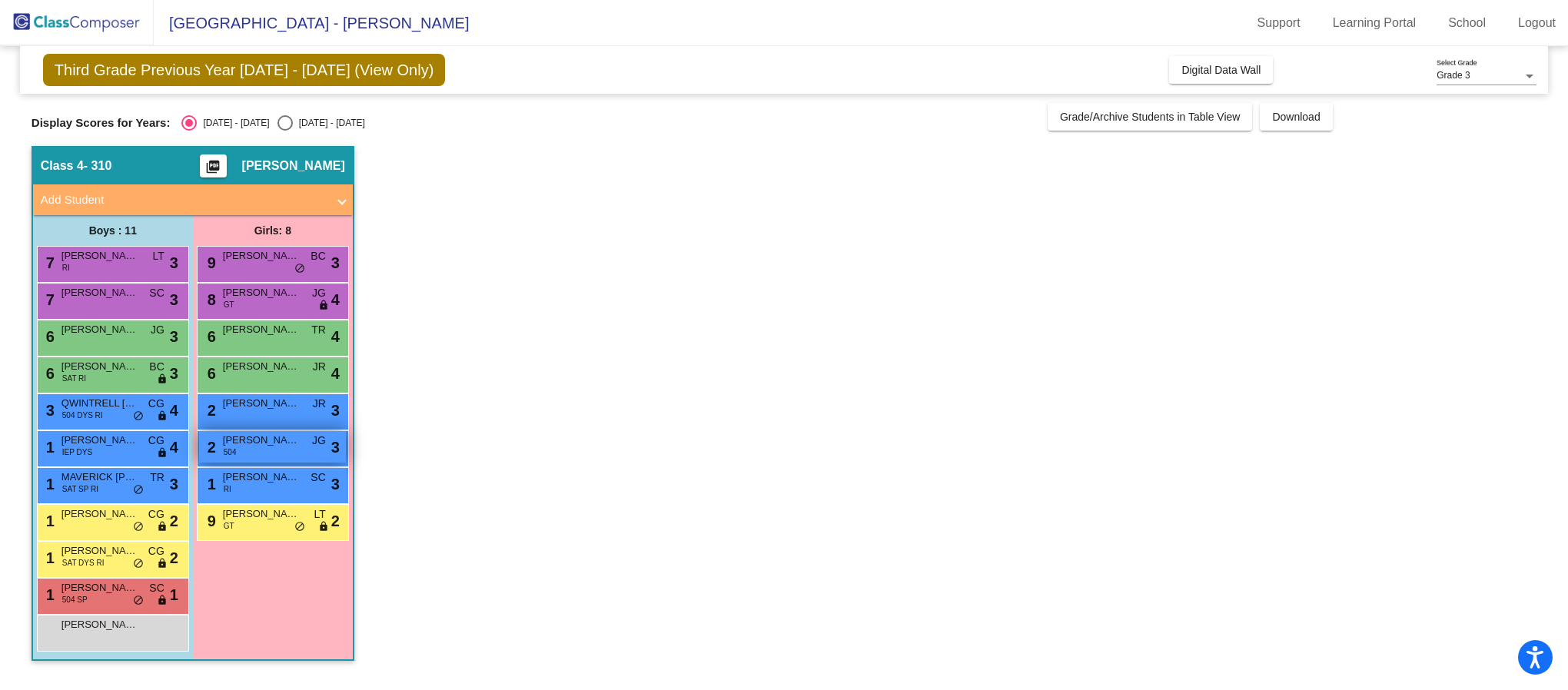
click at [283, 455] on div "2 [PERSON_NAME] 504 JG lock do_not_disturb_alt 3" at bounding box center [272, 447] width 147 height 32
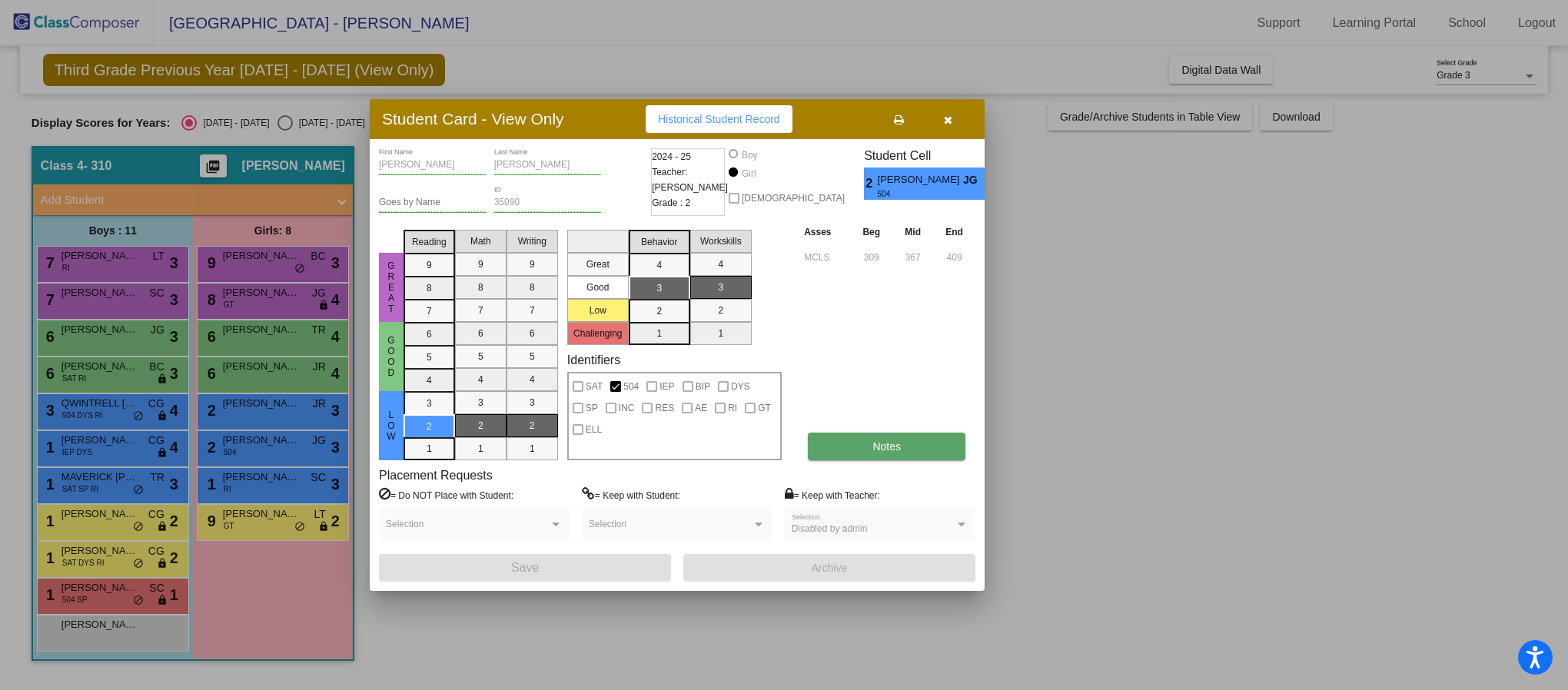
click at [858, 444] on button "Notes" at bounding box center [886, 446] width 157 height 28
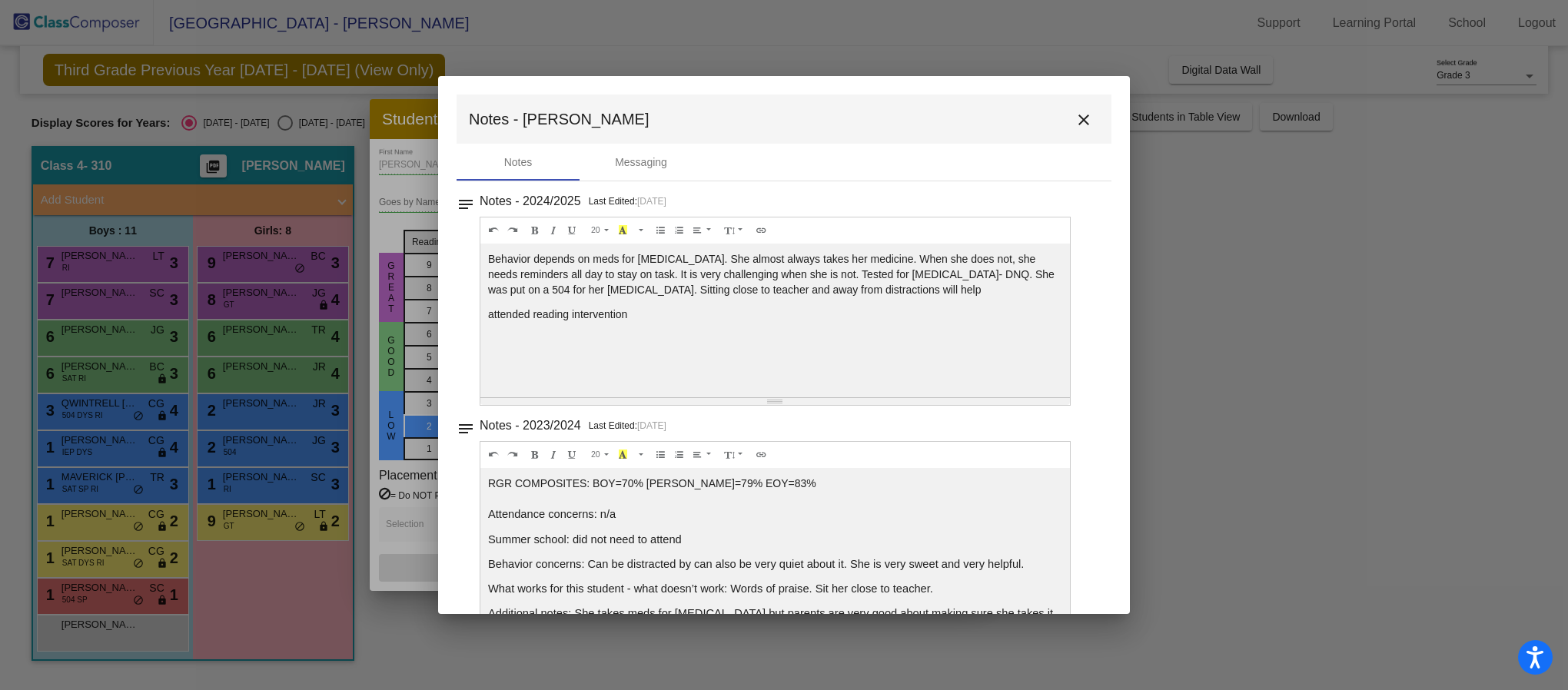
click at [1077, 119] on mat-icon "close" at bounding box center [1083, 120] width 18 height 18
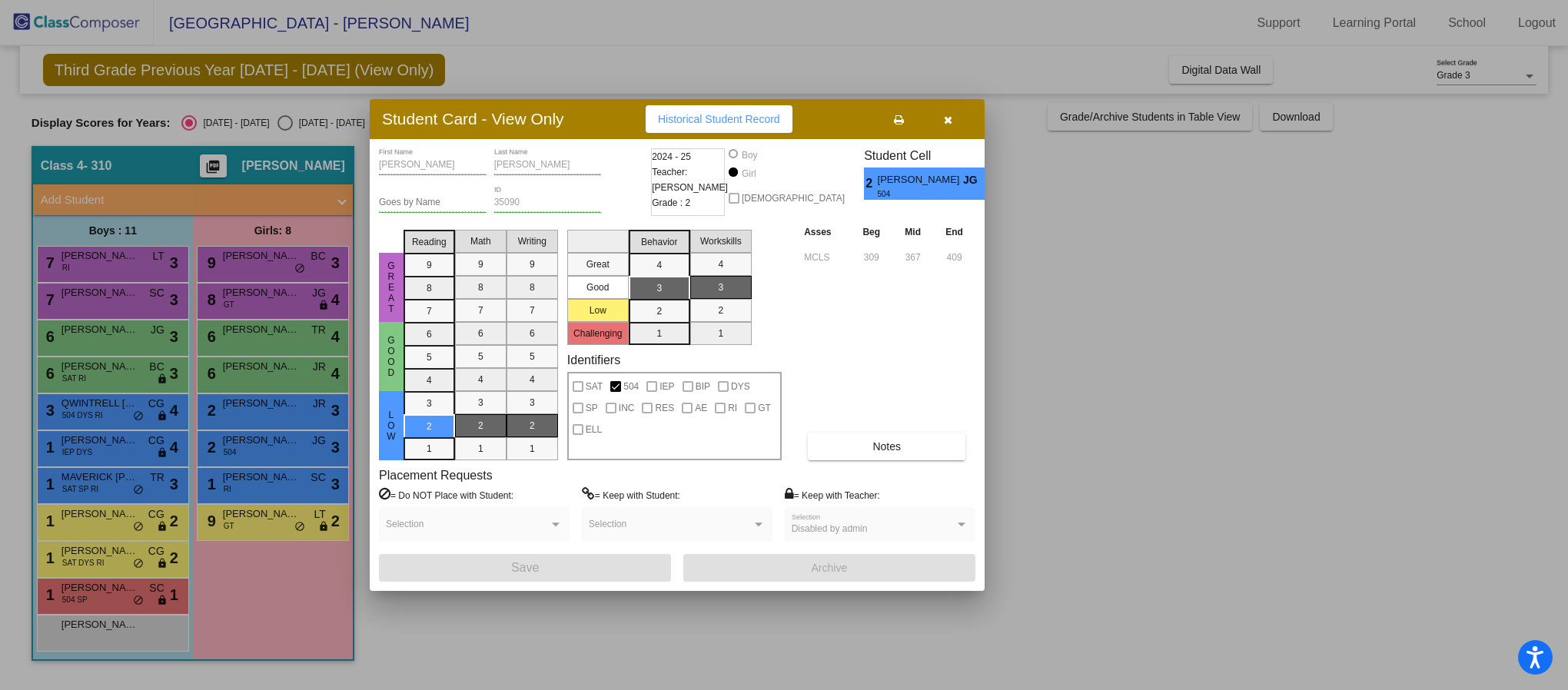
click at [944, 119] on icon "button" at bounding box center [948, 120] width 9 height 11
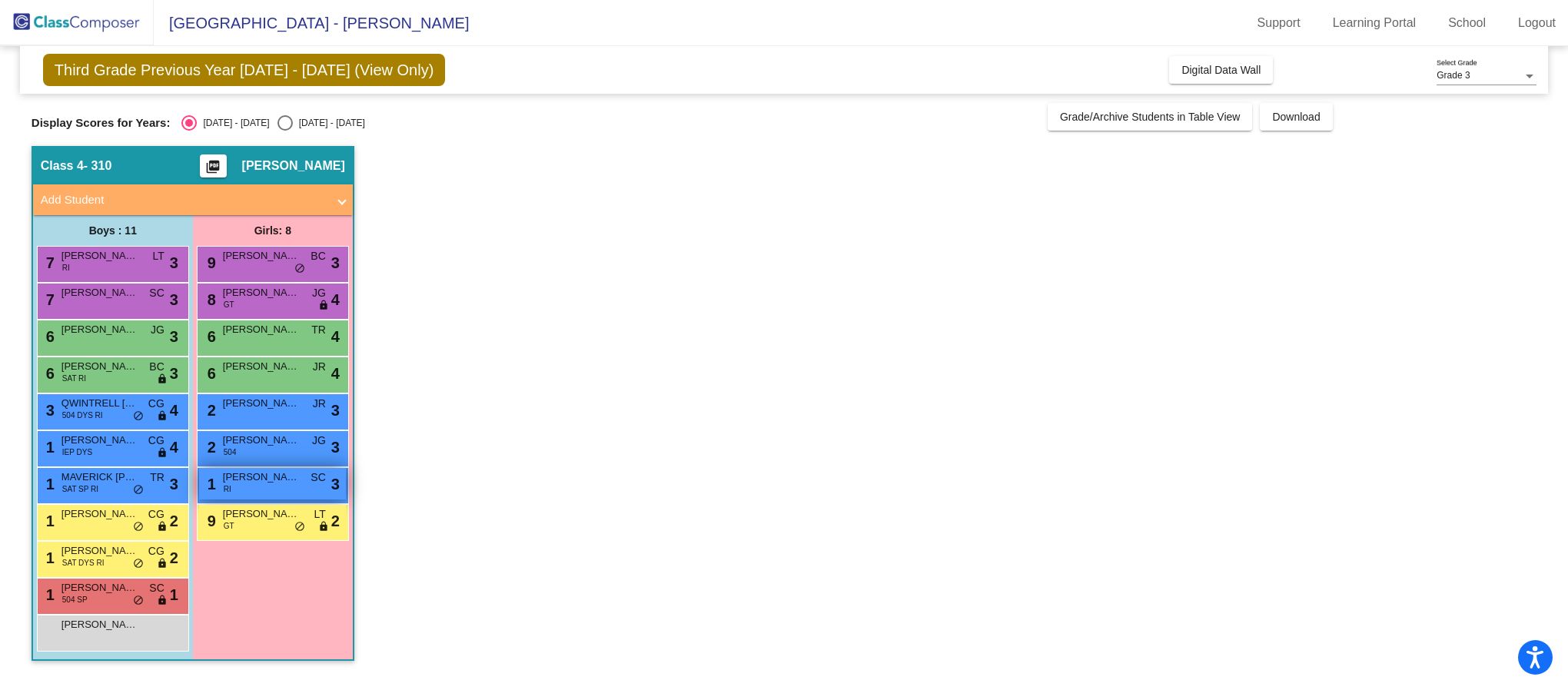
click at [278, 490] on div "1 [PERSON_NAME] RI SC lock do_not_disturb_alt 3" at bounding box center [272, 483] width 147 height 32
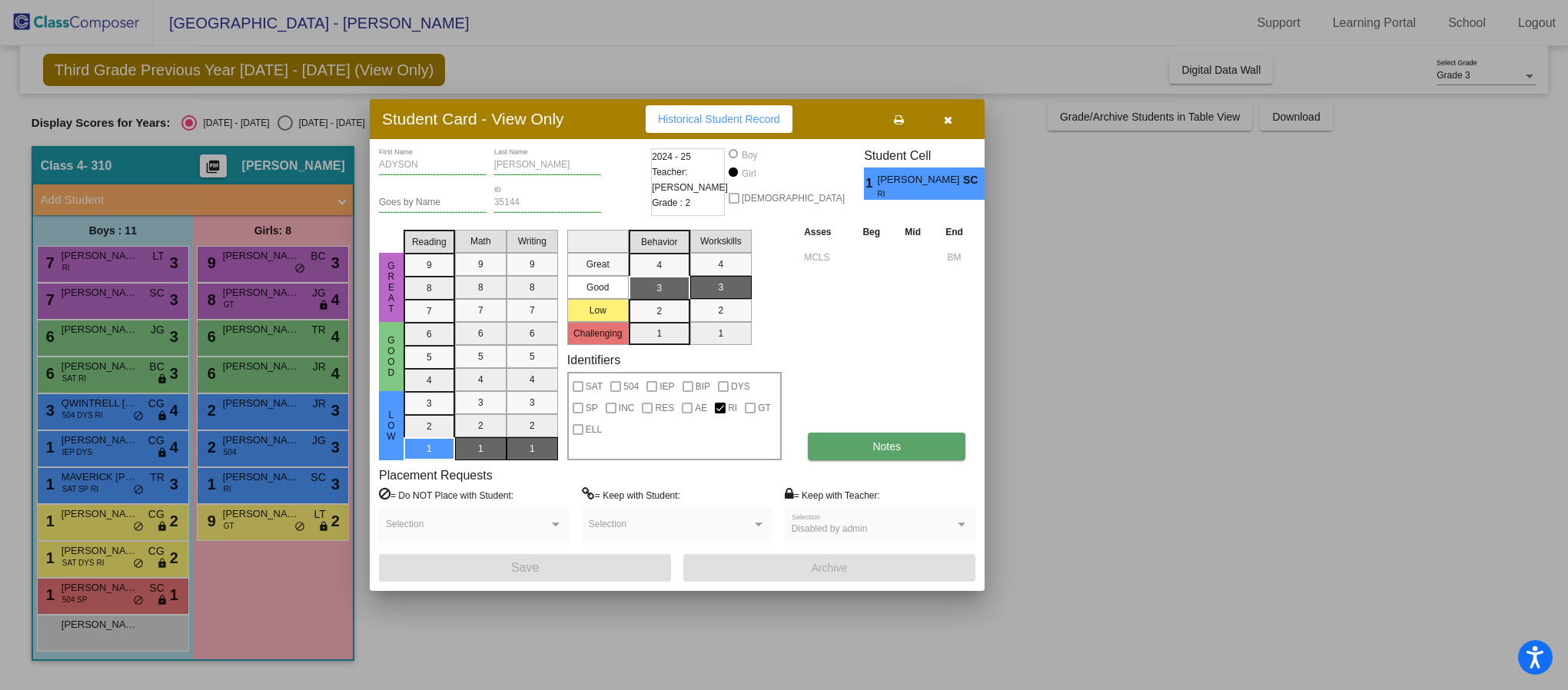
click at [887, 447] on span "Notes" at bounding box center [886, 446] width 28 height 13
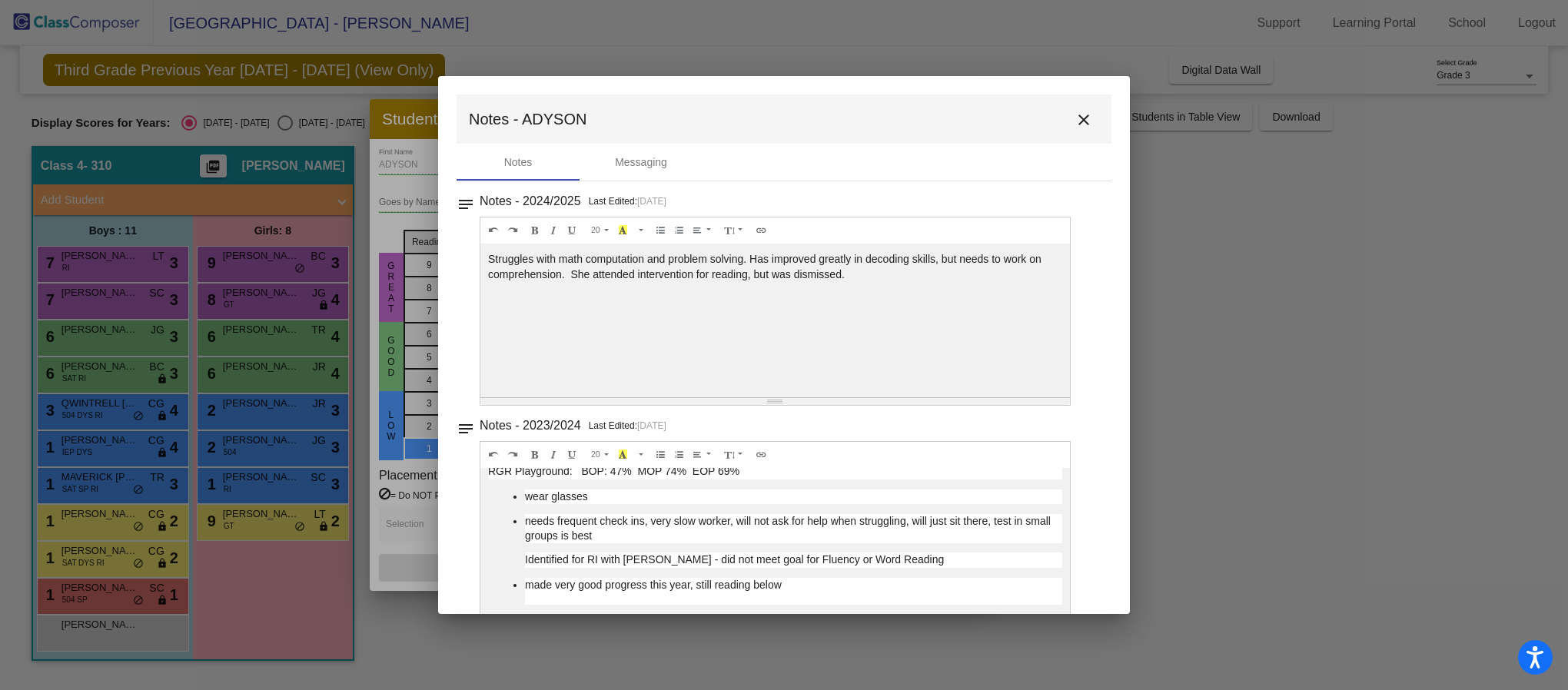
scroll to position [0, 0]
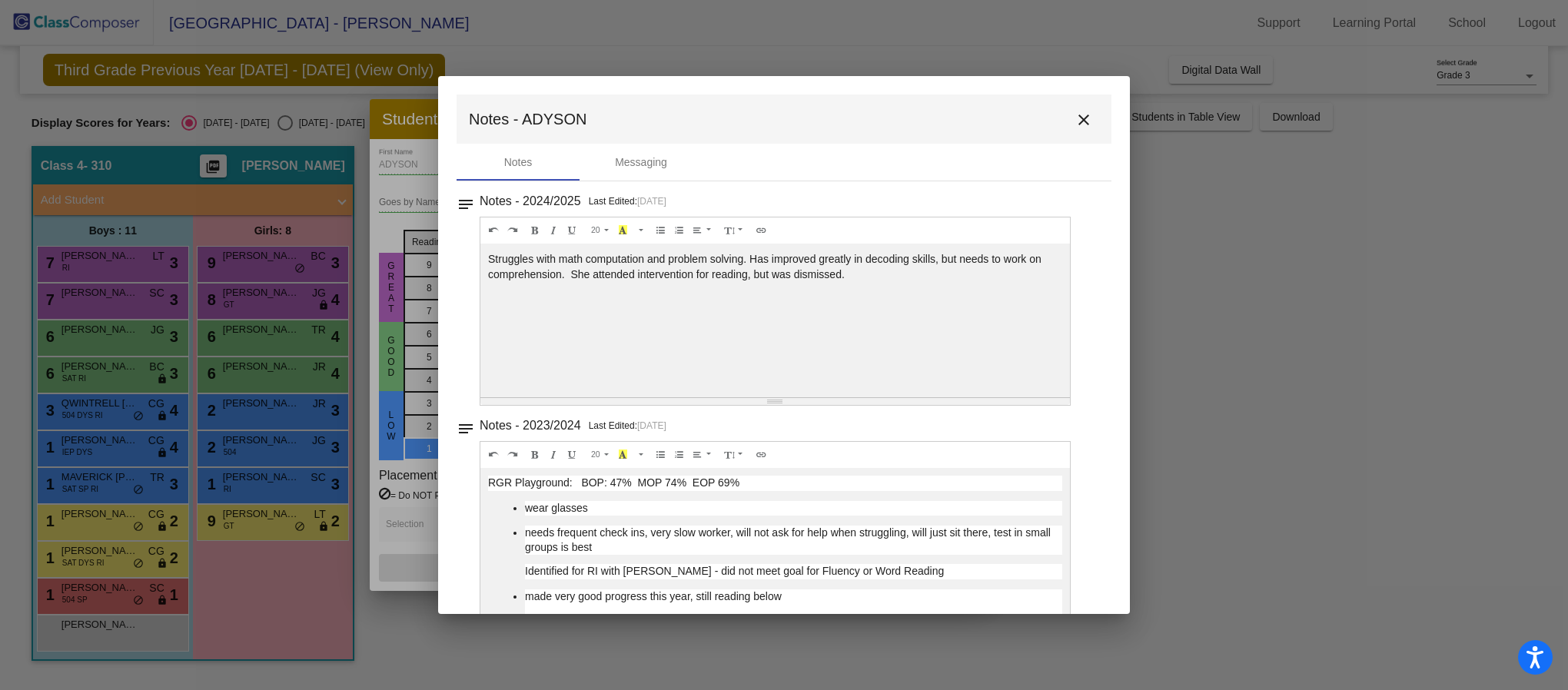
click at [1074, 125] on mat-icon "close" at bounding box center [1083, 120] width 18 height 18
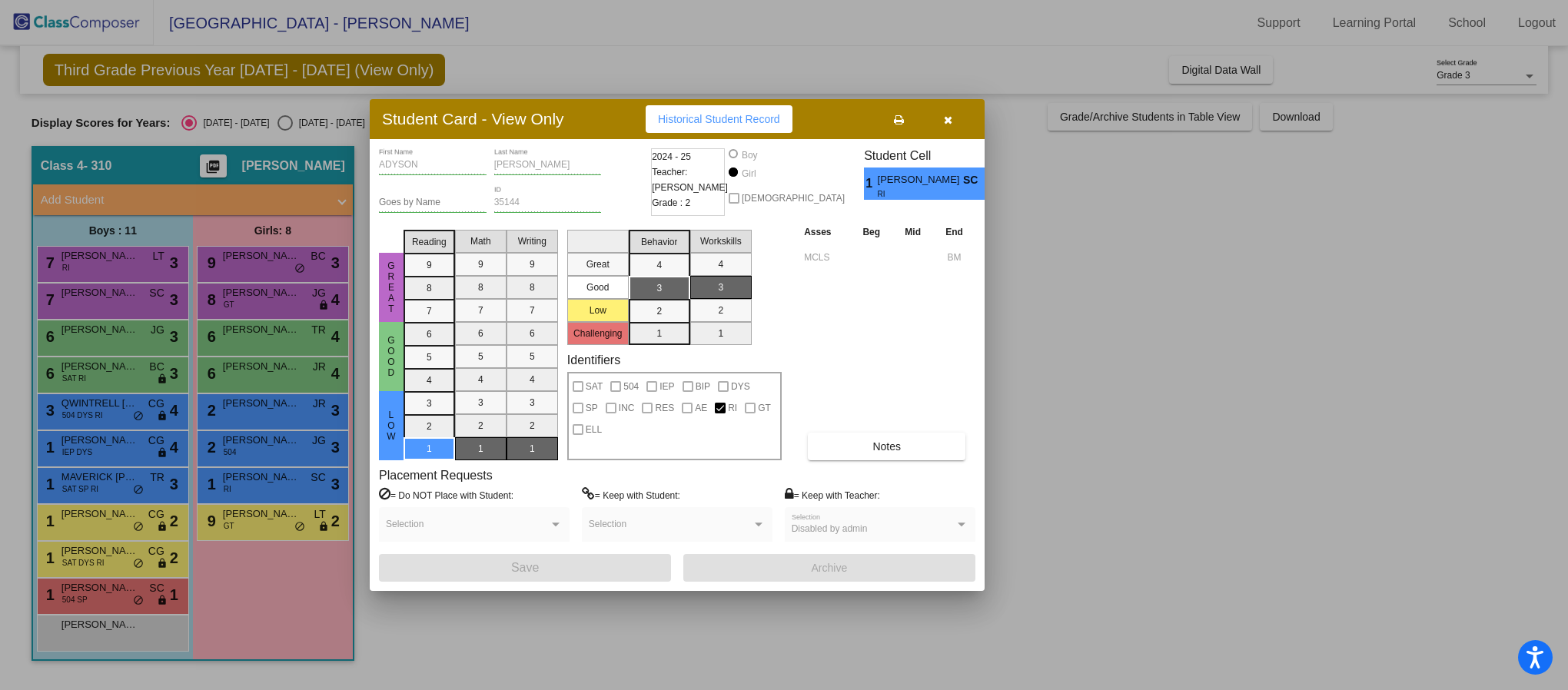
click at [950, 119] on icon "button" at bounding box center [948, 120] width 9 height 11
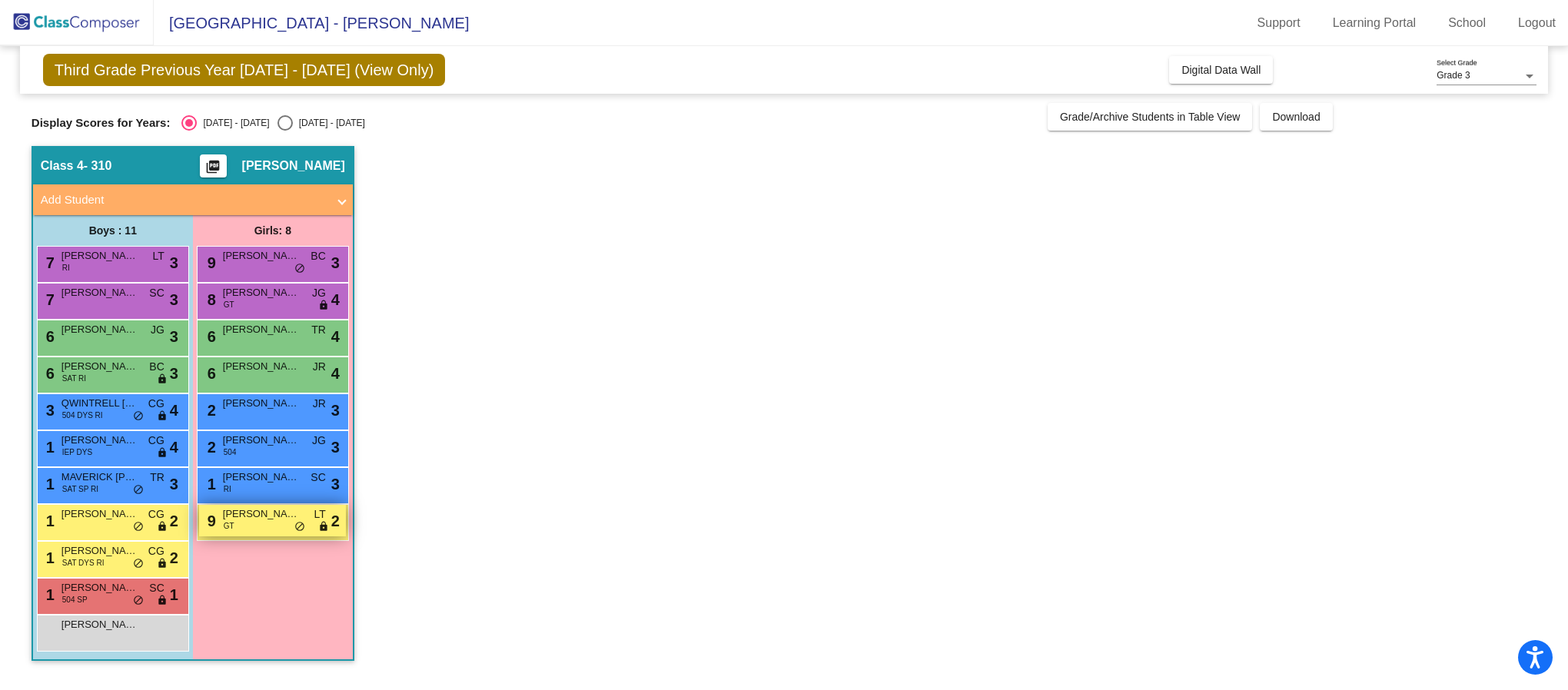
click at [252, 527] on div "9 [PERSON_NAME] GT LT lock do_not_disturb_alt 2" at bounding box center [272, 520] width 147 height 32
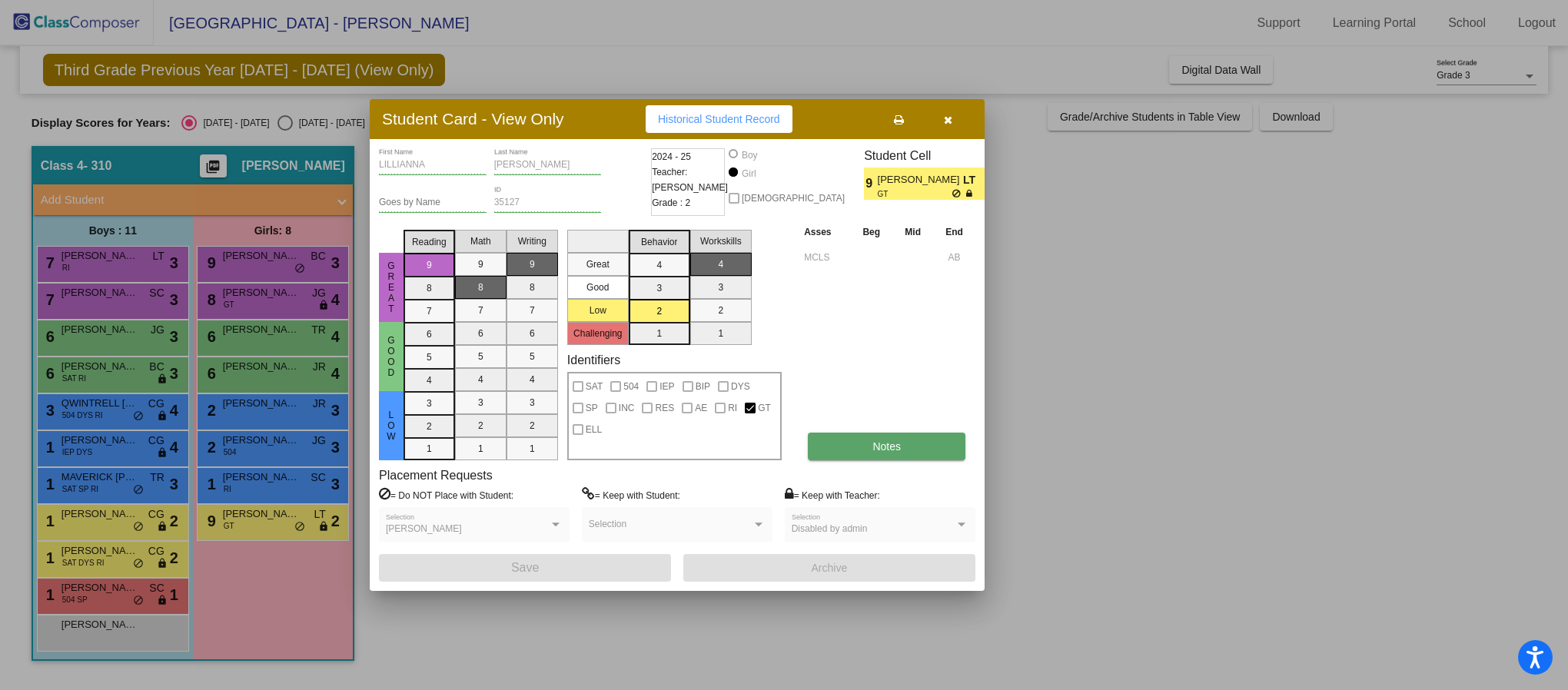
click at [893, 441] on span "Notes" at bounding box center [886, 446] width 28 height 13
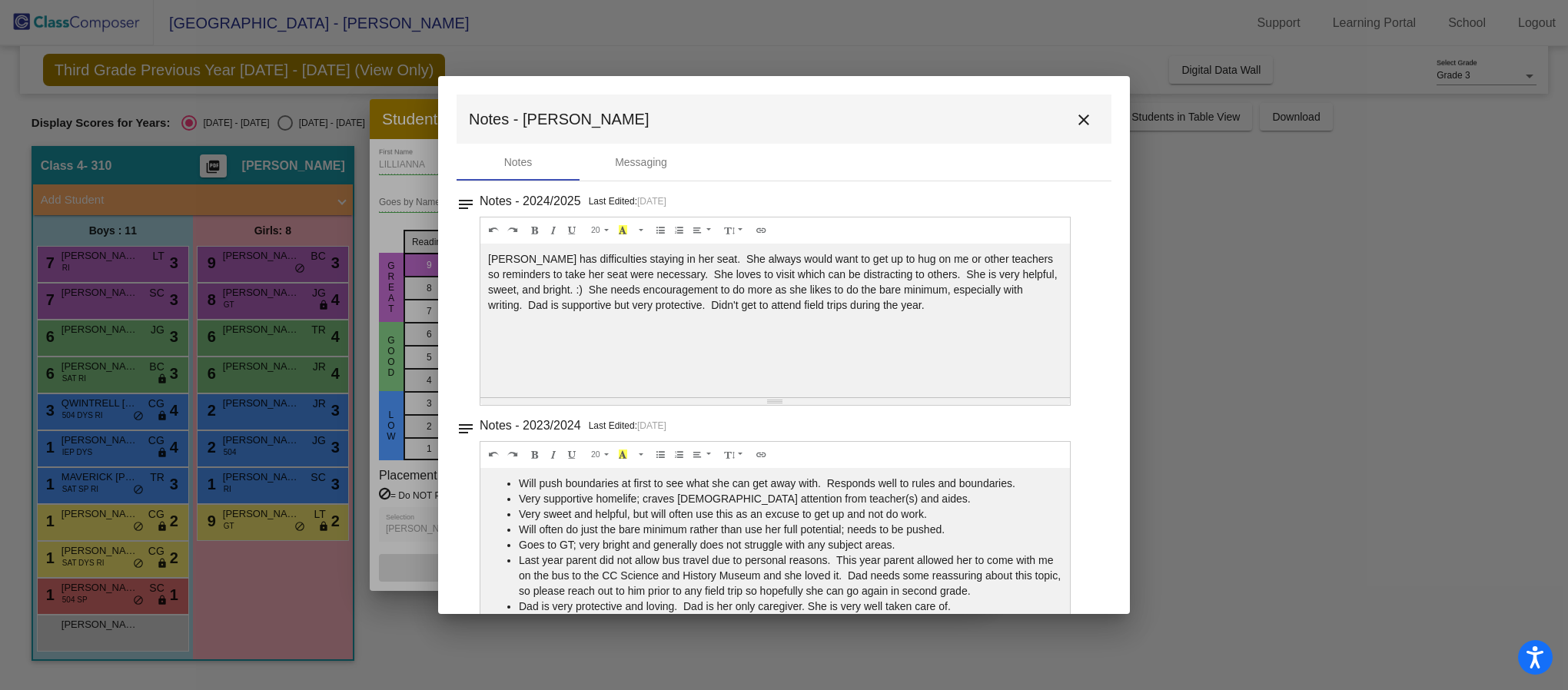
click at [916, 346] on div "[PERSON_NAME] has difficulties staying in her seat. She always would want to ge…" at bounding box center [775, 319] width 590 height 153
click at [1078, 119] on mat-icon "close" at bounding box center [1083, 120] width 18 height 18
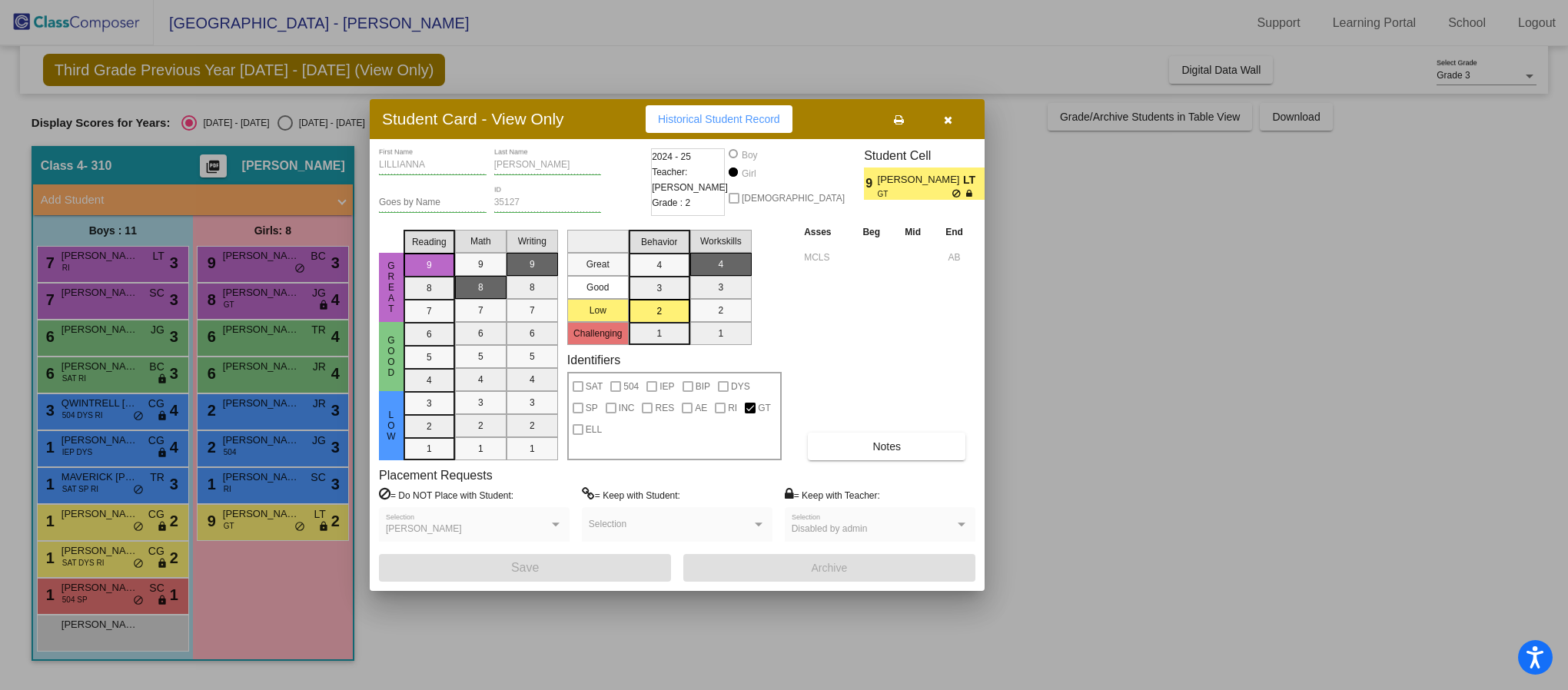
click at [947, 119] on icon "button" at bounding box center [948, 120] width 9 height 11
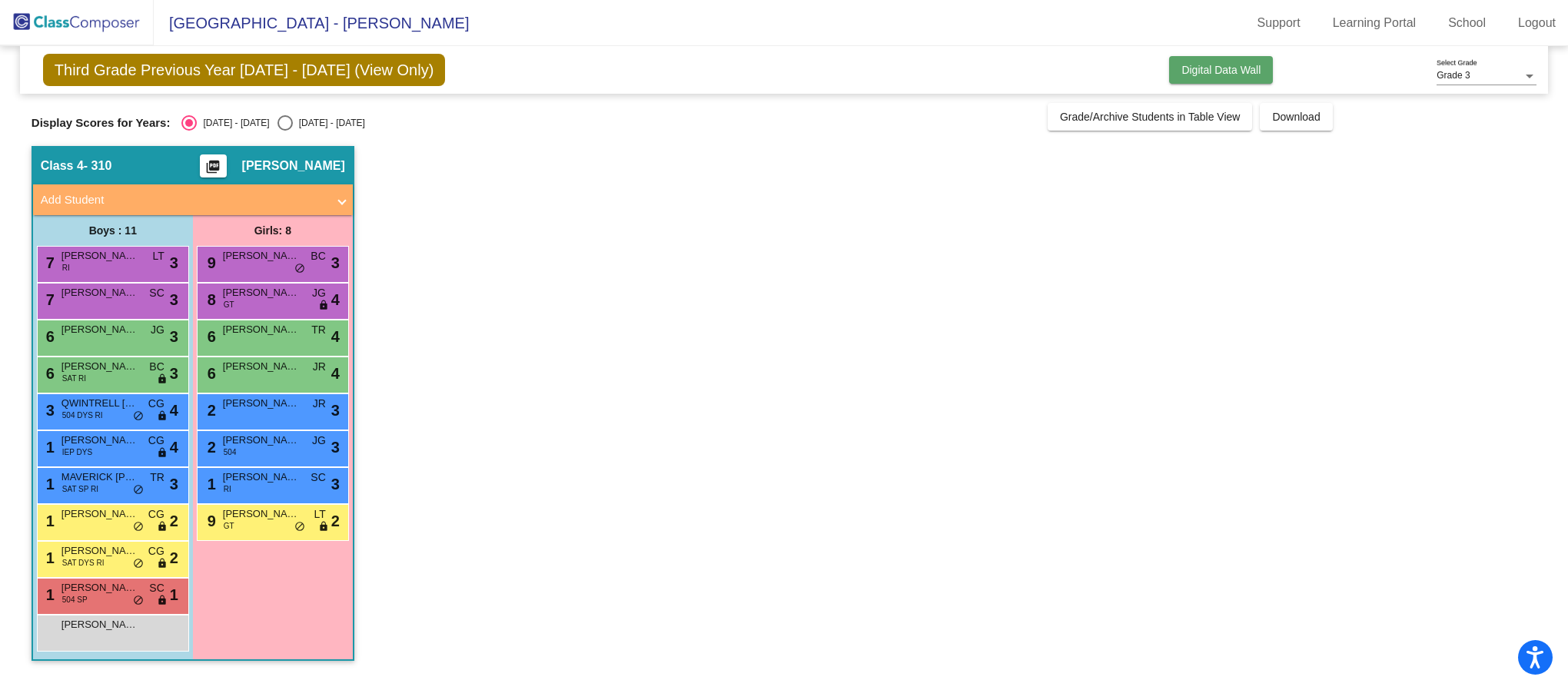
click at [1215, 69] on span "Digital Data Wall" at bounding box center [1221, 69] width 79 height 13
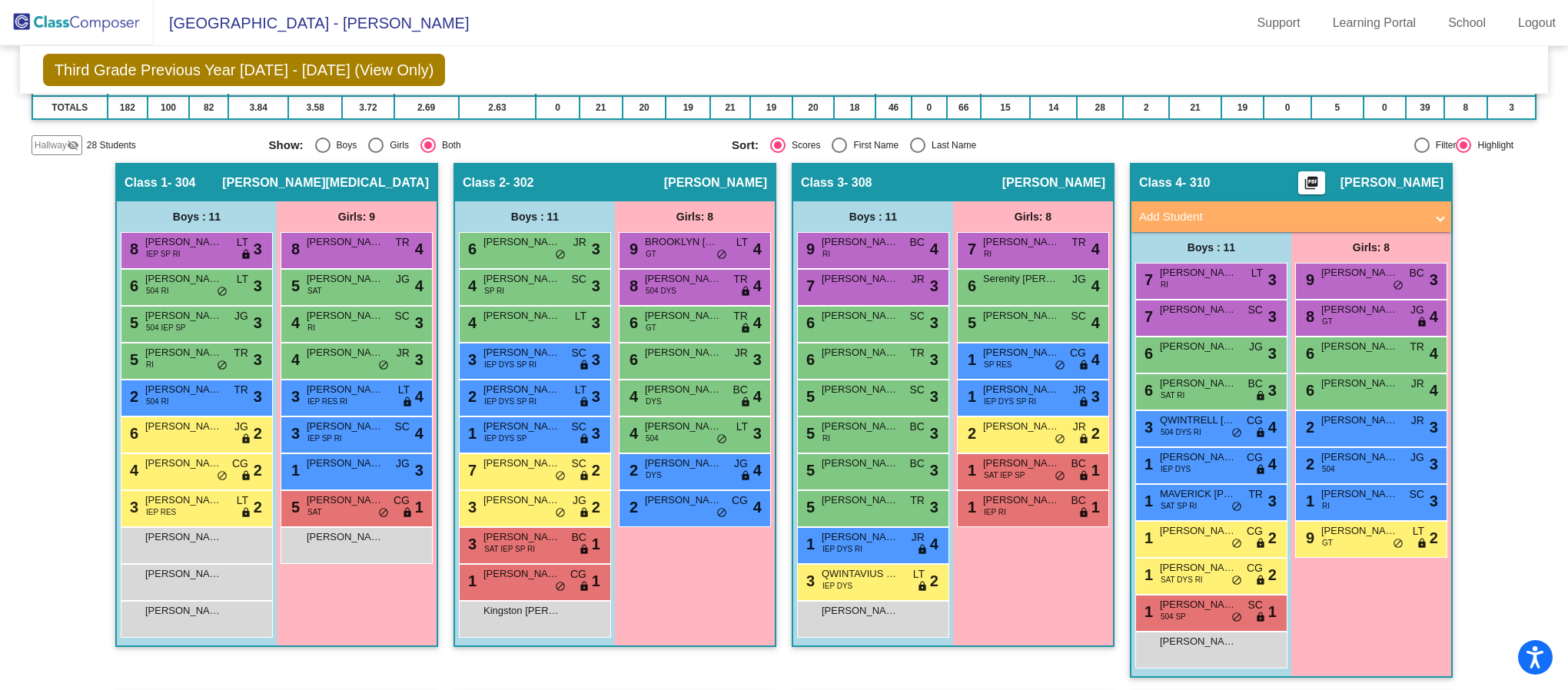
scroll to position [322, 0]
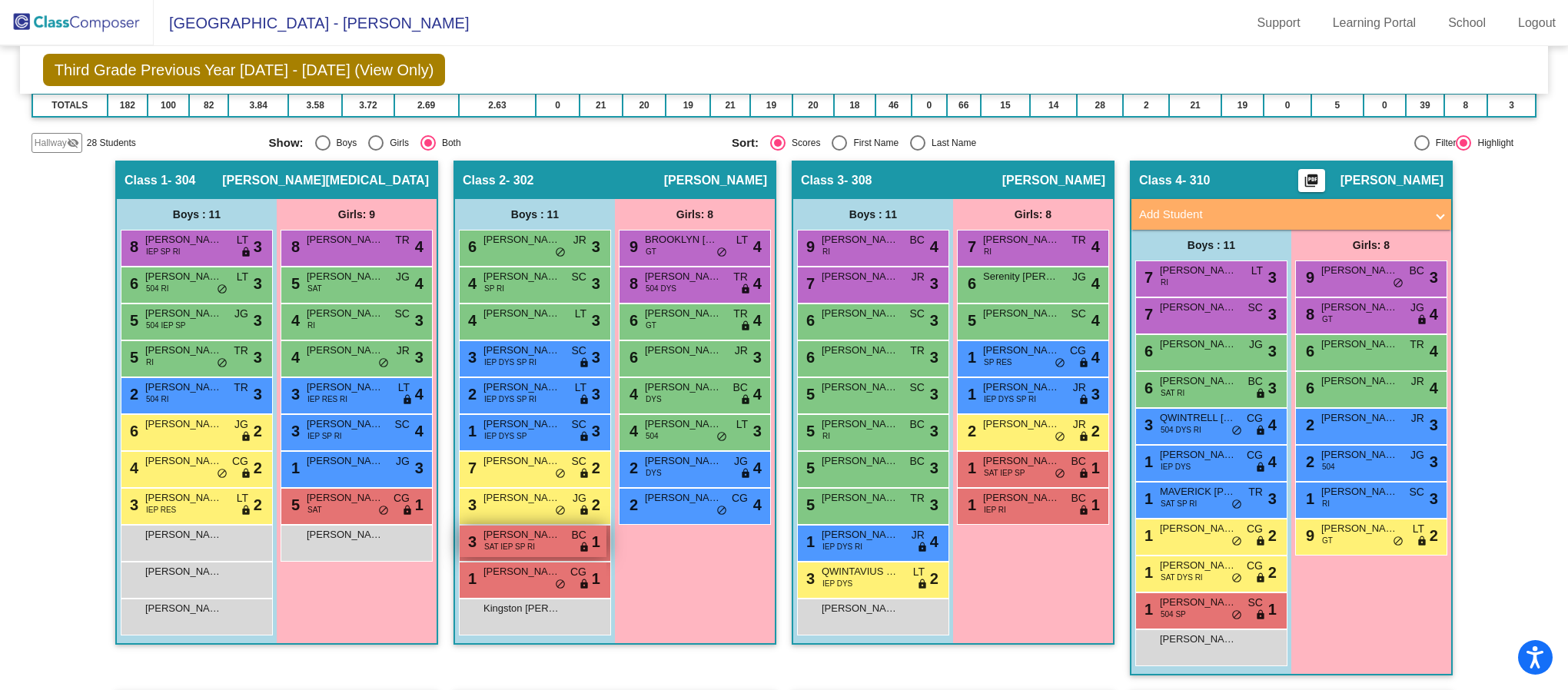
click at [511, 553] on span "SAT IEP SP RI" at bounding box center [509, 547] width 51 height 12
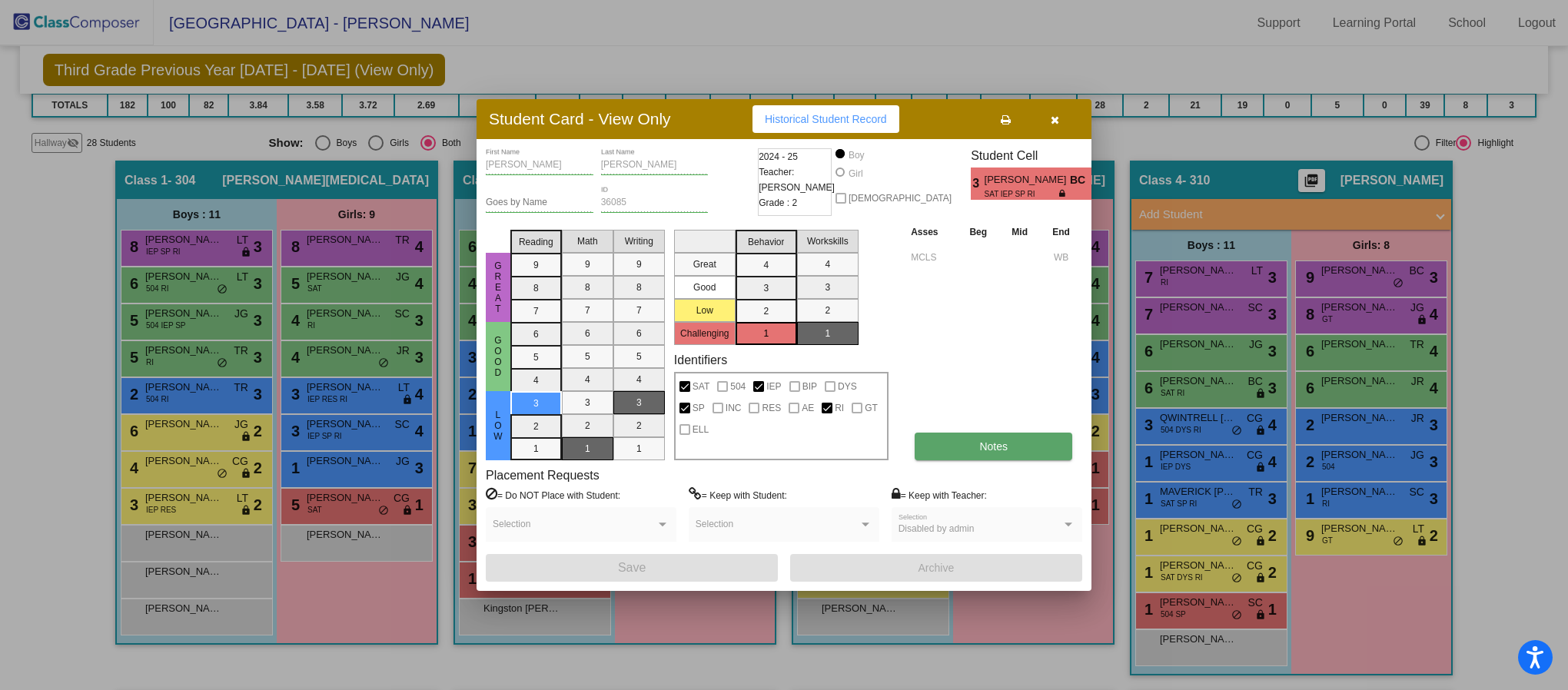
click at [1000, 435] on button "Notes" at bounding box center [993, 446] width 157 height 28
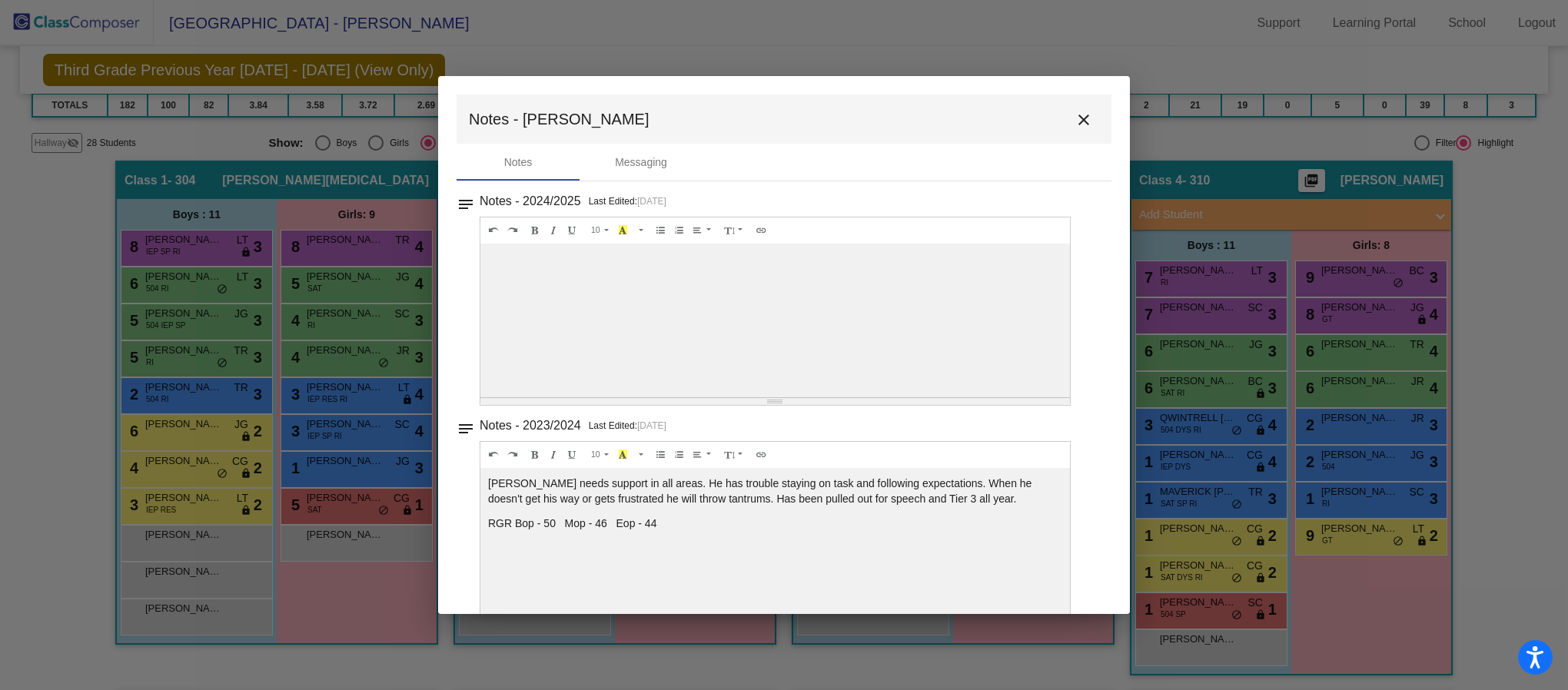
click at [1085, 119] on mat-icon "close" at bounding box center [1083, 120] width 18 height 18
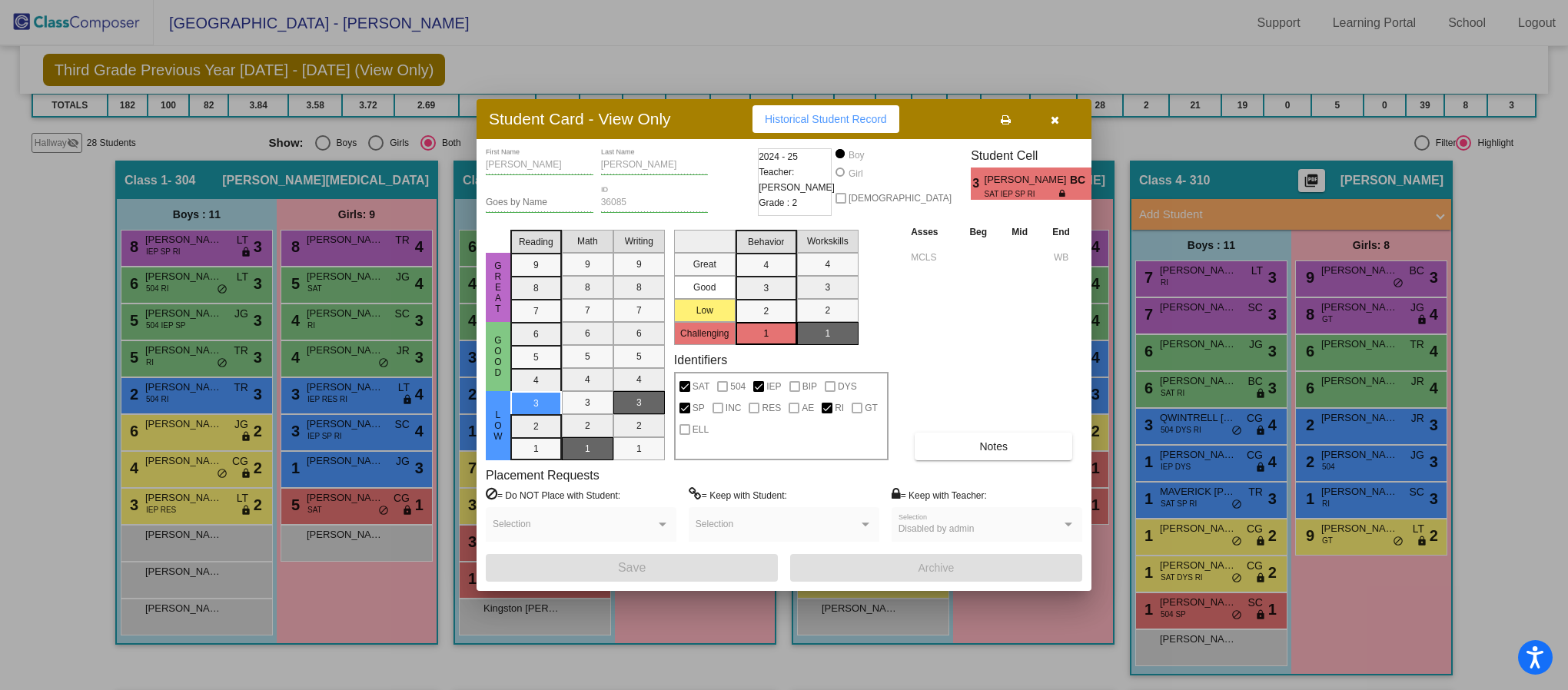
click at [1062, 112] on button "button" at bounding box center [1054, 119] width 49 height 28
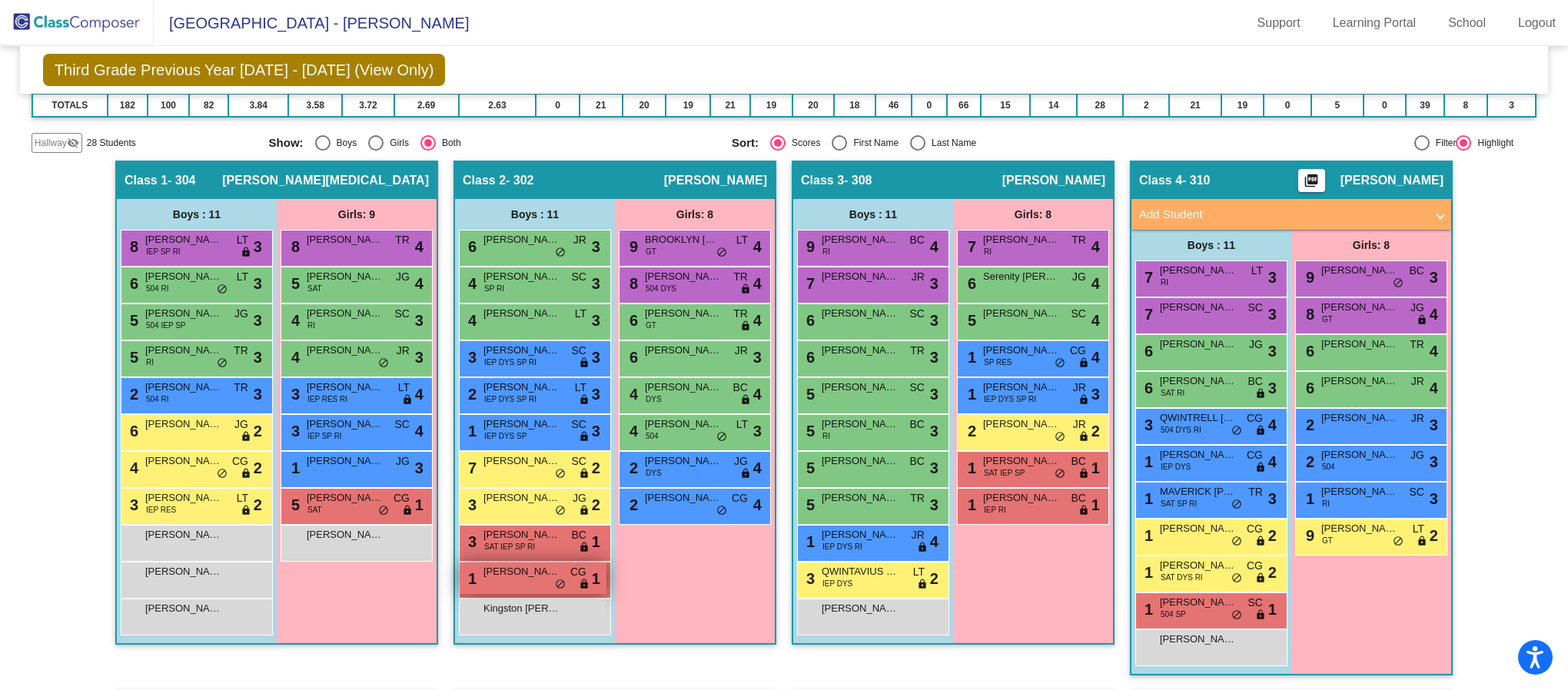
click at [501, 589] on div "1 [PERSON_NAME] [PERSON_NAME] lock do_not_disturb_alt 1" at bounding box center [533, 578] width 147 height 32
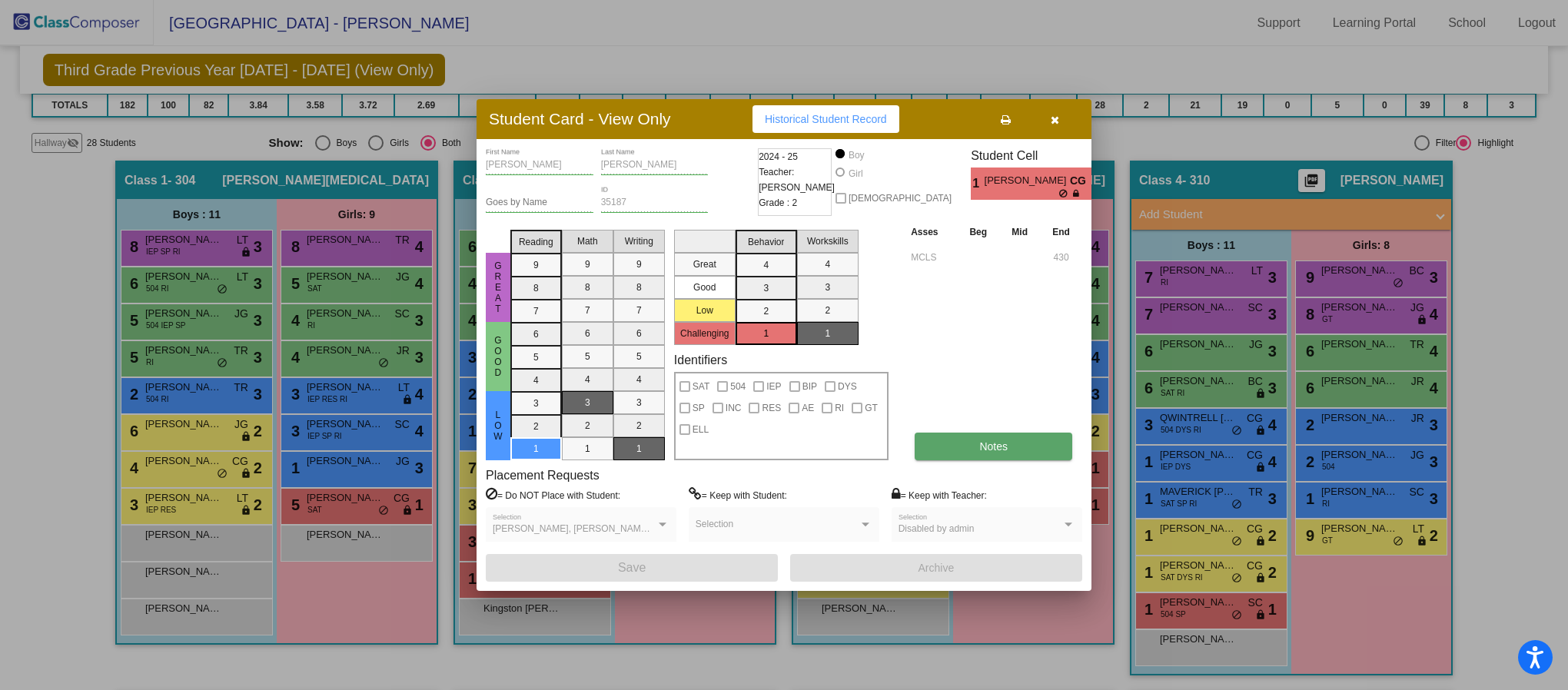
click at [986, 448] on span "Notes" at bounding box center [993, 446] width 28 height 13
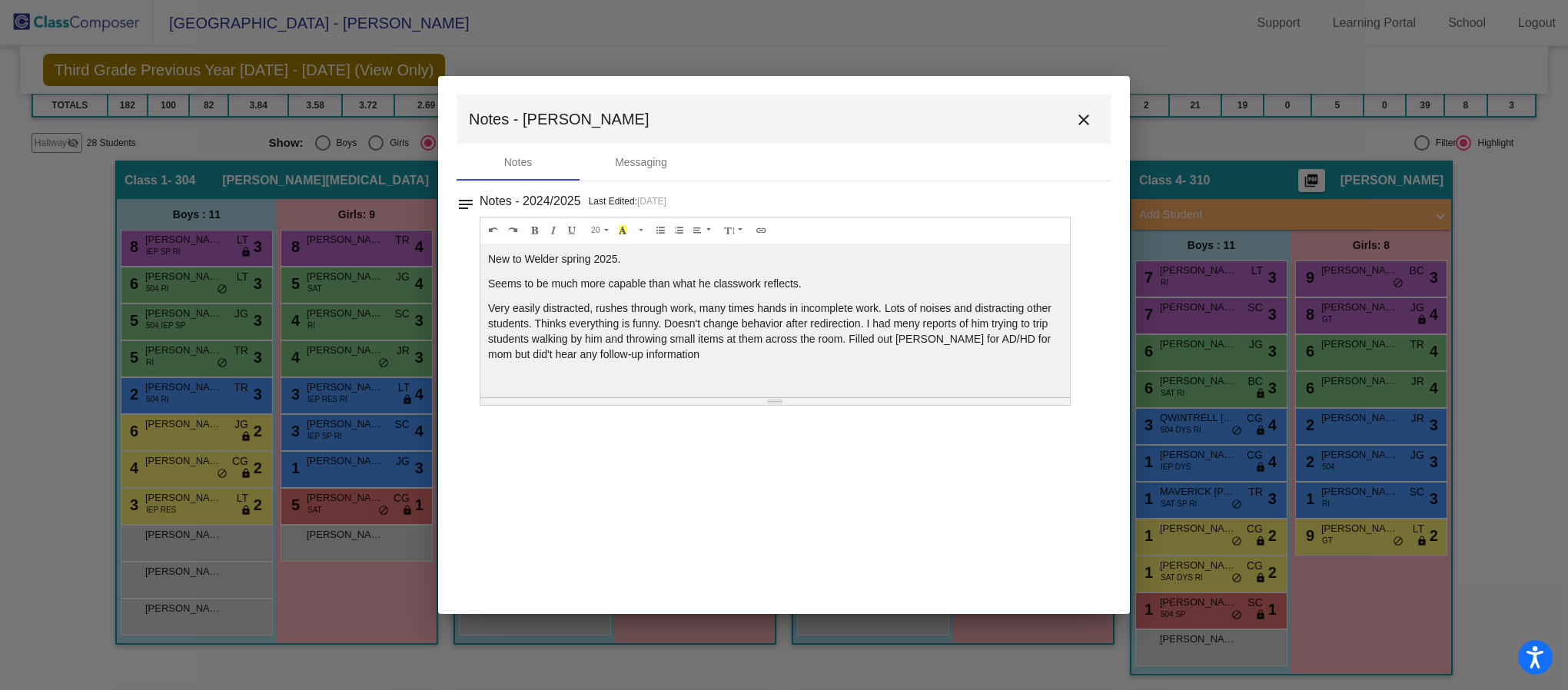
click at [1088, 118] on mat-icon "close" at bounding box center [1083, 120] width 18 height 18
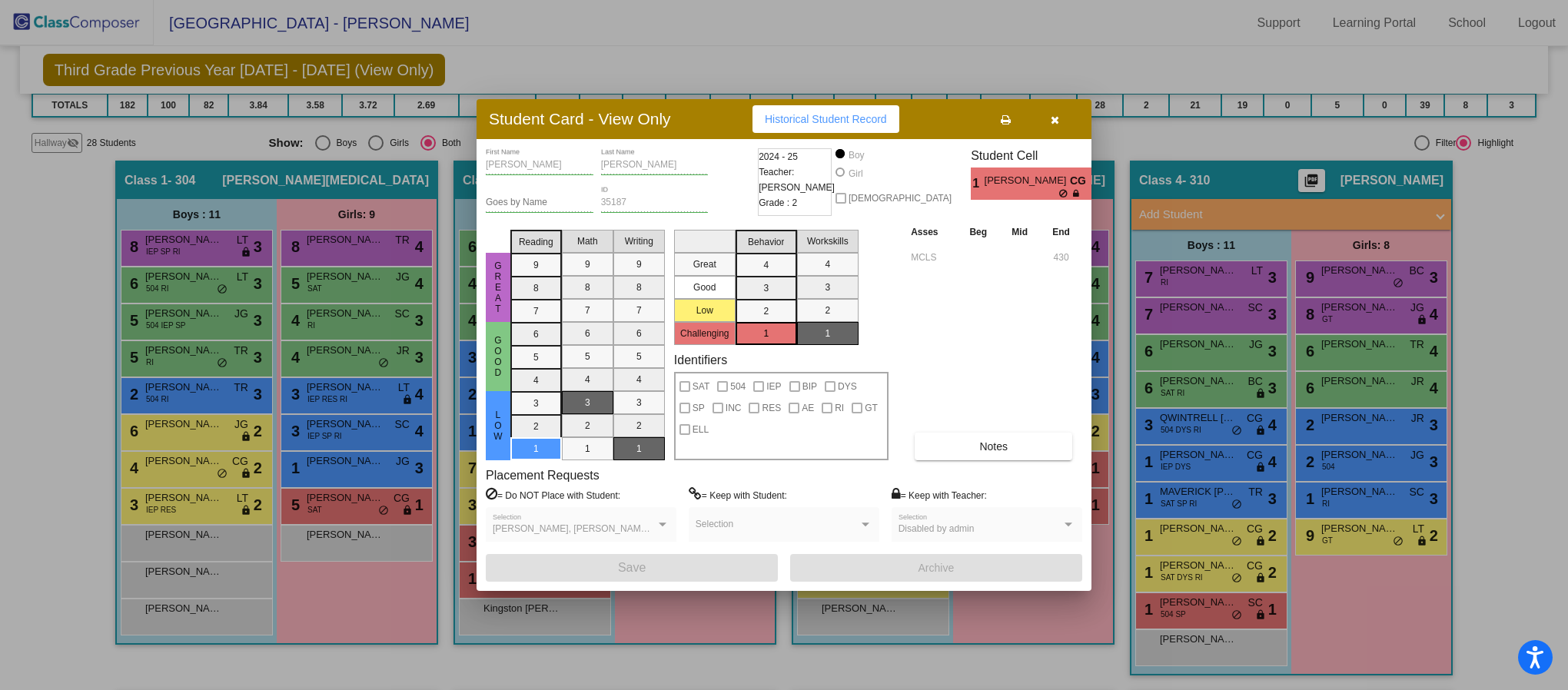
click at [1055, 119] on icon "button" at bounding box center [1055, 120] width 9 height 11
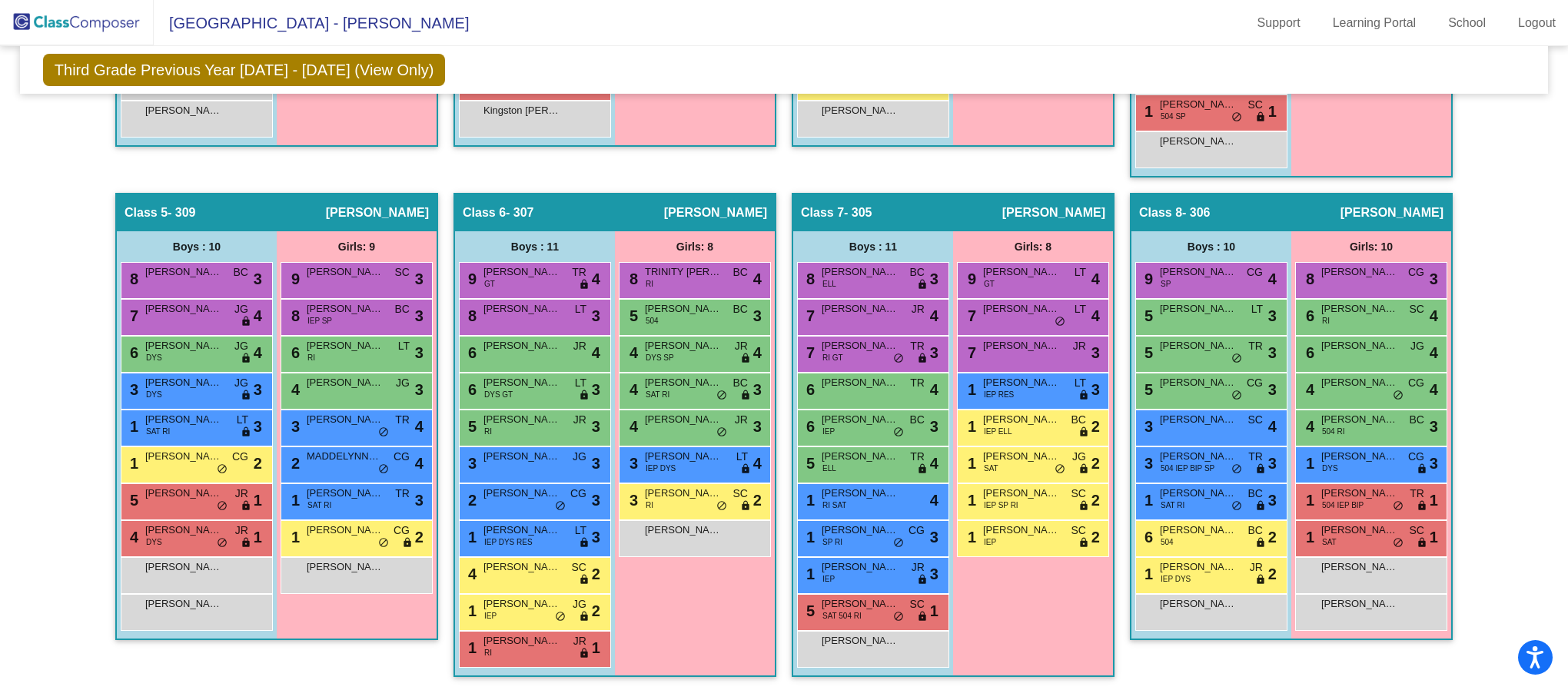
scroll to position [817, 0]
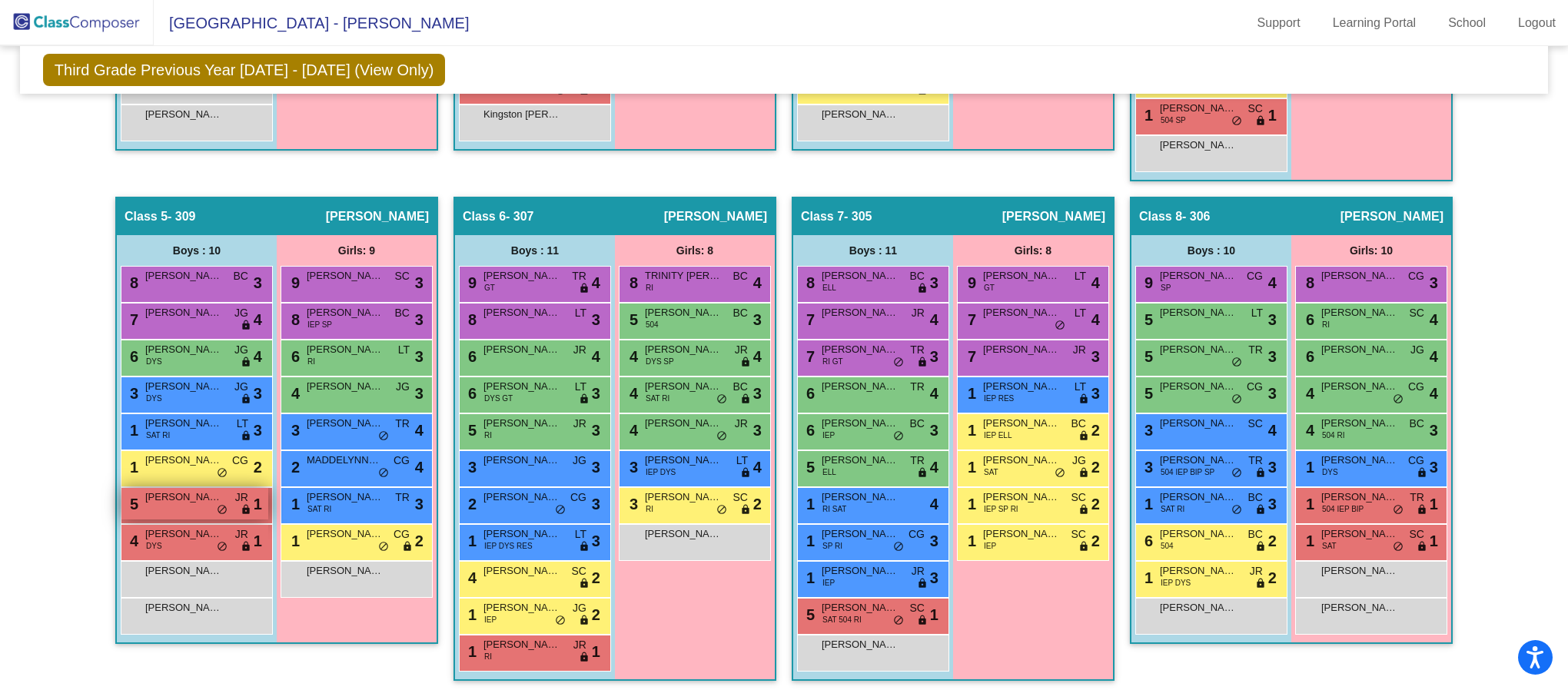
click at [189, 505] on div "5 [PERSON_NAME] lock do_not_disturb_alt 1" at bounding box center [195, 504] width 147 height 32
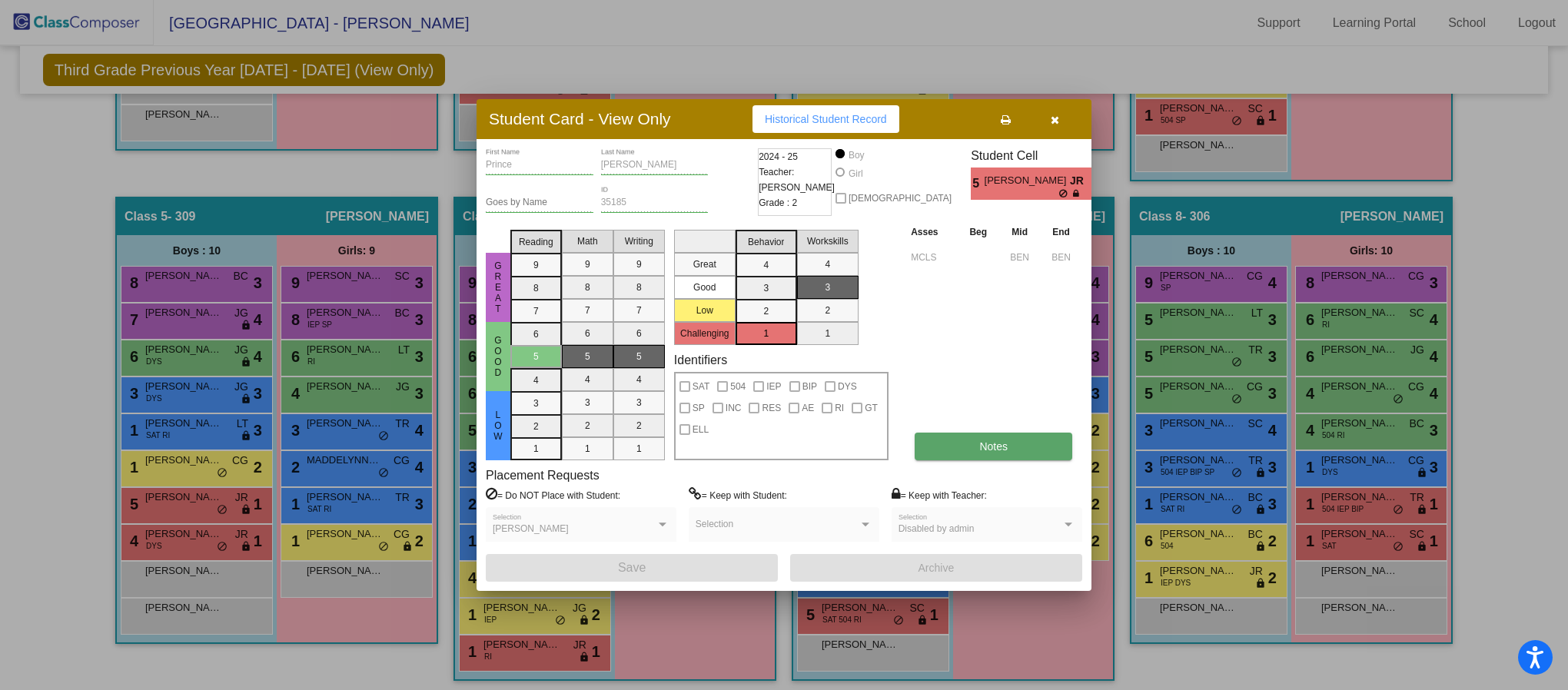
click at [1014, 442] on button "Notes" at bounding box center [993, 446] width 157 height 28
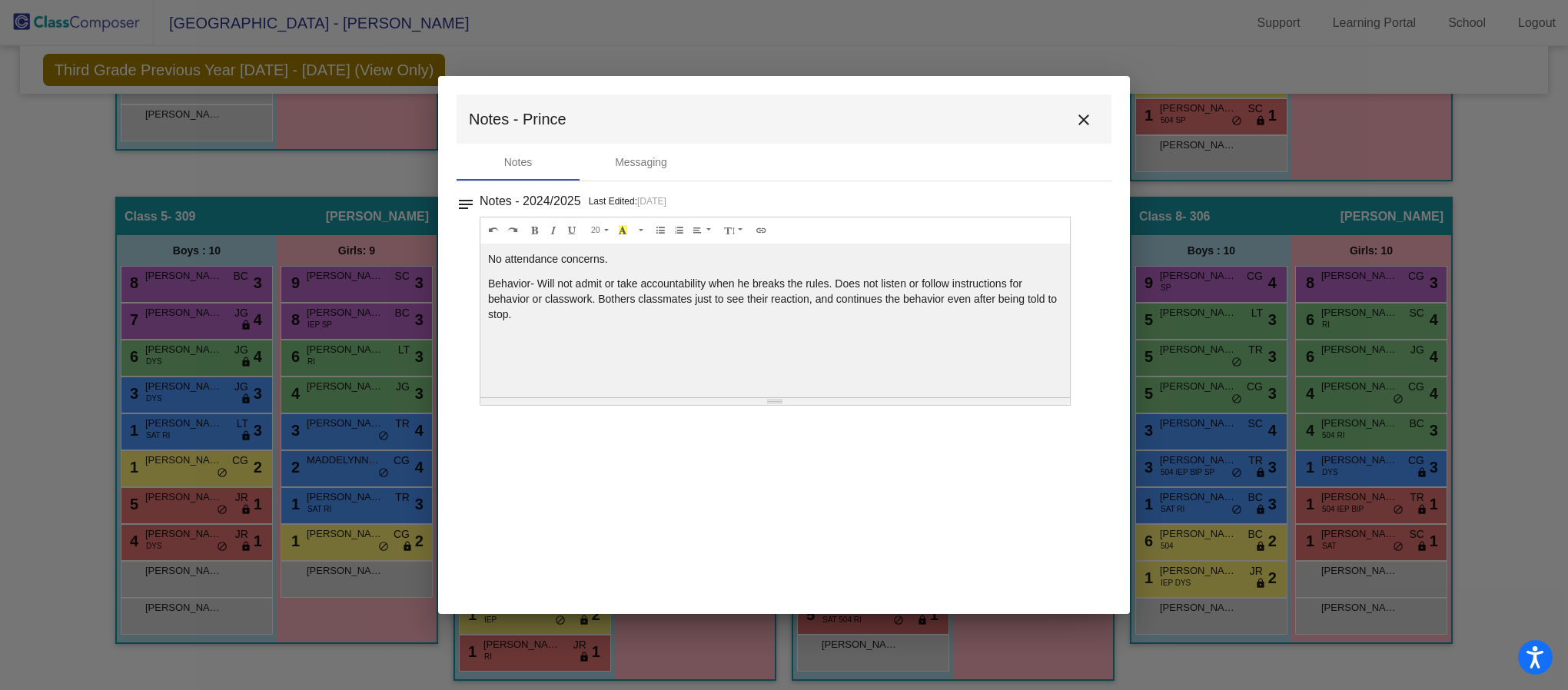
click at [1083, 126] on mat-icon "close" at bounding box center [1083, 120] width 18 height 18
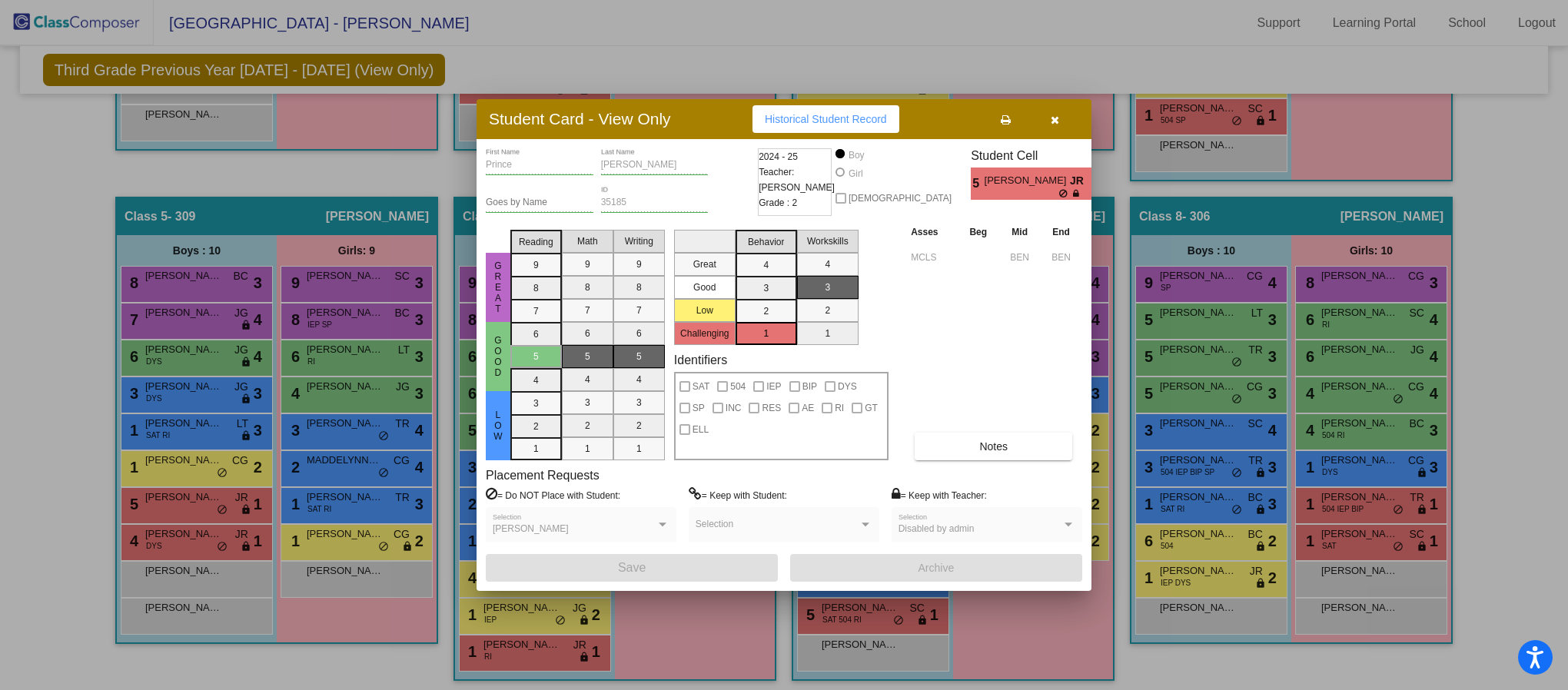
click at [1053, 123] on icon "button" at bounding box center [1055, 120] width 9 height 11
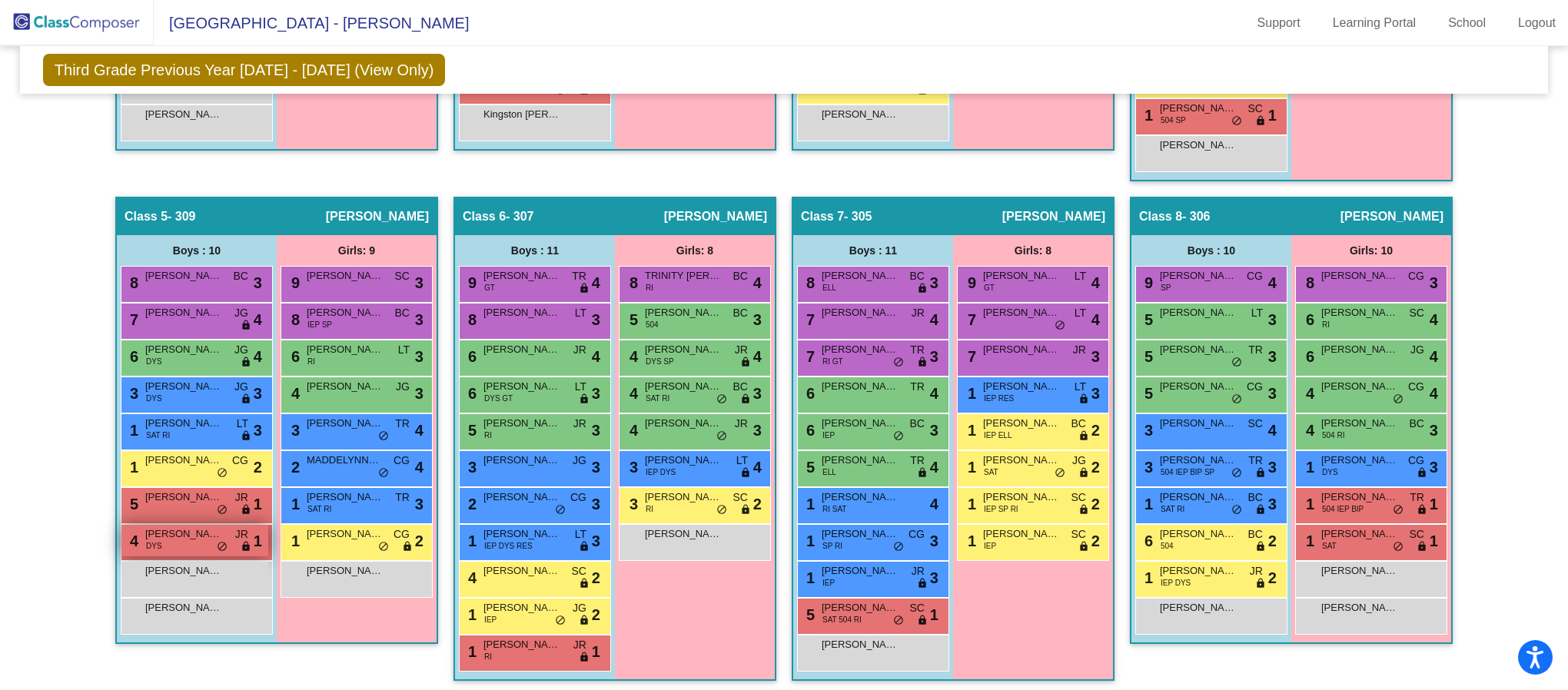
click at [186, 541] on span "[PERSON_NAME]" at bounding box center [184, 535] width 77 height 15
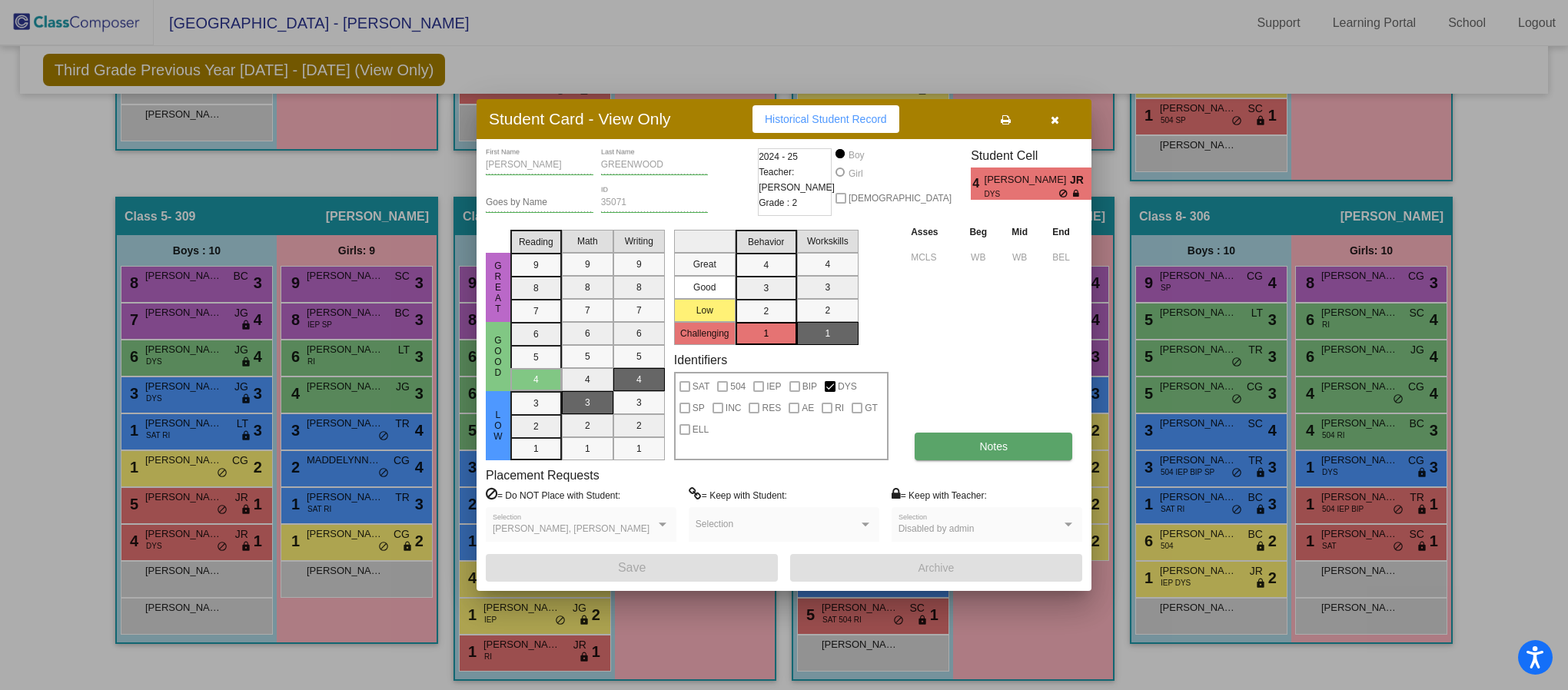
click at [979, 442] on span "Notes" at bounding box center [993, 446] width 28 height 13
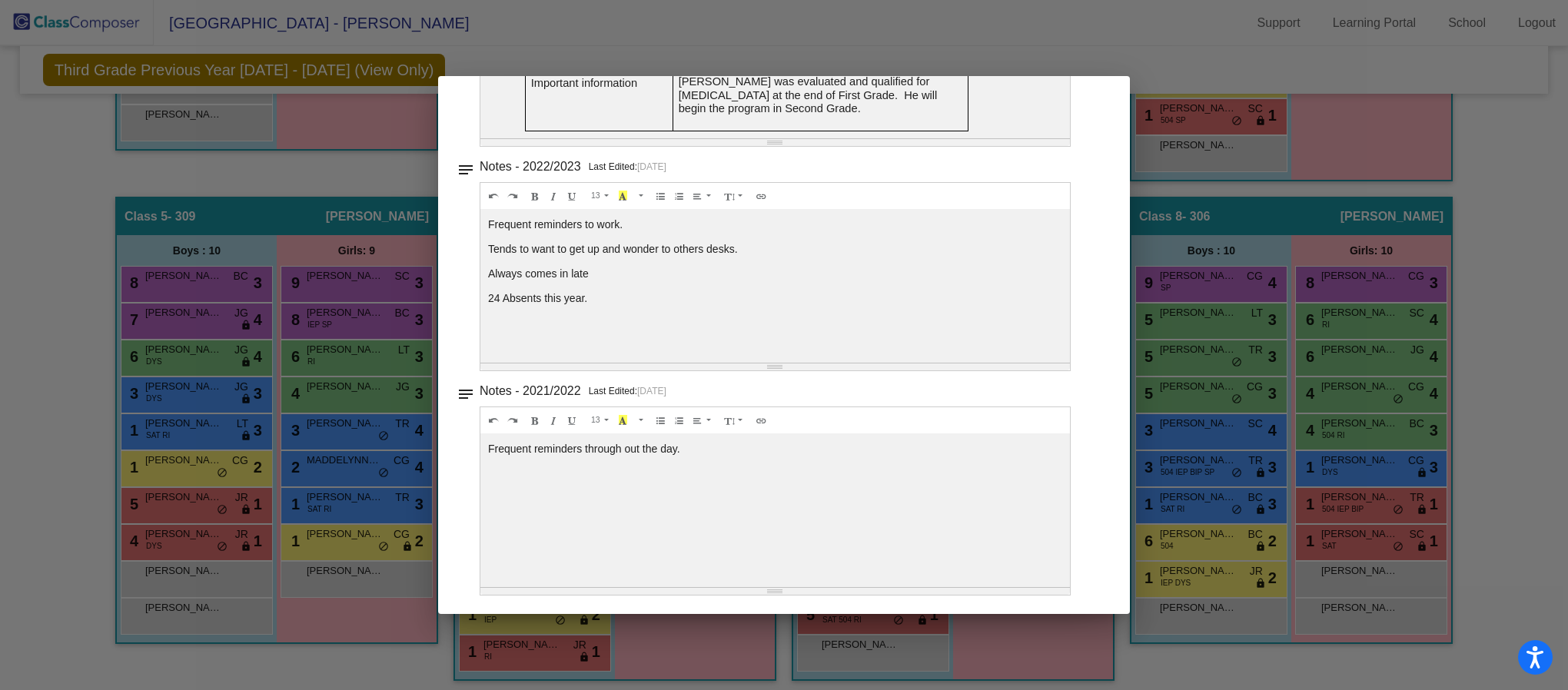
scroll to position [0, 0]
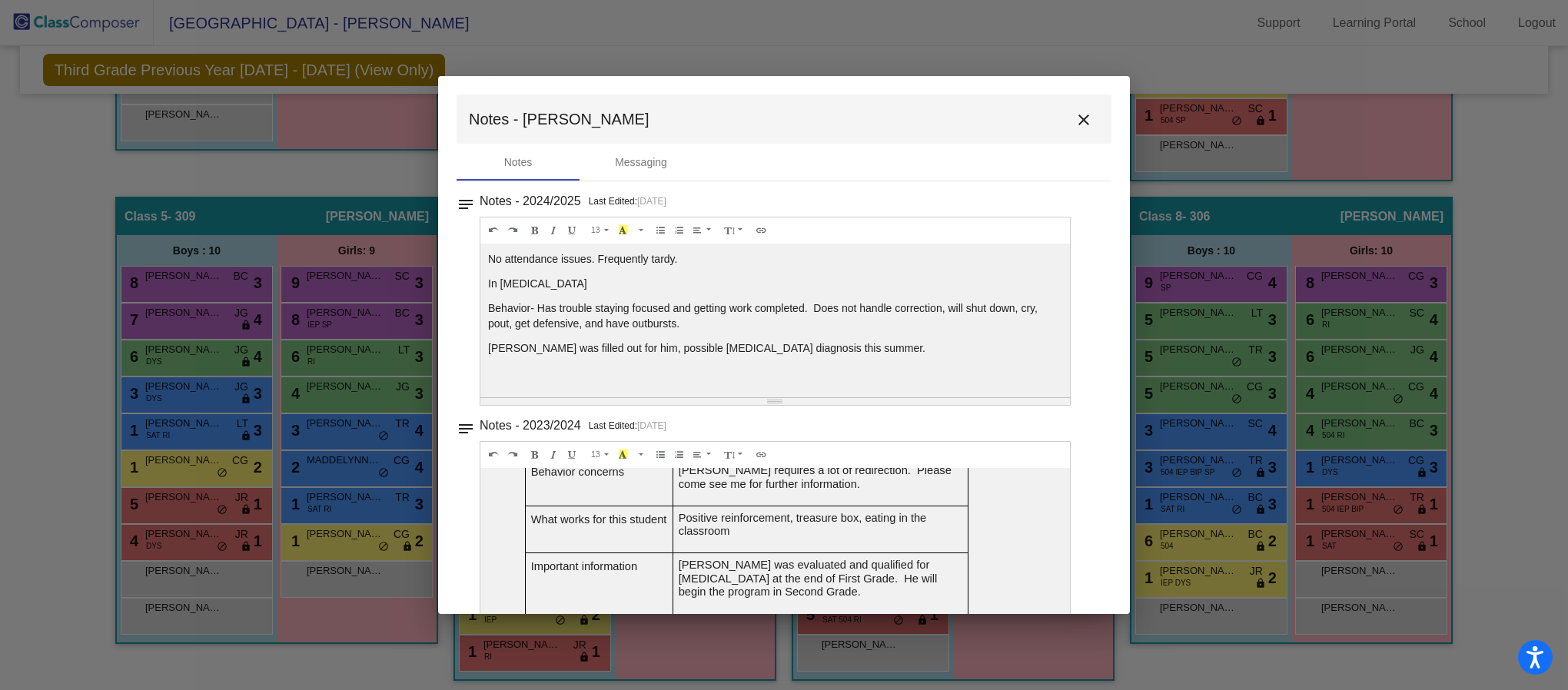
click at [1075, 123] on mat-icon "close" at bounding box center [1083, 120] width 18 height 18
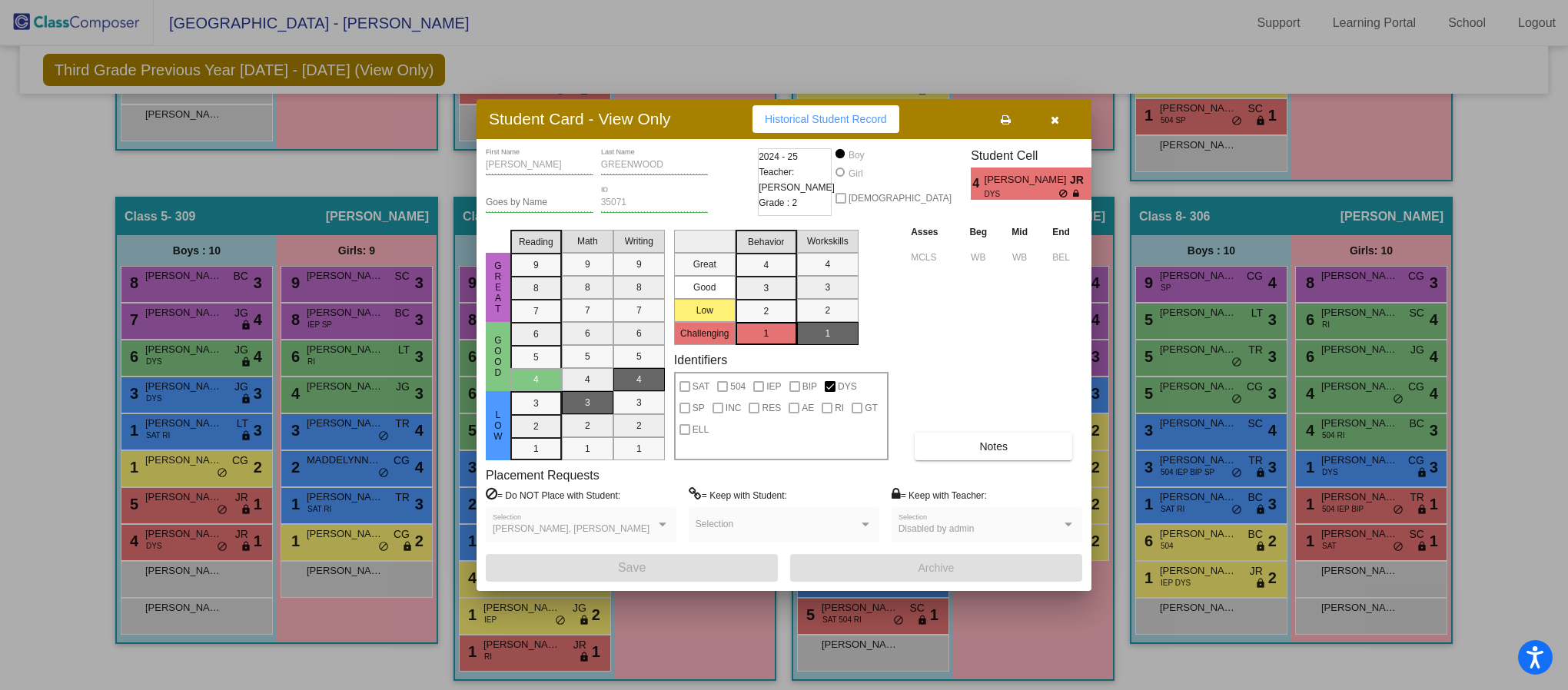
click at [1055, 119] on icon "button" at bounding box center [1055, 120] width 9 height 11
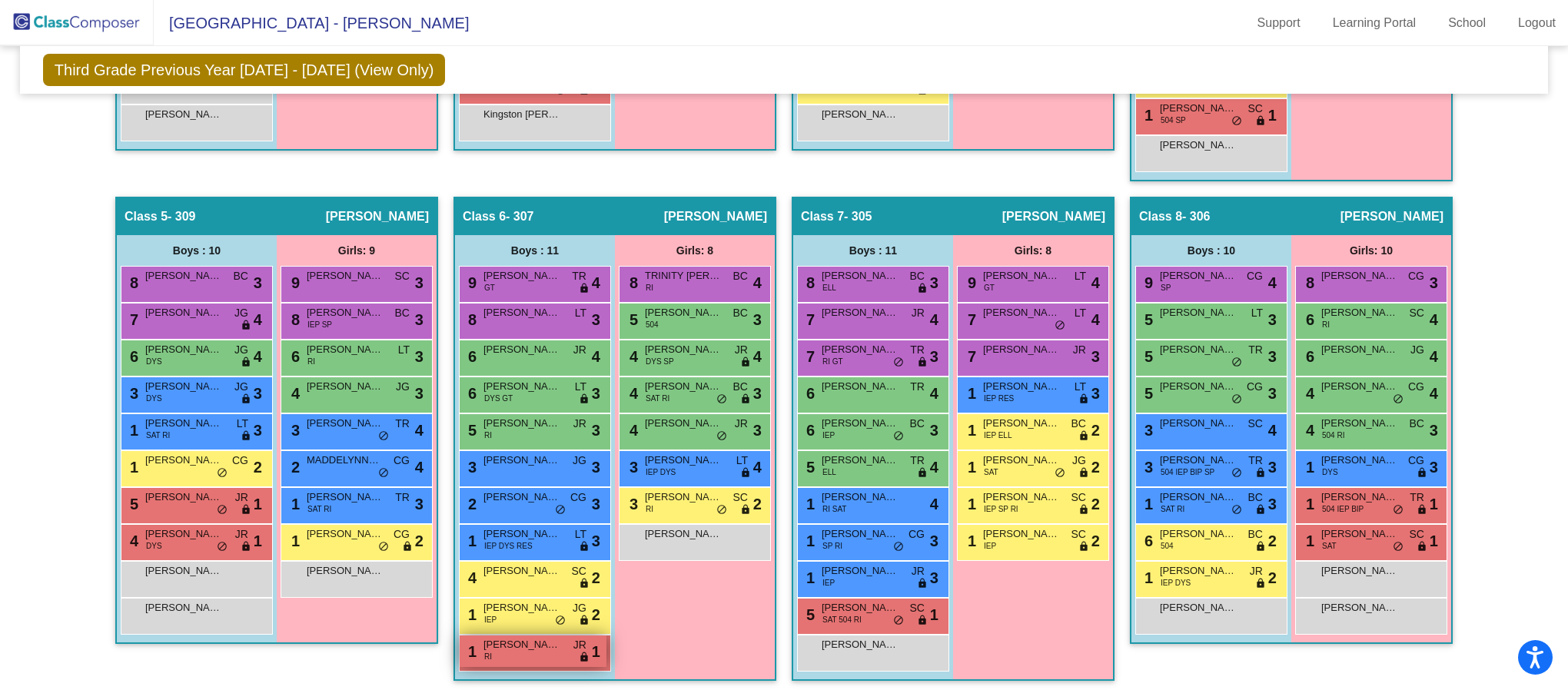
click at [542, 654] on div "1 [PERSON_NAME] lock do_not_disturb_alt 1" at bounding box center [533, 651] width 147 height 32
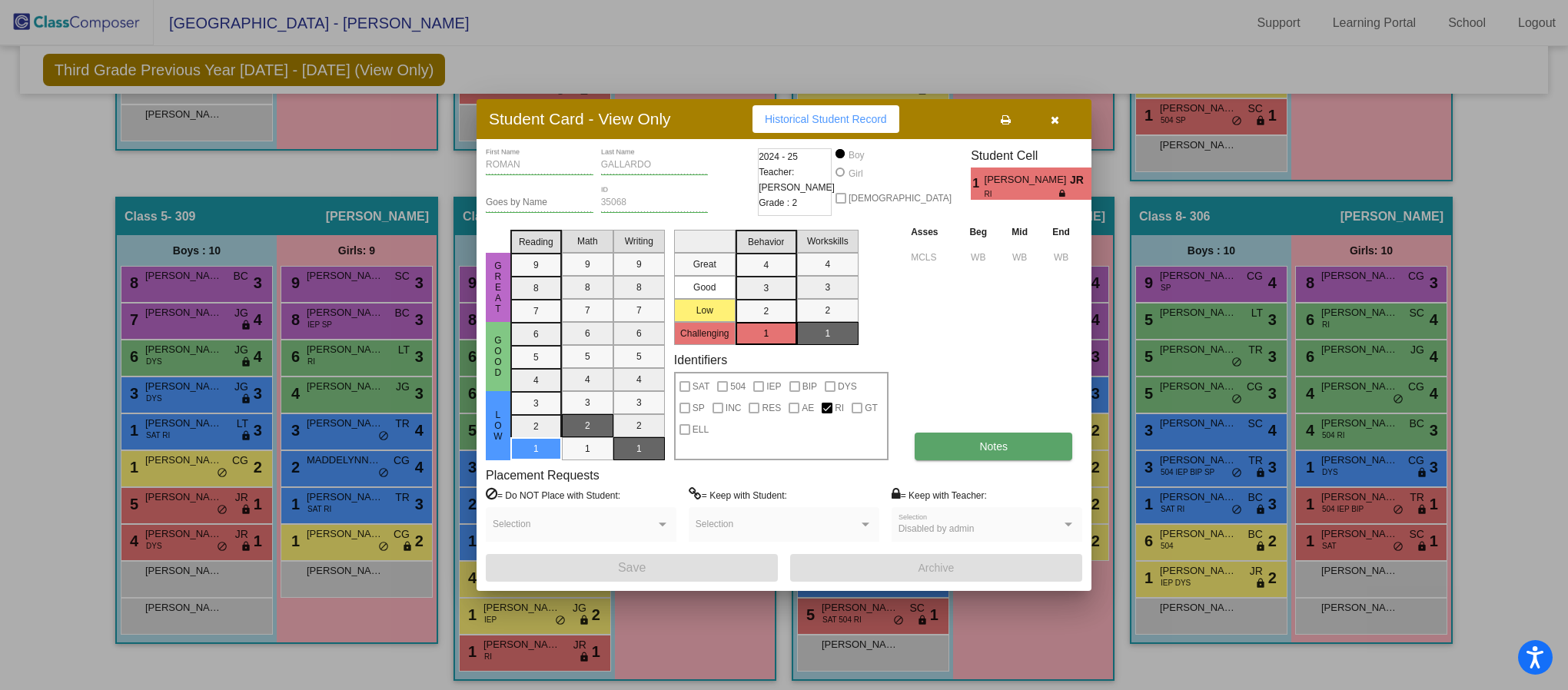
click at [1003, 451] on span "Notes" at bounding box center [993, 446] width 28 height 13
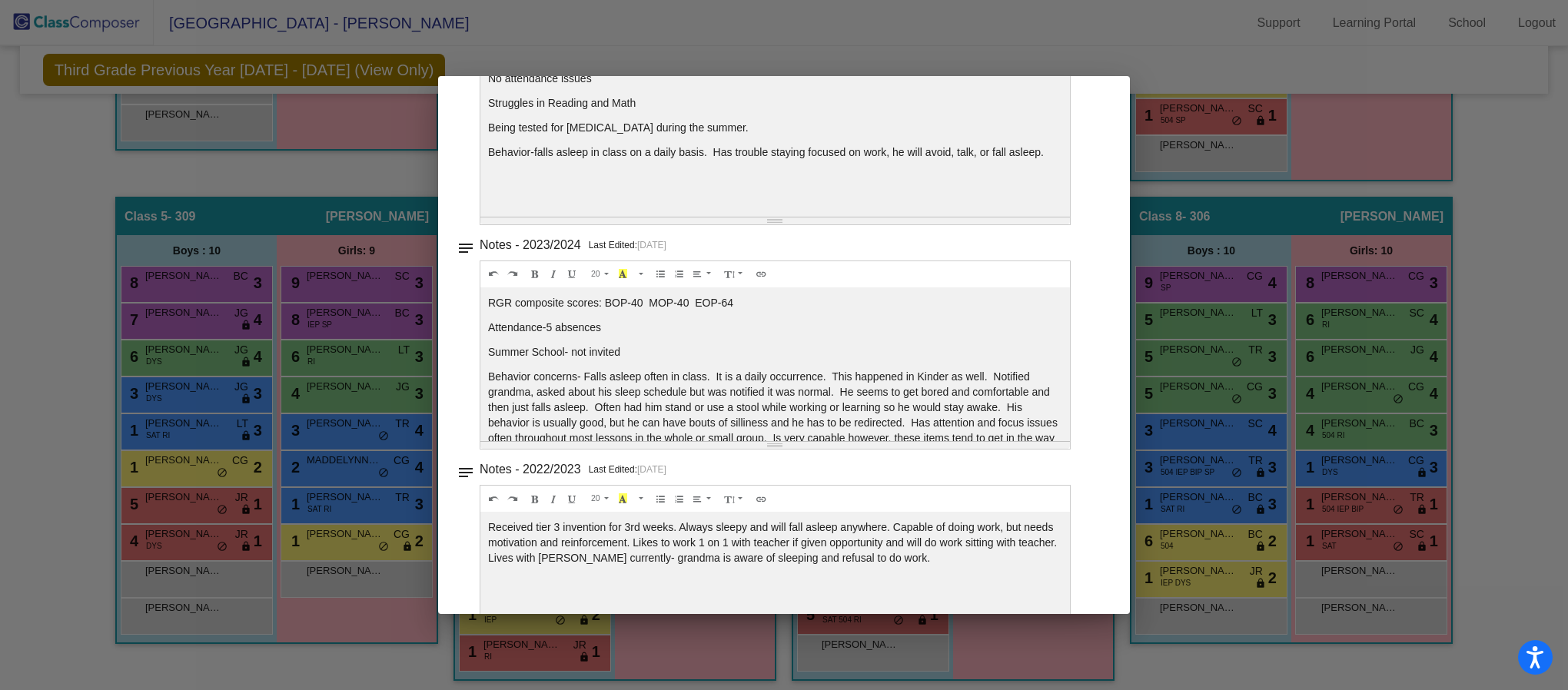
scroll to position [190, 0]
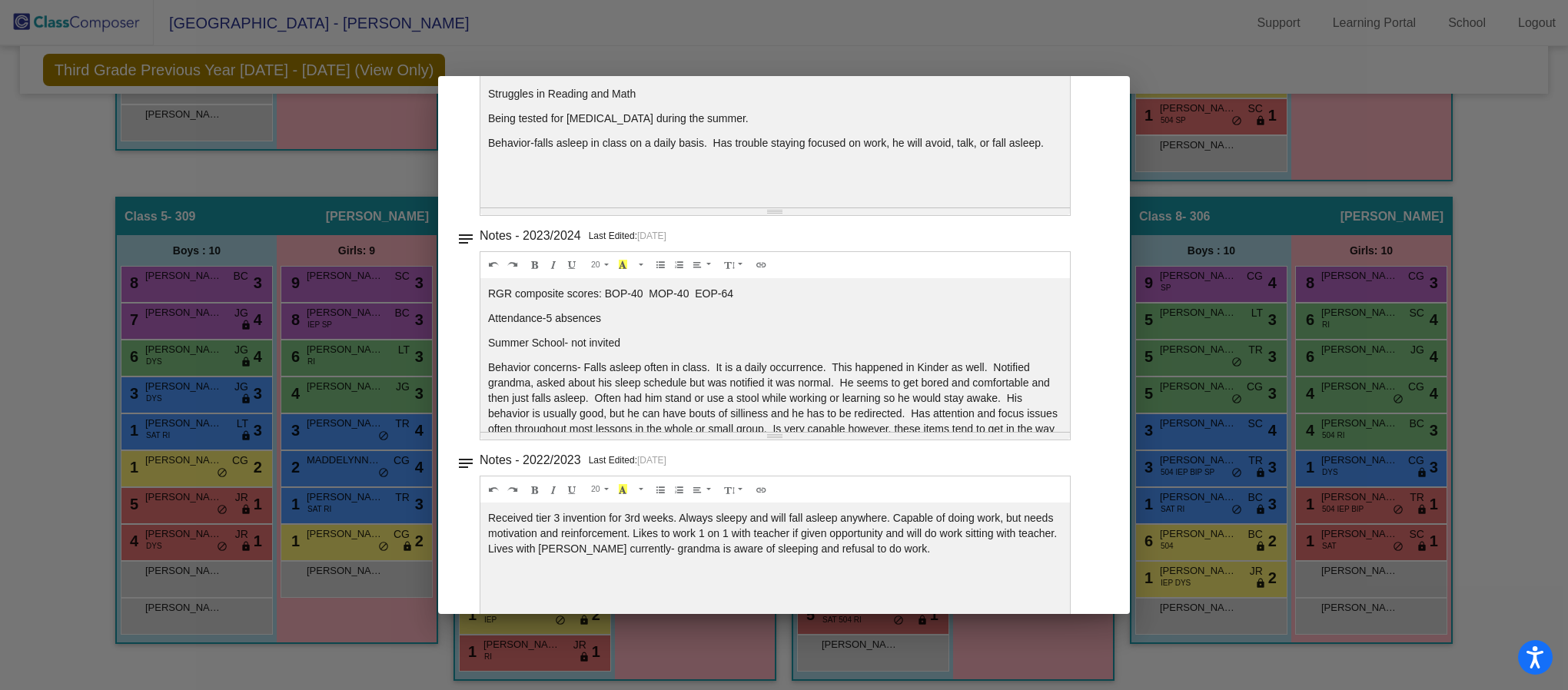
click at [992, 22] on div "Notes - 2022/2023 Last Edited: [DATE]" at bounding box center [790, 12] width 621 height 21
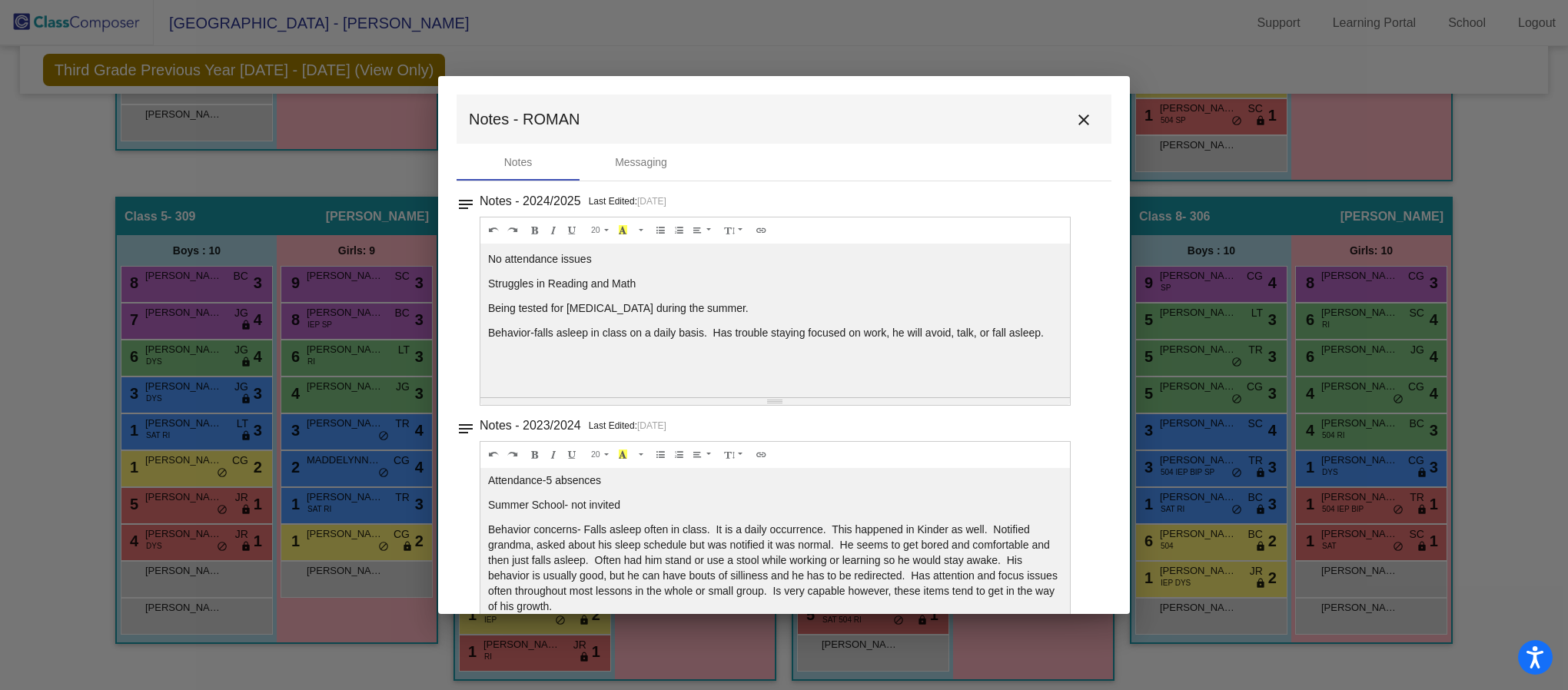
scroll to position [0, 0]
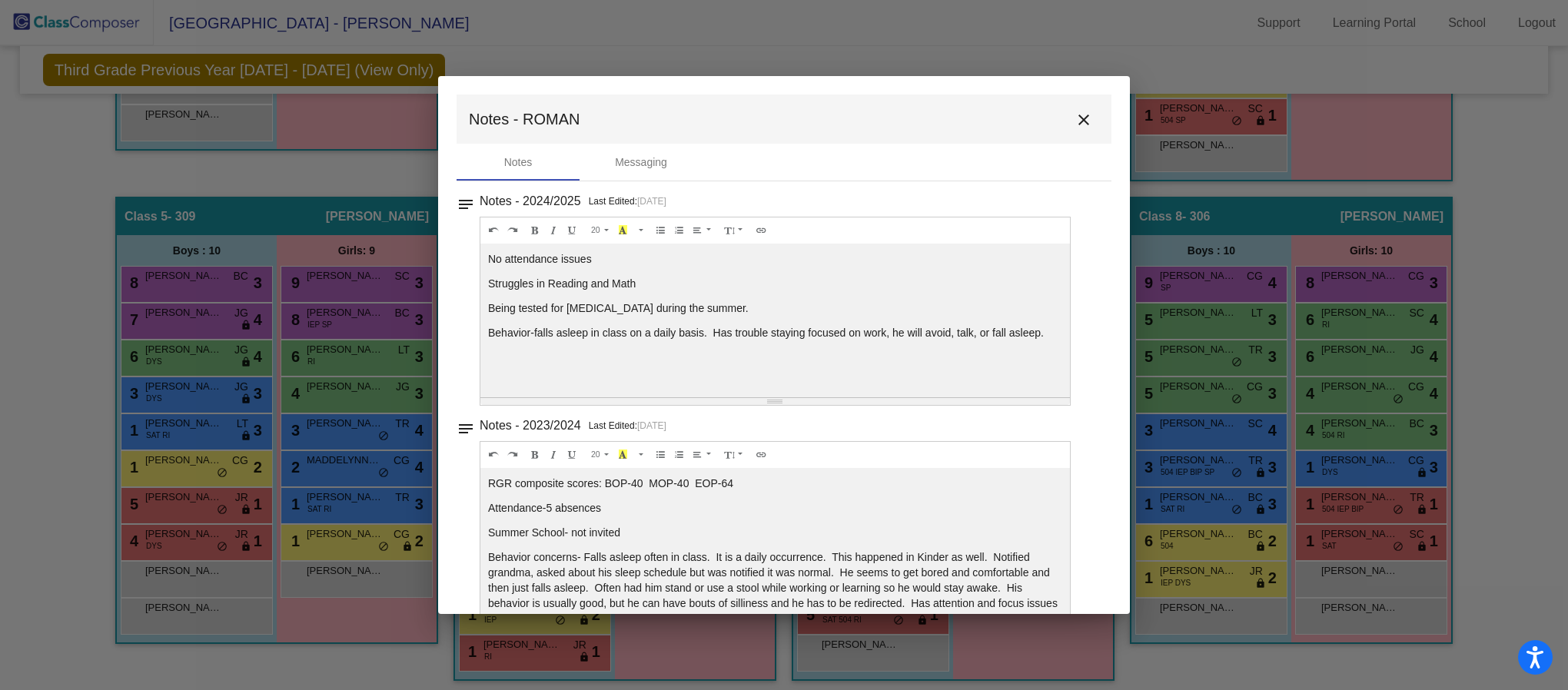
click at [1084, 118] on mat-icon "close" at bounding box center [1083, 120] width 18 height 18
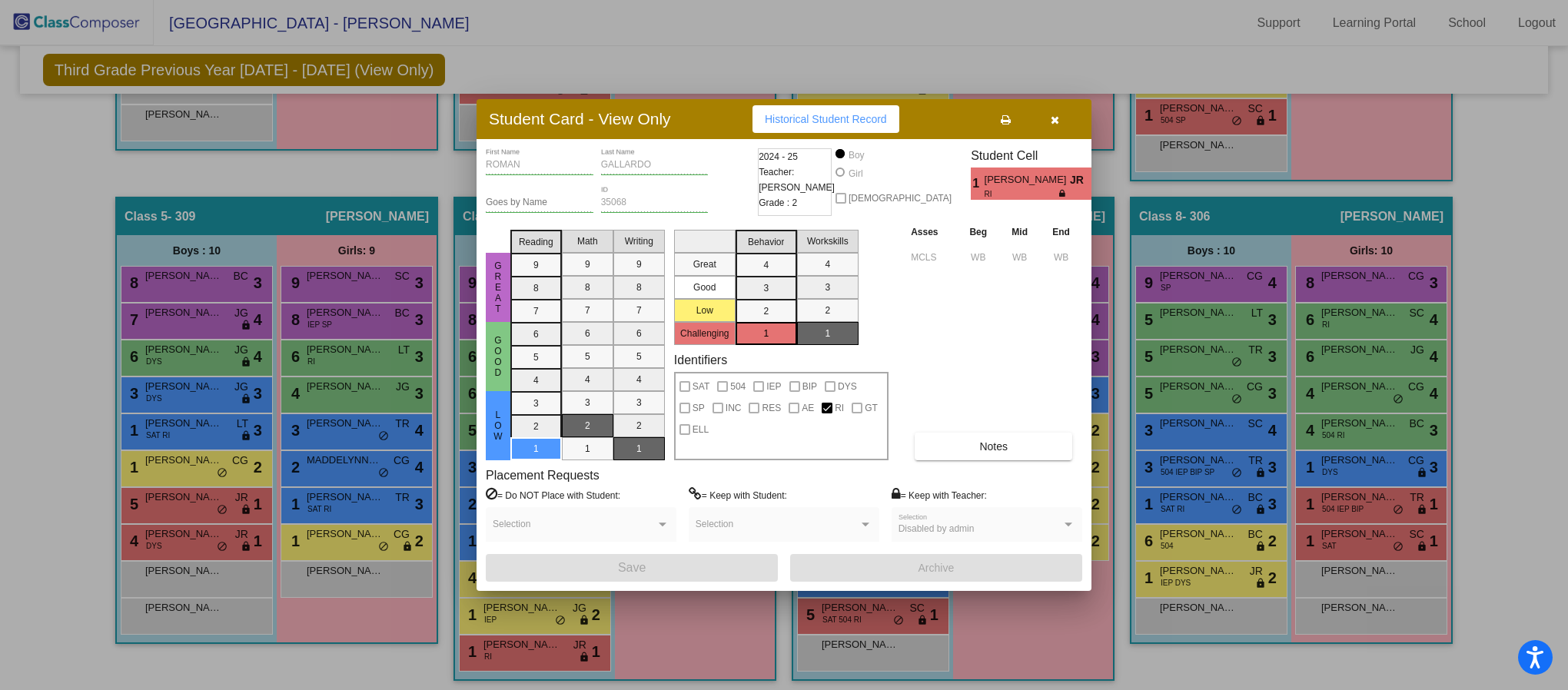
click at [1053, 119] on icon "button" at bounding box center [1055, 120] width 9 height 11
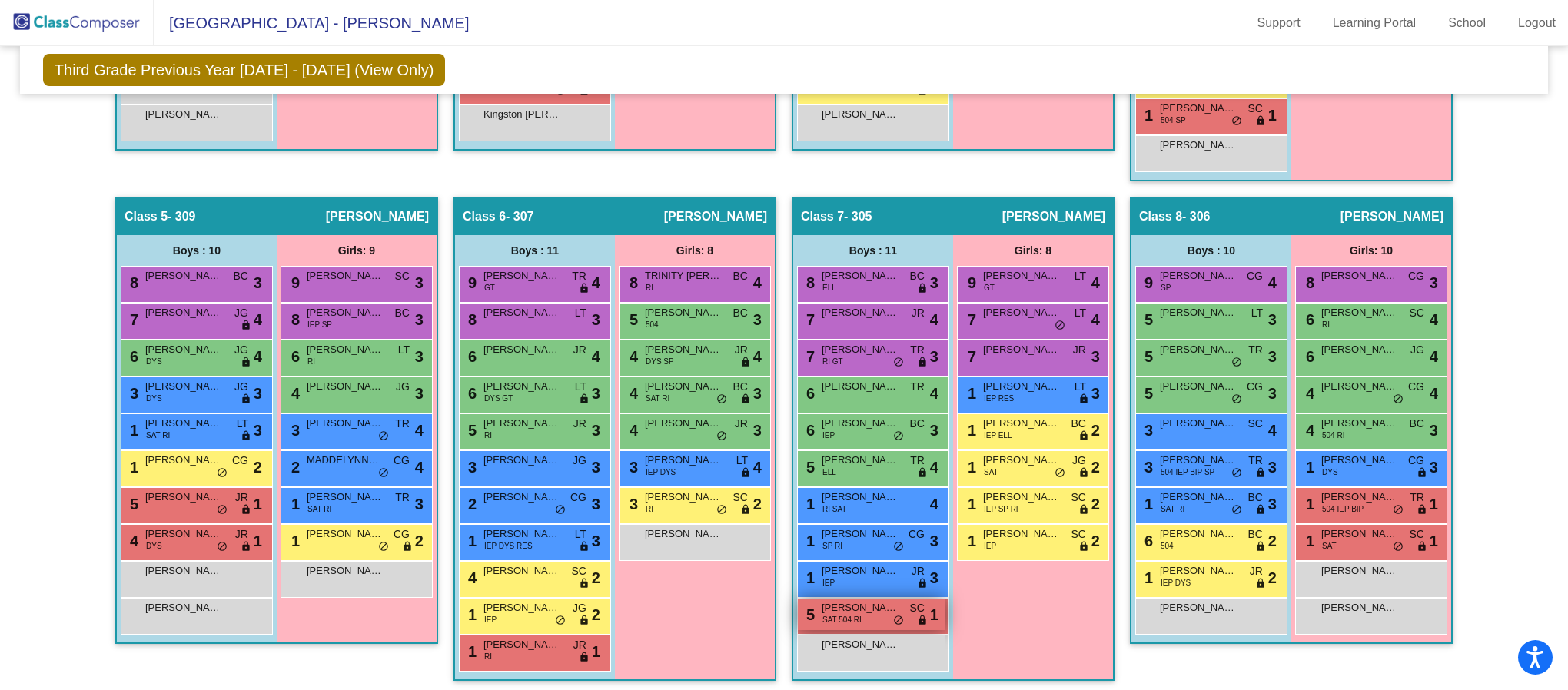
click at [872, 614] on span "[PERSON_NAME]" at bounding box center [860, 608] width 77 height 15
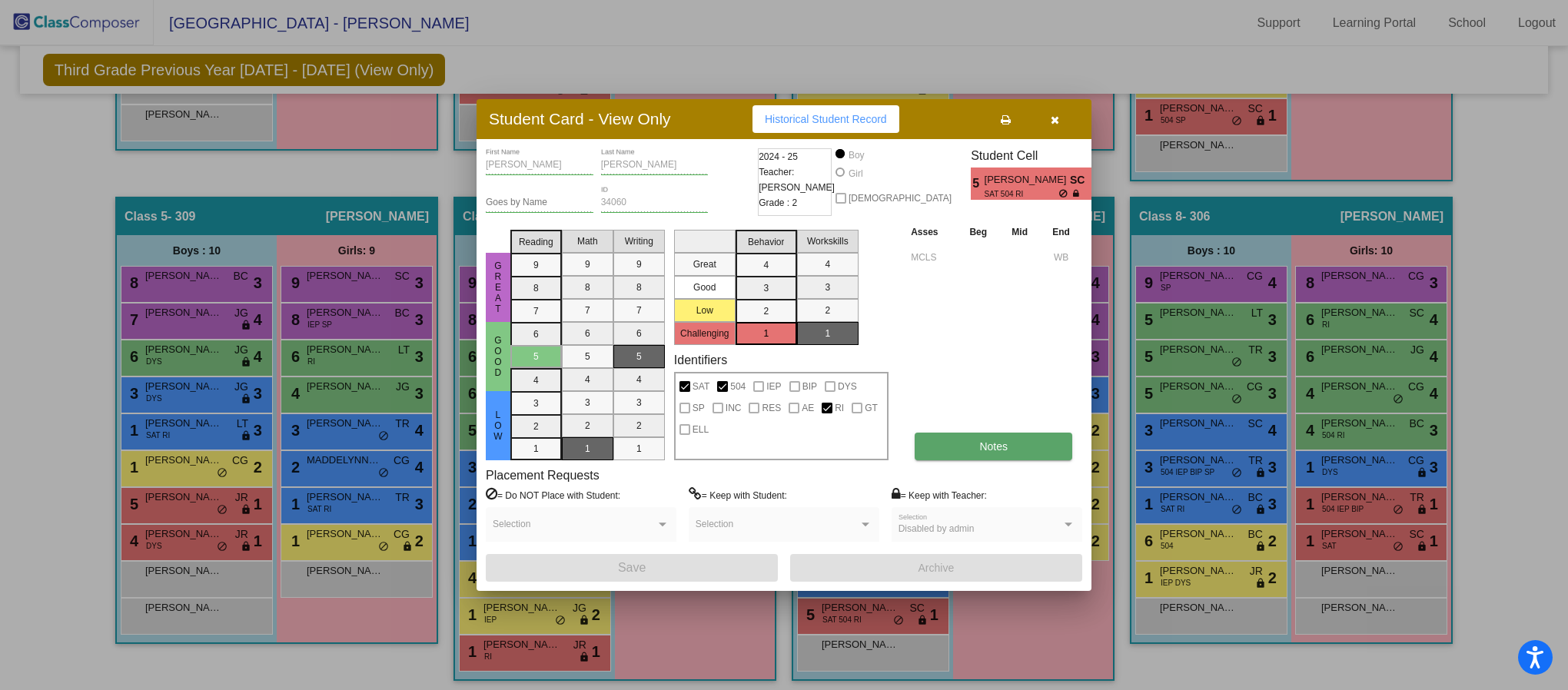
click at [996, 436] on button "Notes" at bounding box center [993, 446] width 157 height 28
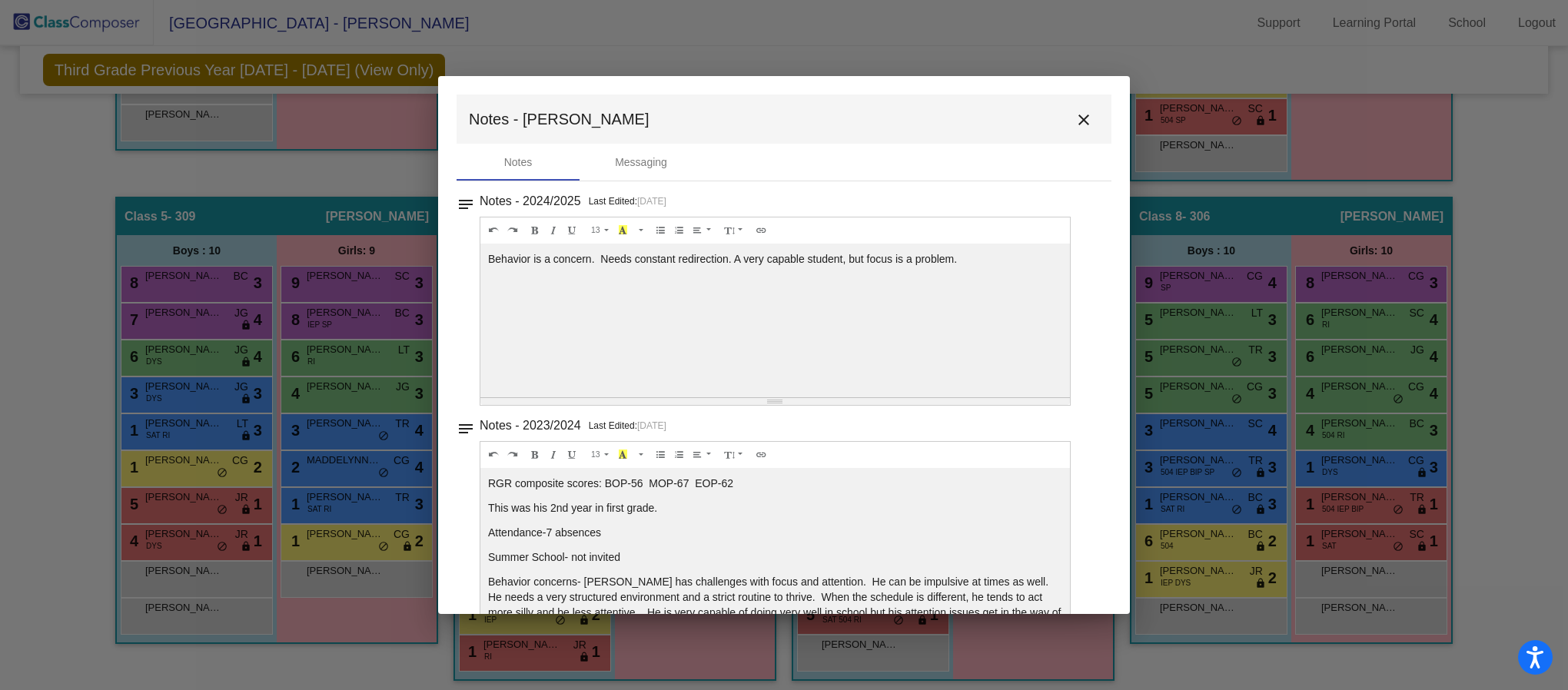
click at [1081, 115] on mat-icon "close" at bounding box center [1083, 120] width 18 height 18
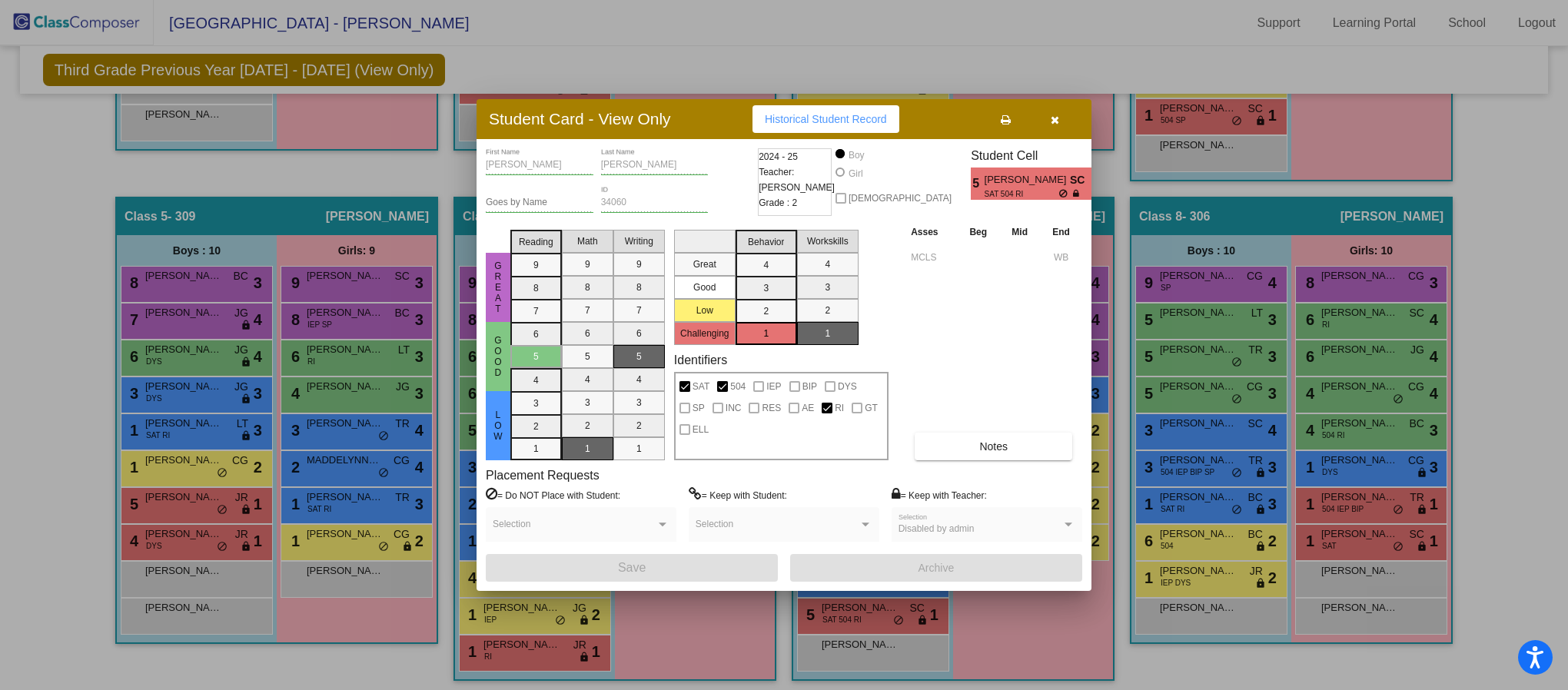
click at [1057, 119] on icon "button" at bounding box center [1055, 120] width 9 height 11
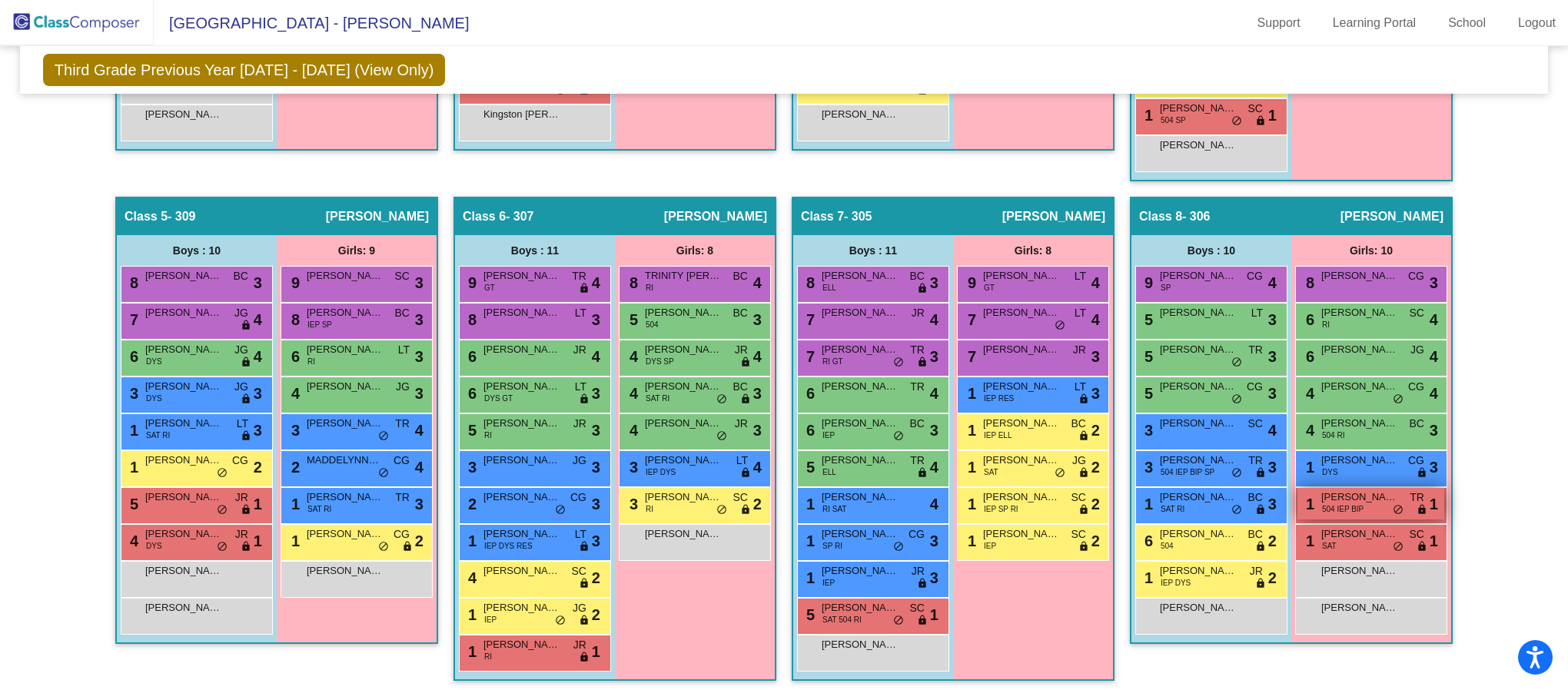
click at [1342, 512] on span "504 IEP BIP" at bounding box center [1342, 510] width 41 height 12
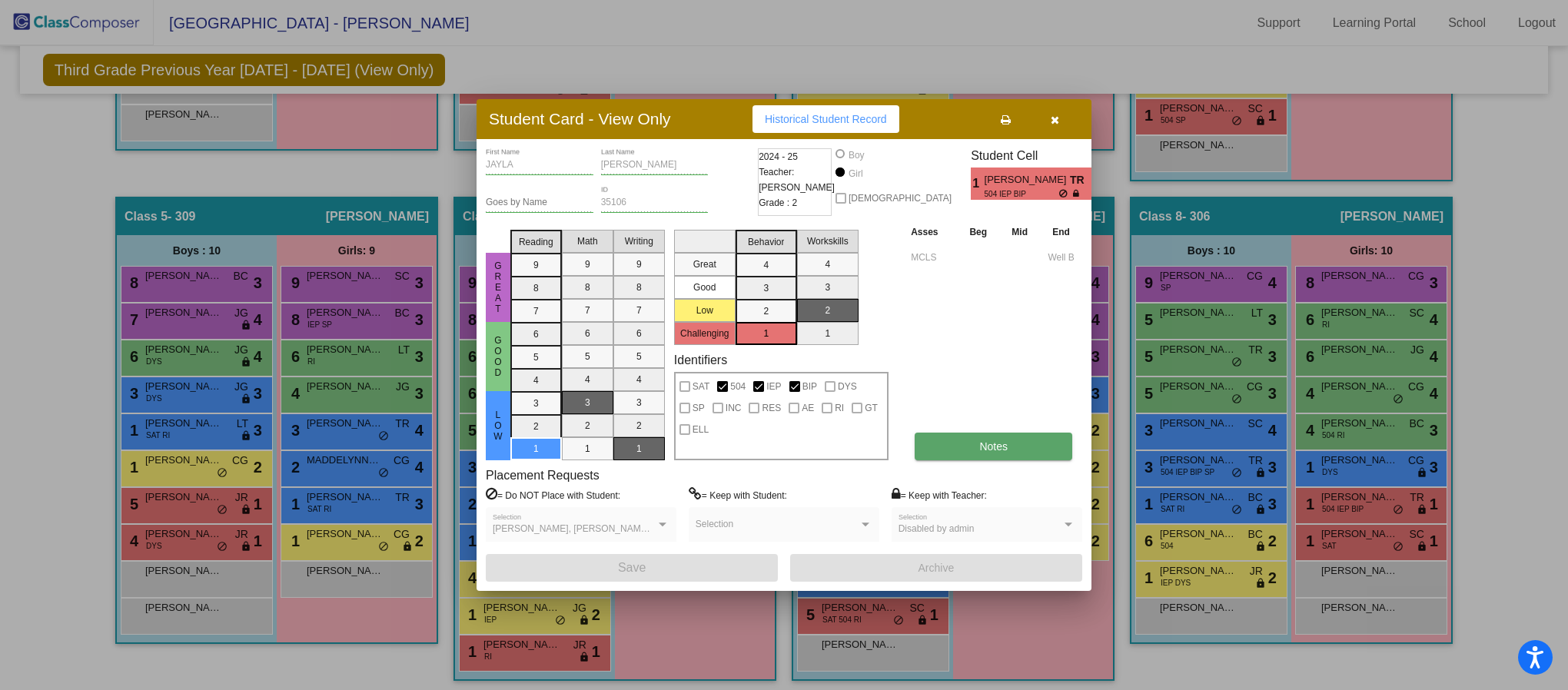
click at [995, 433] on button "Notes" at bounding box center [993, 446] width 157 height 28
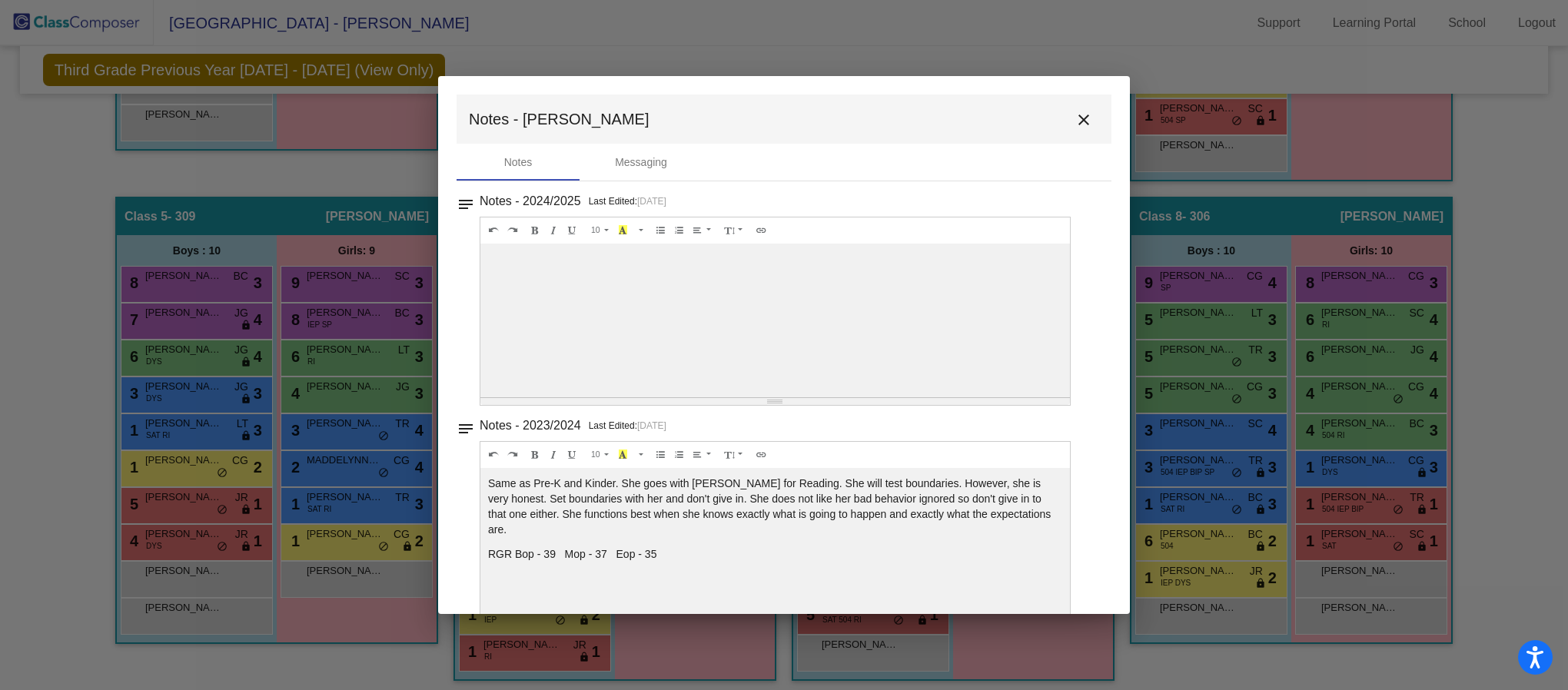
click at [1077, 124] on mat-icon "close" at bounding box center [1083, 120] width 18 height 18
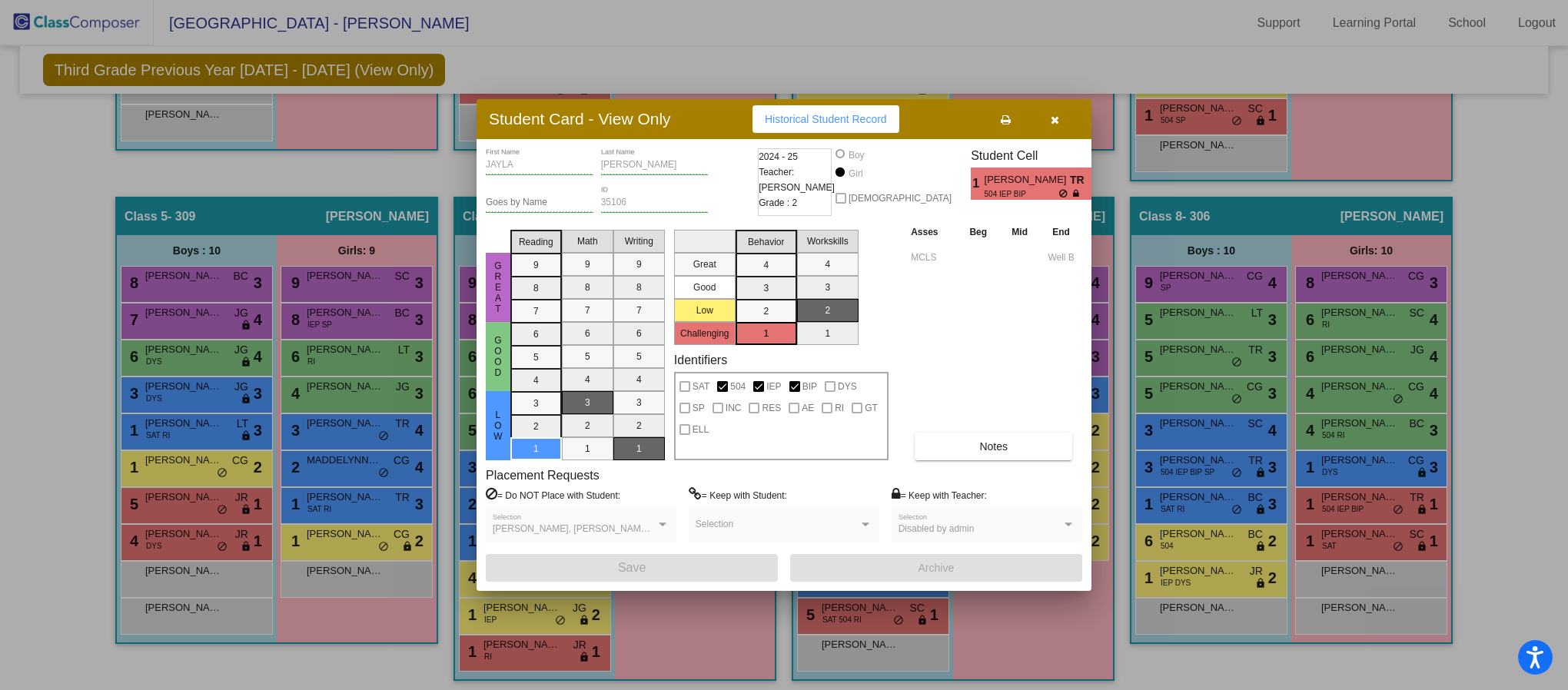
click at [1051, 115] on icon "button" at bounding box center [1055, 120] width 9 height 11
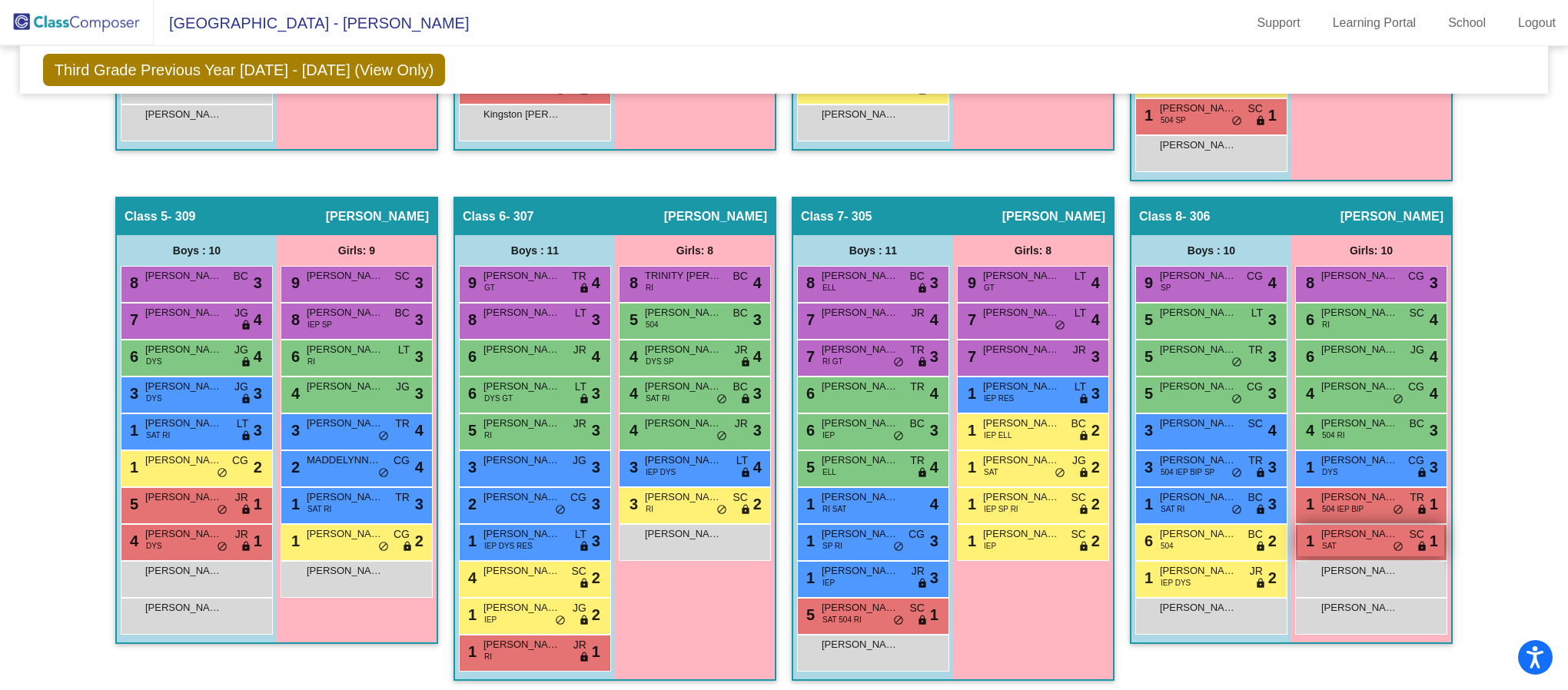
click at [1329, 549] on span "SAT" at bounding box center [1329, 546] width 14 height 12
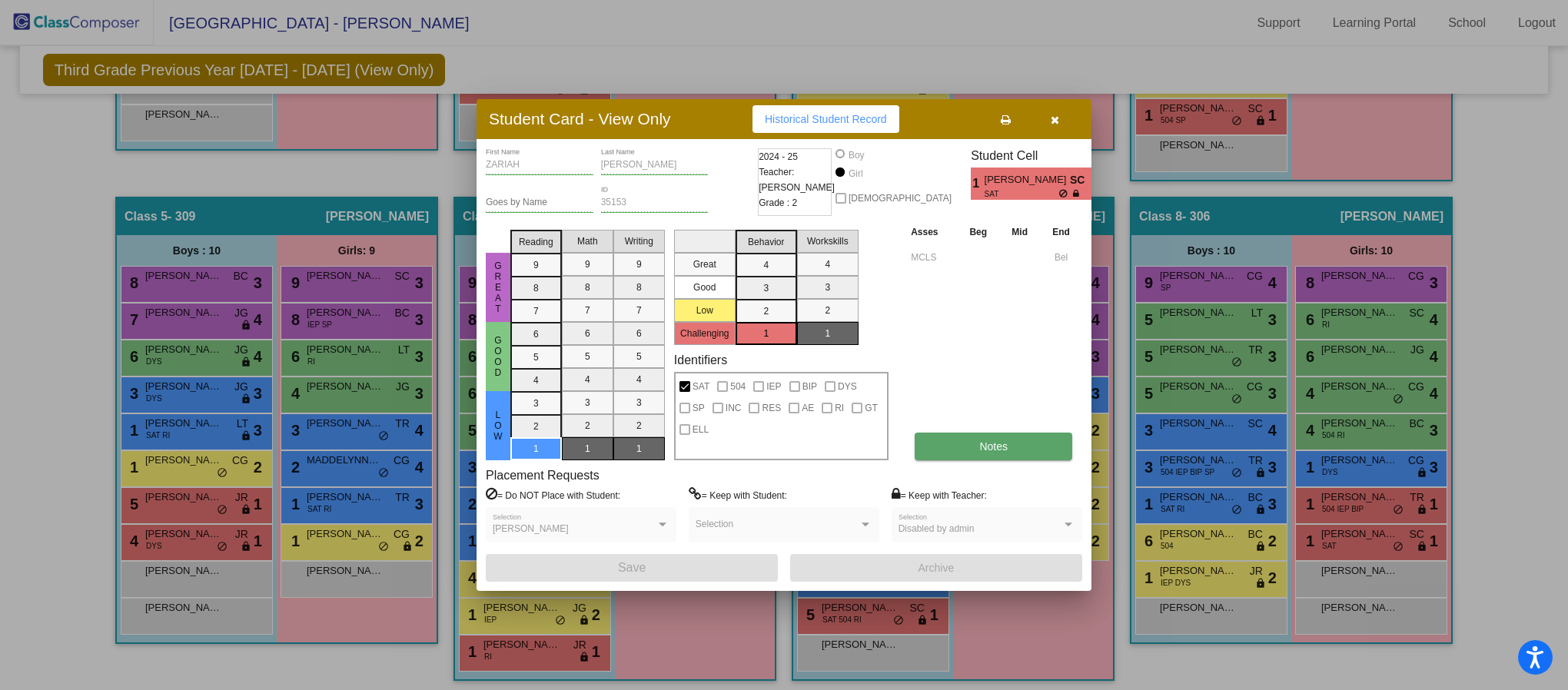
click at [1029, 447] on button "Notes" at bounding box center [993, 446] width 157 height 28
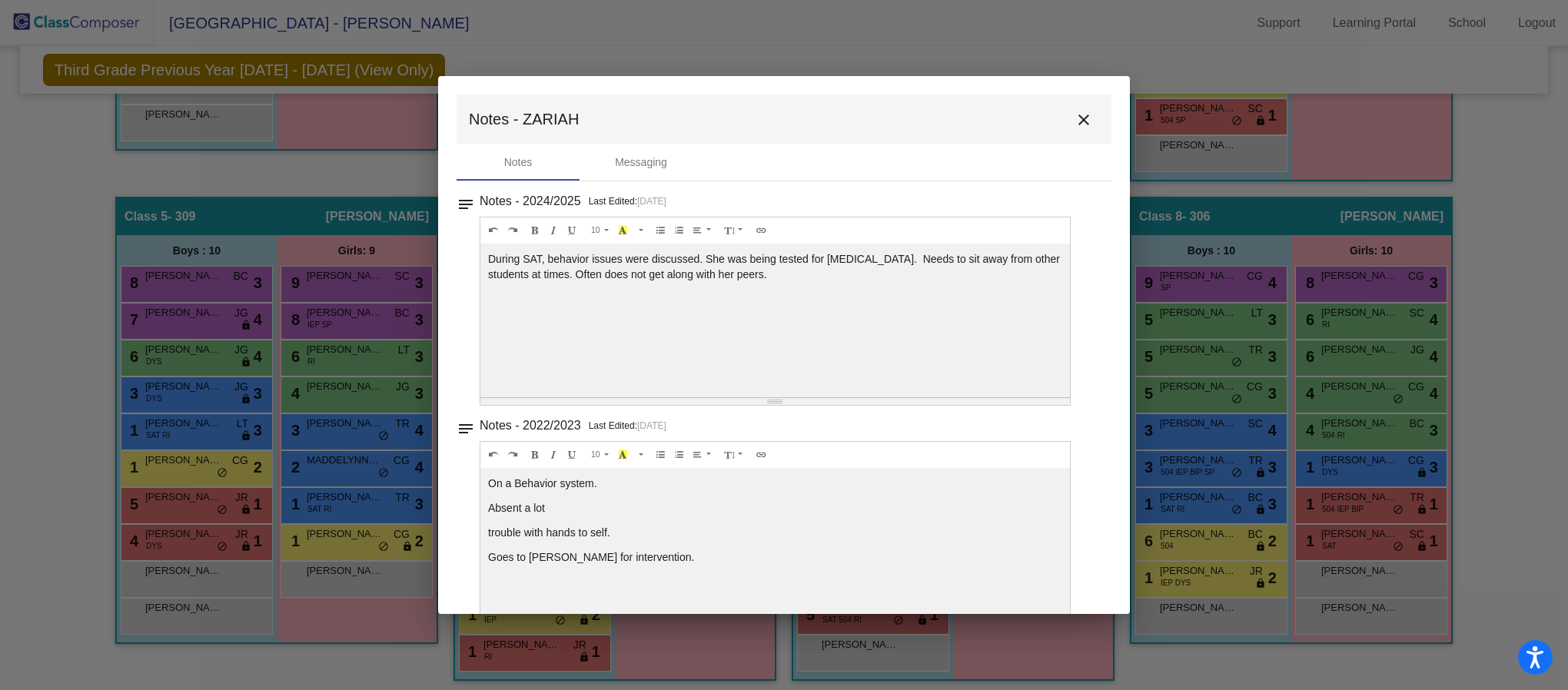
click at [1079, 106] on button "close" at bounding box center [1084, 120] width 31 height 31
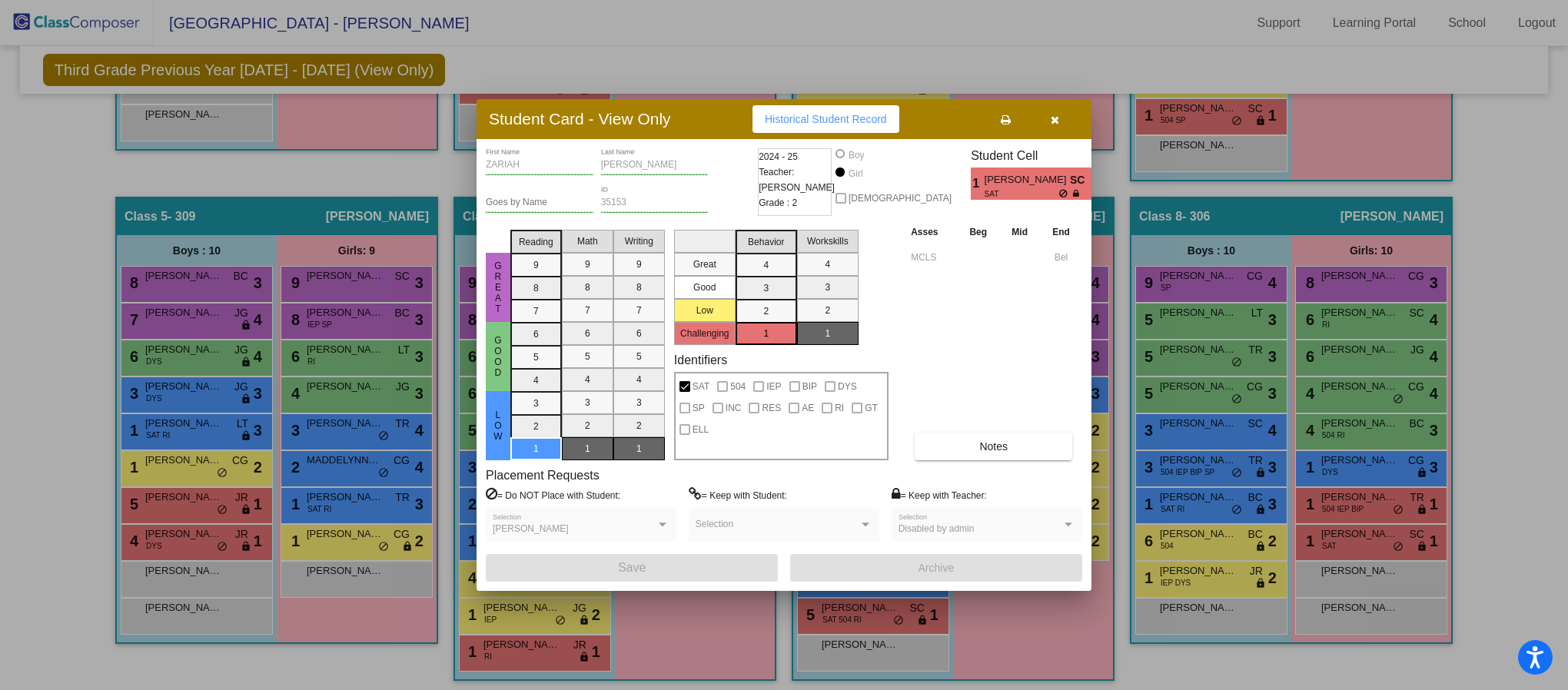
click at [1059, 122] on button "button" at bounding box center [1054, 119] width 49 height 28
